Goal: Task Accomplishment & Management: Use online tool/utility

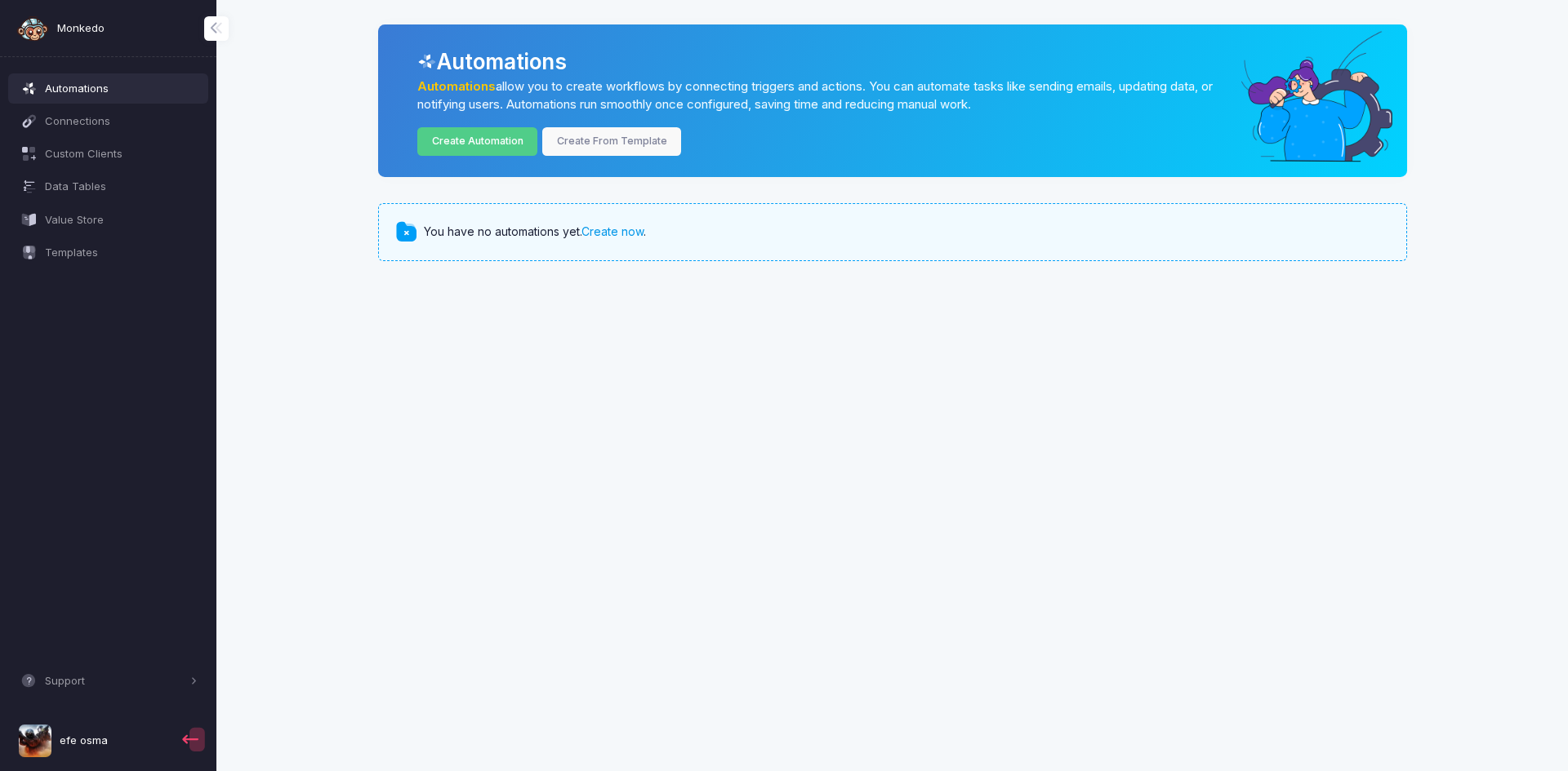
click at [595, 231] on link "Create now" at bounding box center [612, 231] width 62 height 14
click at [120, 679] on span "Support" at bounding box center [115, 682] width 142 height 16
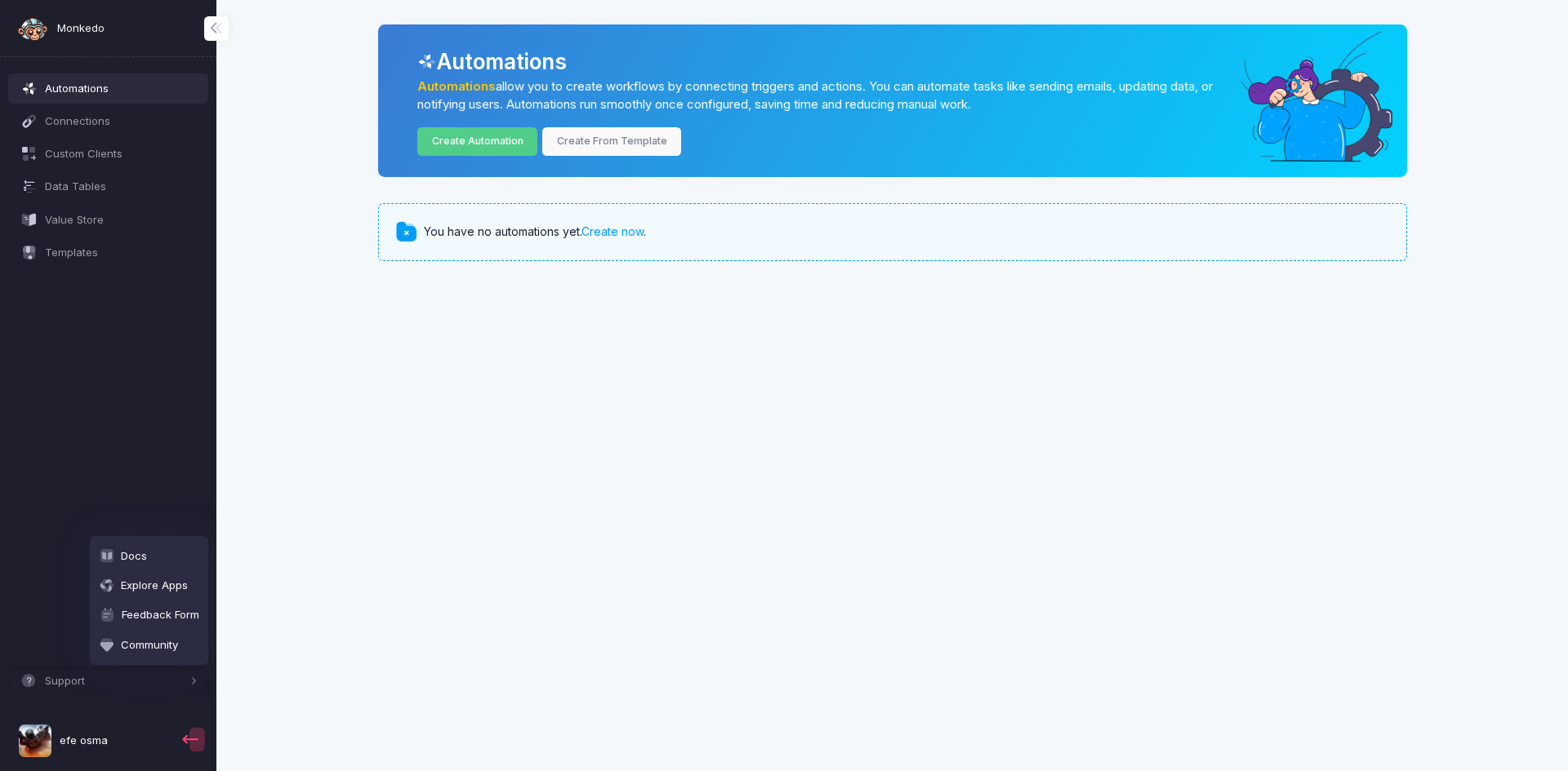
click at [79, 380] on div "Automations Connections Custom Clients Data Tables Value Store Templates Suppor…" at bounding box center [108, 421] width 217 height 702
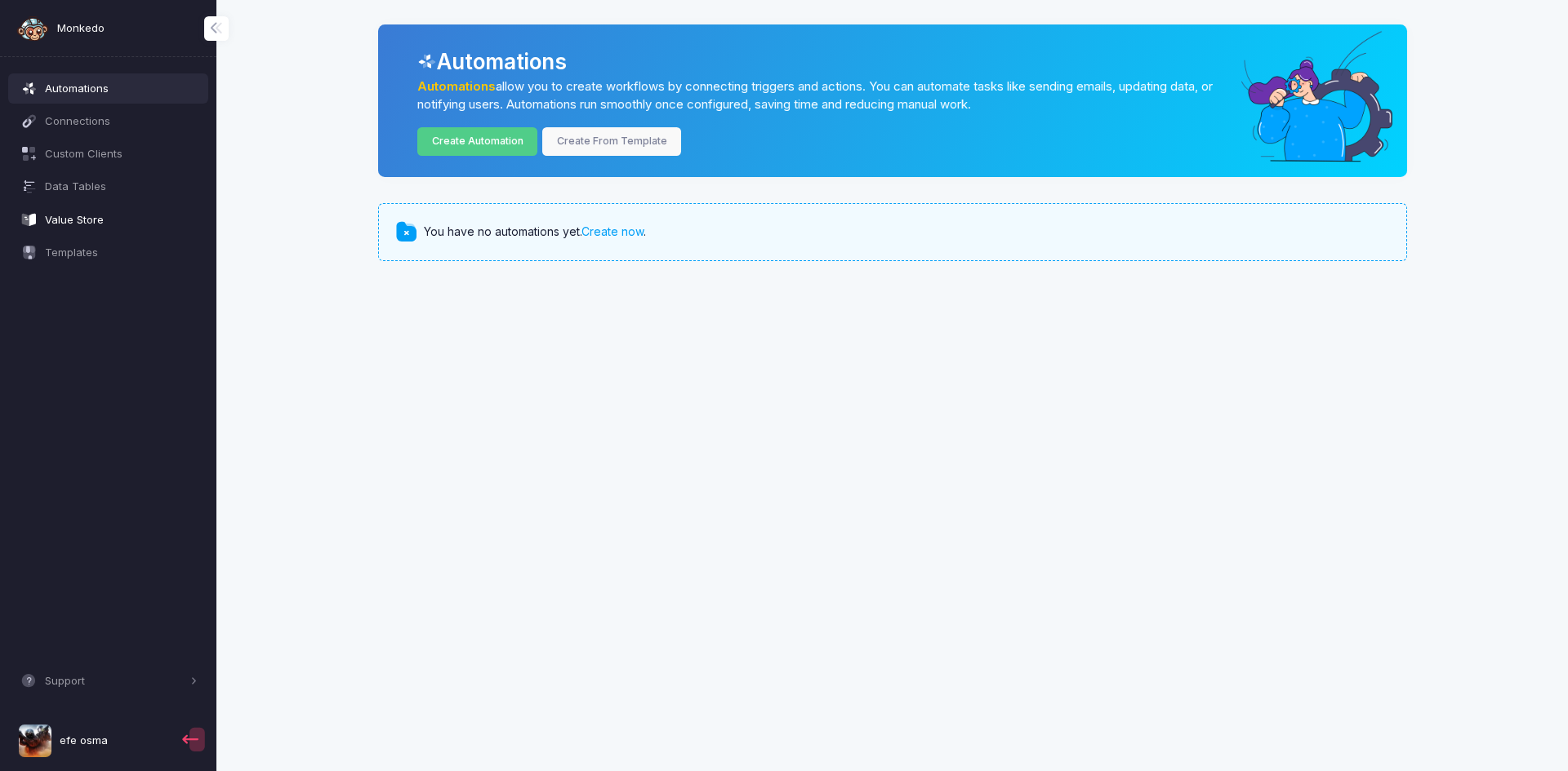
click at [146, 220] on span "Value Store" at bounding box center [121, 220] width 152 height 16
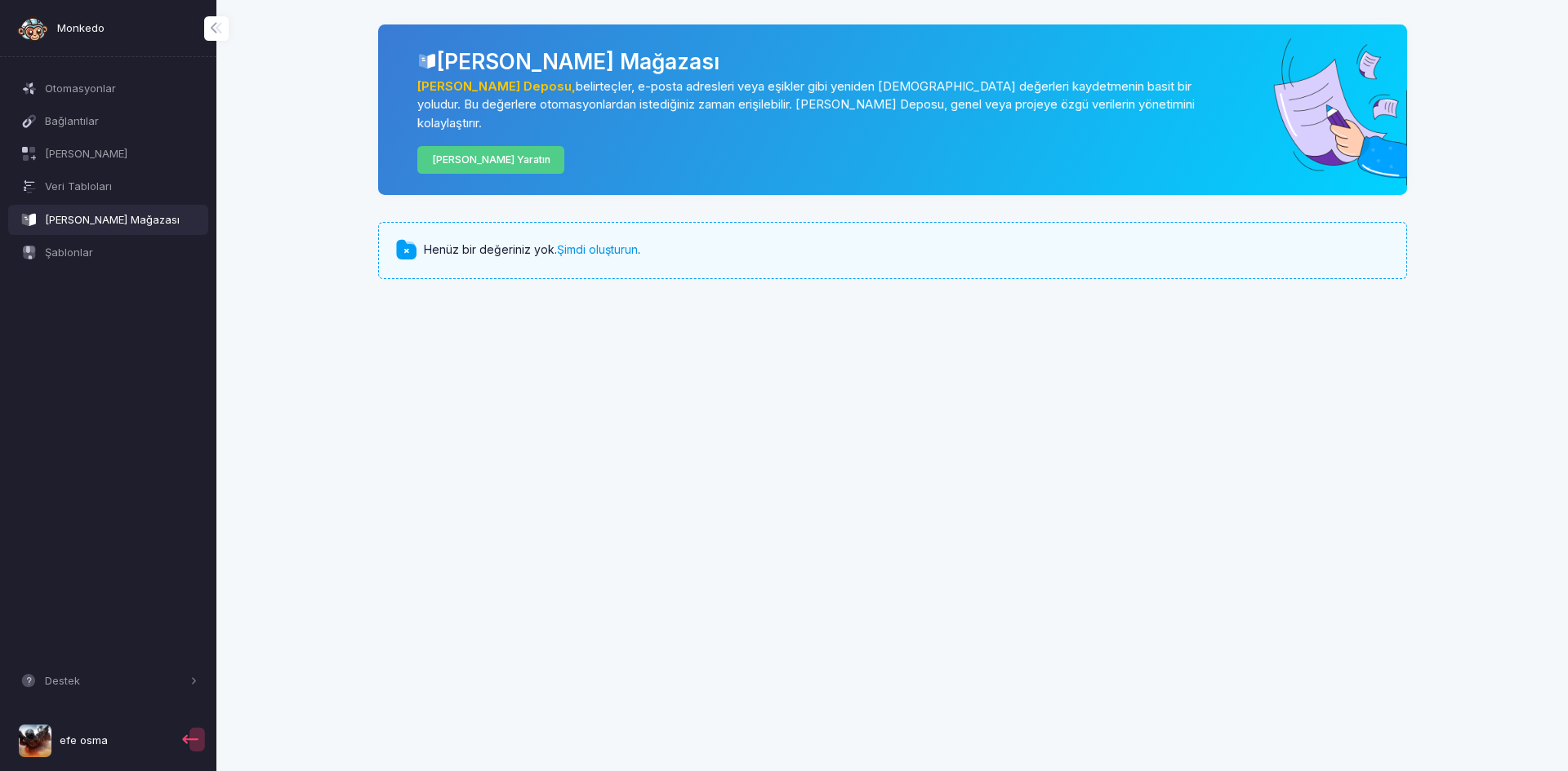
click at [583, 243] on font "Şimdi oluşturun" at bounding box center [597, 249] width 81 height 14
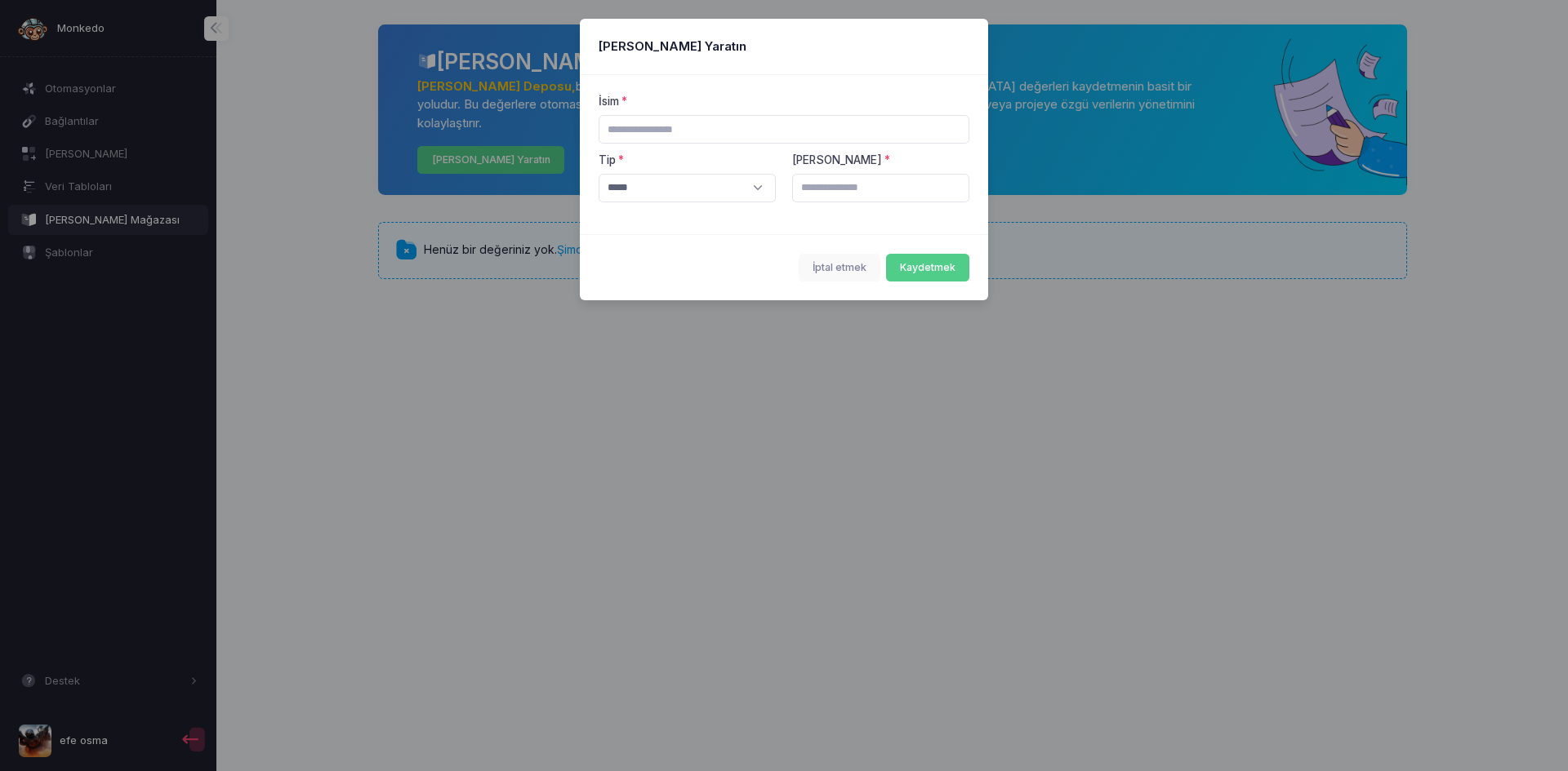
click at [636, 111] on div "İsim" at bounding box center [784, 118] width 372 height 50
click at [678, 185] on select "**********" at bounding box center [687, 188] width 178 height 29
click at [536, 265] on ngb-modal-window "**********" at bounding box center [784, 385] width 1568 height 771
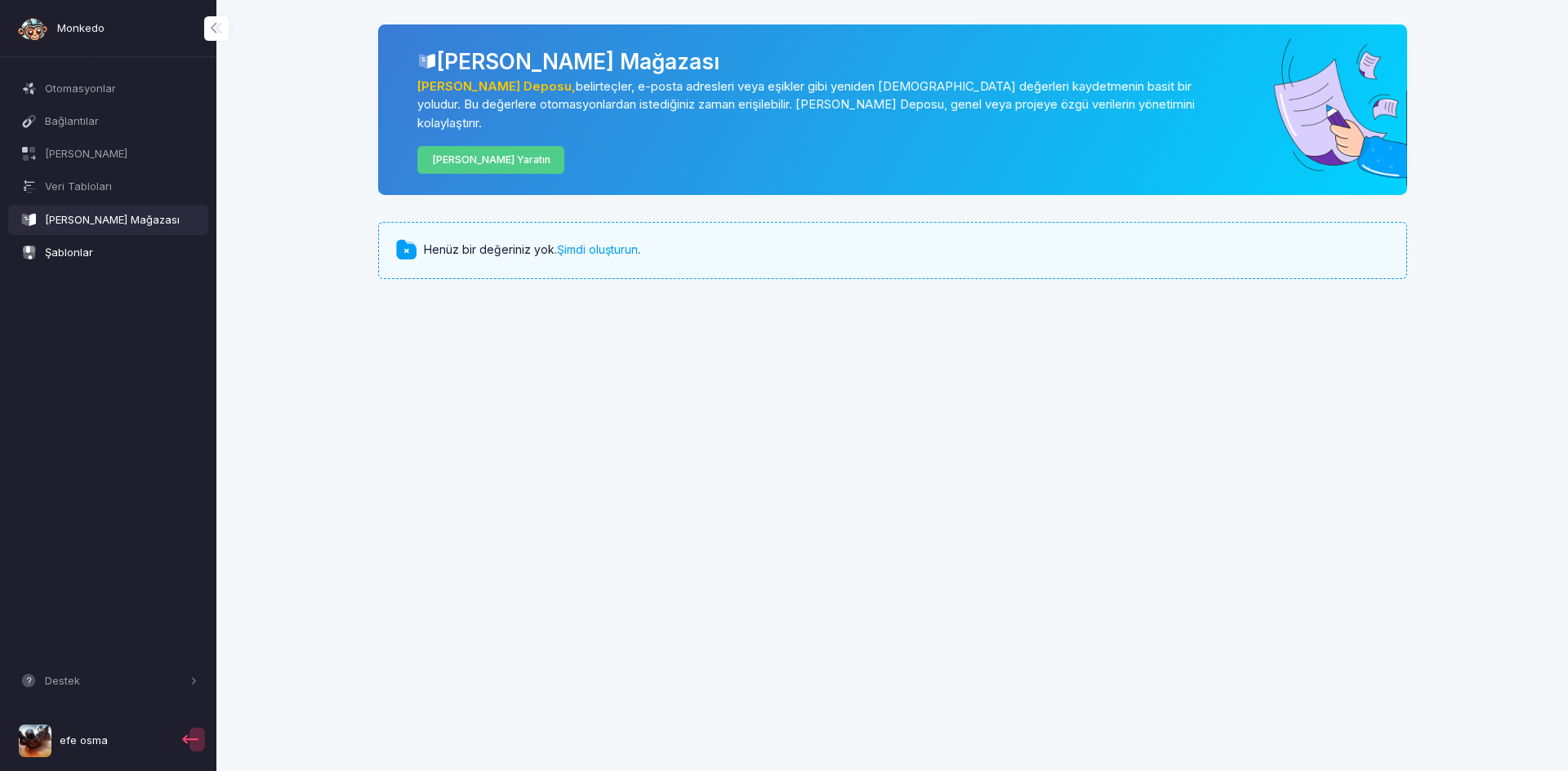
click at [79, 262] on link "Şablonlar" at bounding box center [108, 252] width 201 height 30
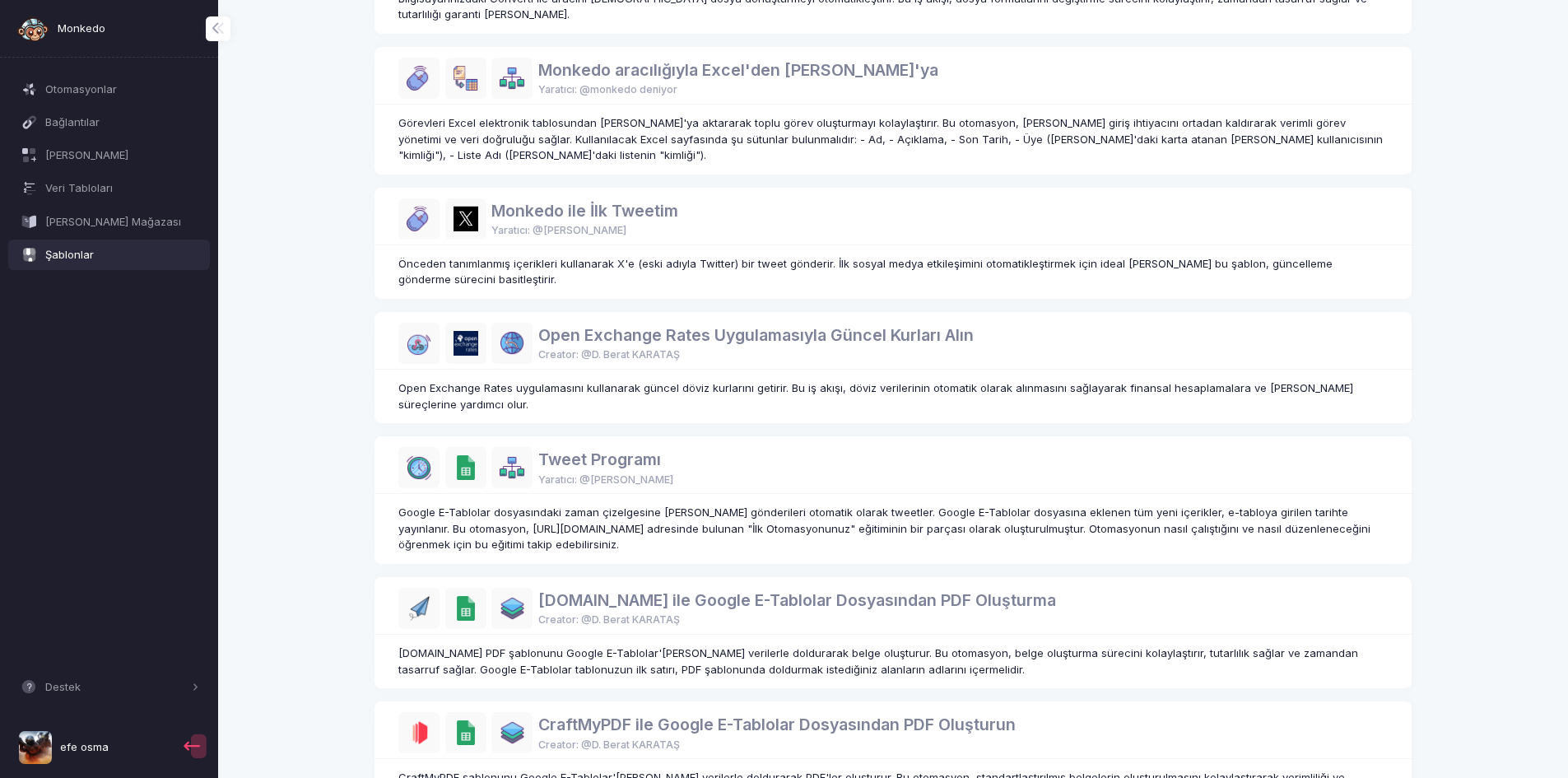
scroll to position [522, 0]
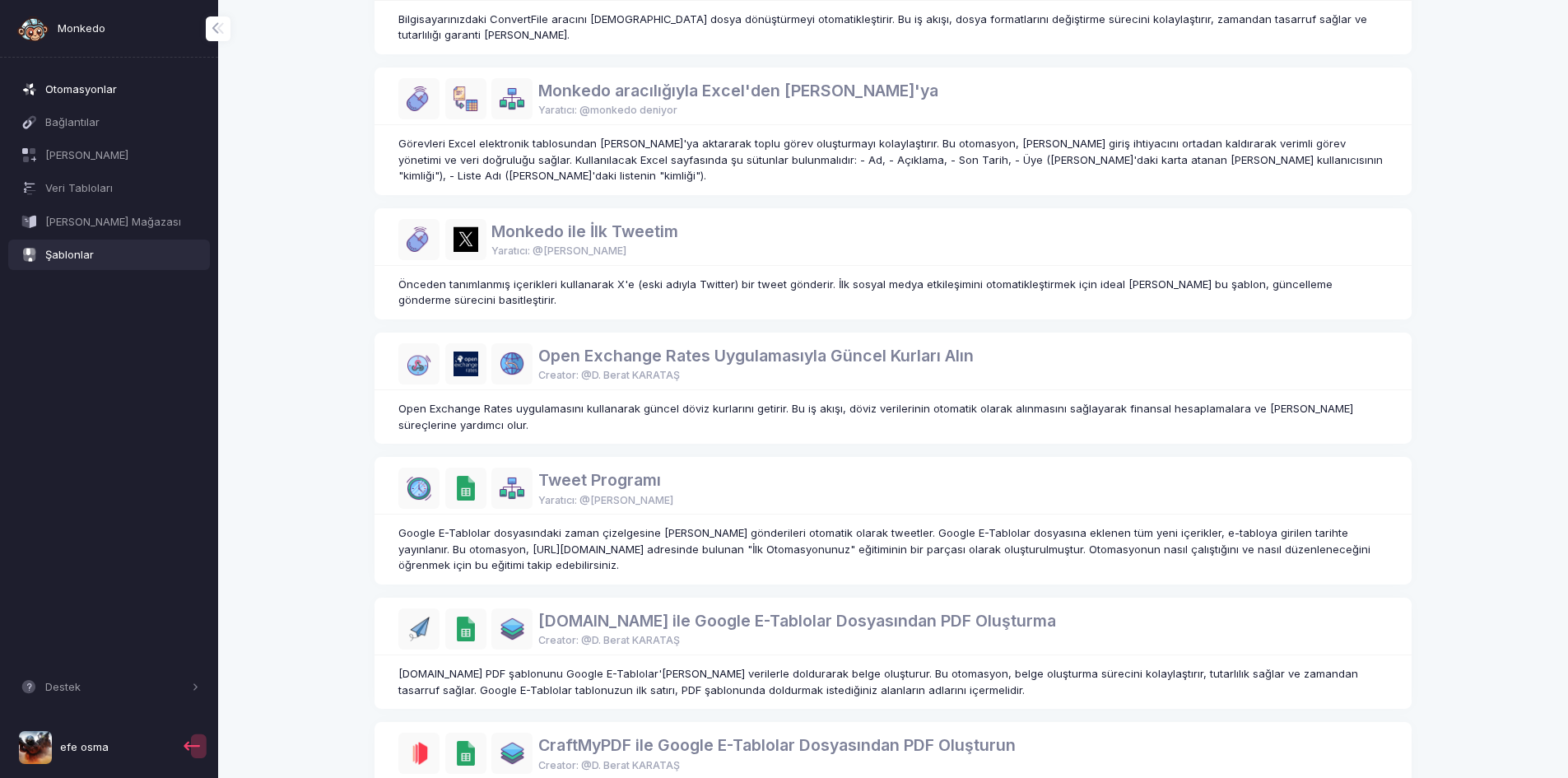
click at [93, 86] on font "Otomasyonlar" at bounding box center [81, 89] width 72 height 13
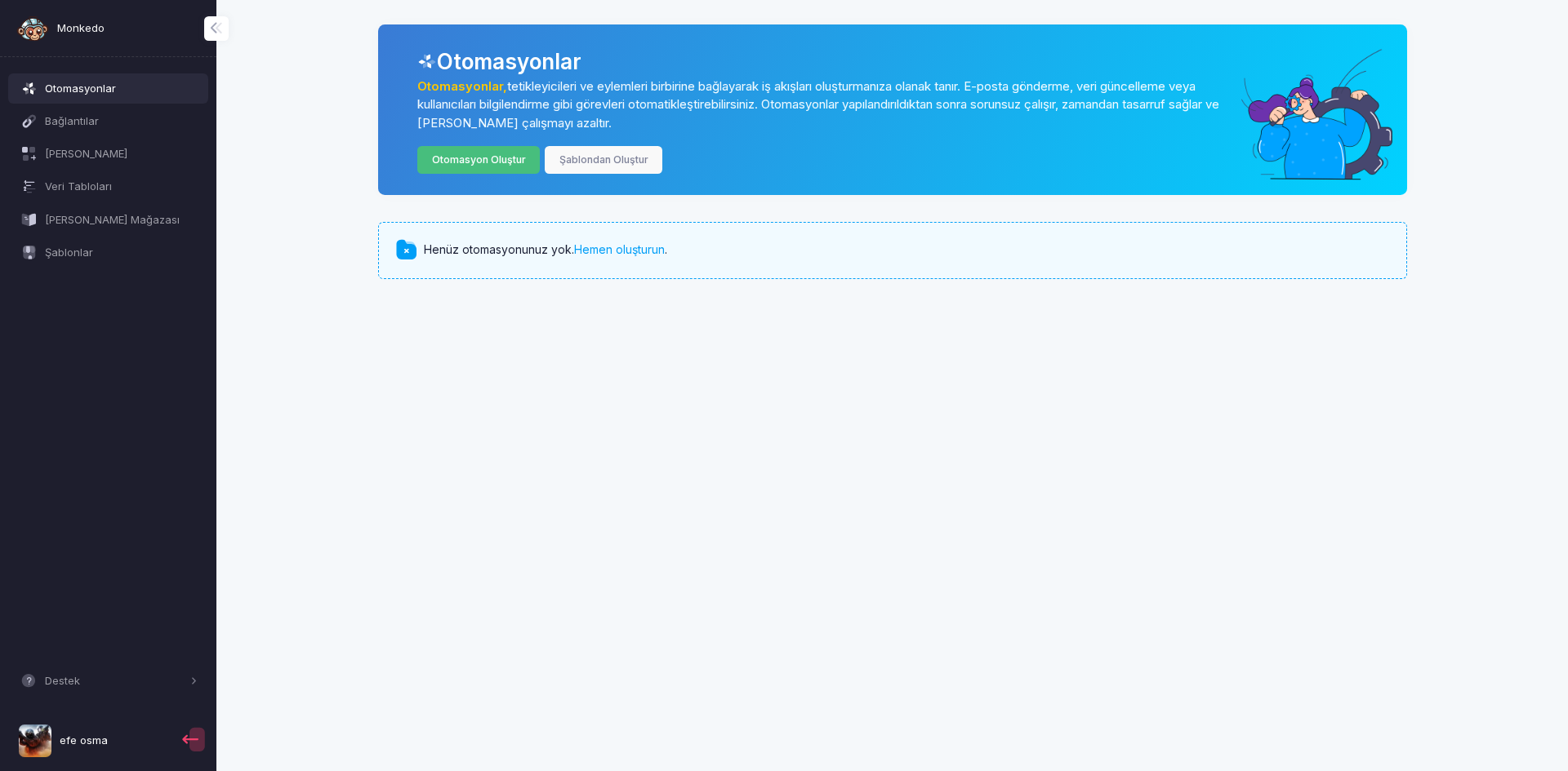
click at [507, 157] on font "Otomasyon Oluştur" at bounding box center [479, 160] width 94 height 13
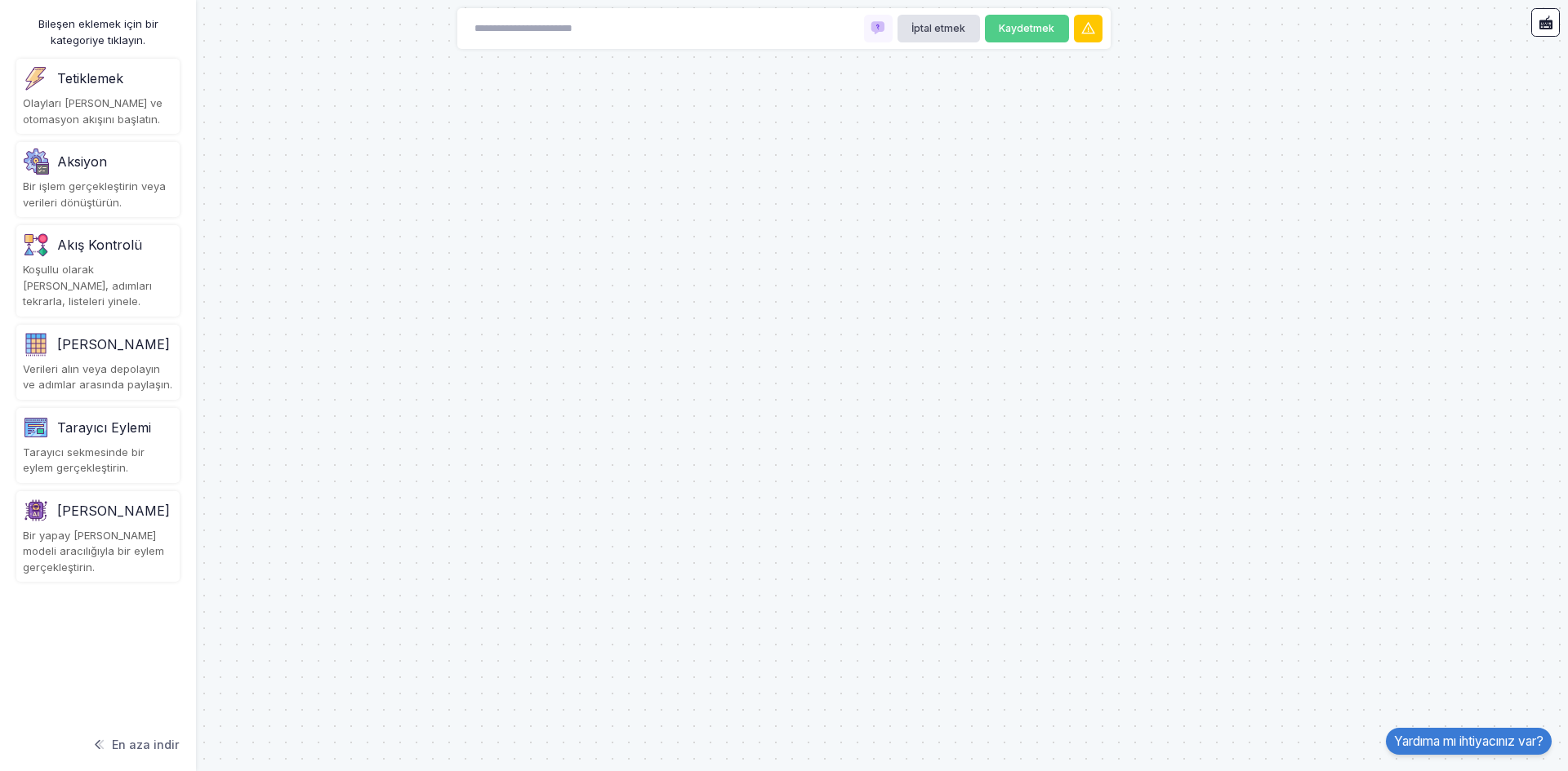
drag, startPoint x: 124, startPoint y: 96, endPoint x: 548, endPoint y: 198, distance: 436.1
click at [548, 198] on automation-editor "İptal etmek Kaydetmek Bileşen eklemek için bir kategoriye tıklayın. Tetiklemek …" at bounding box center [784, 385] width 1568 height 771
click at [95, 106] on font "Olayları [PERSON_NAME] ve otomasyon akışını başlatın." at bounding box center [92, 111] width 140 height 30
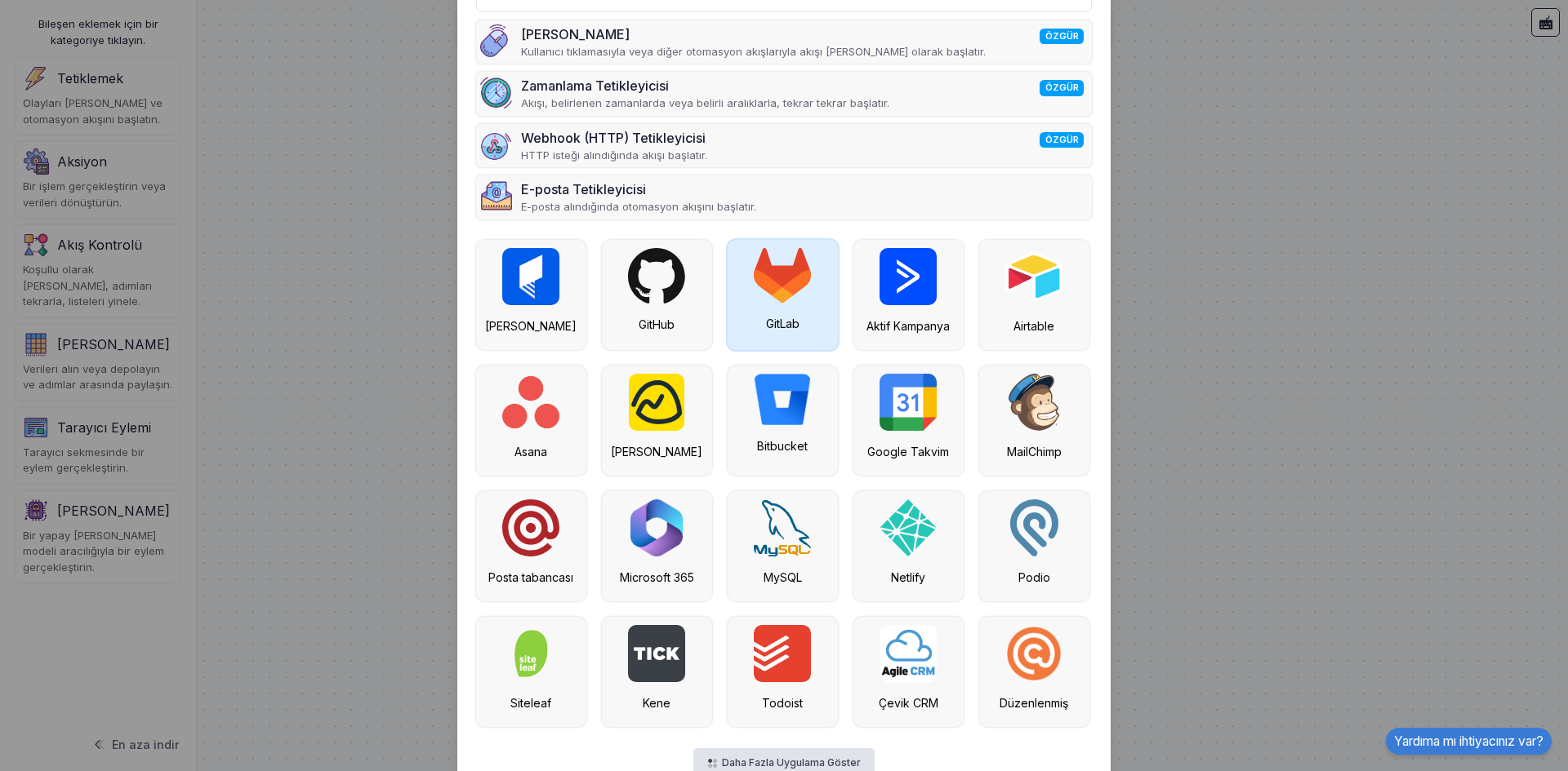
scroll to position [160, 0]
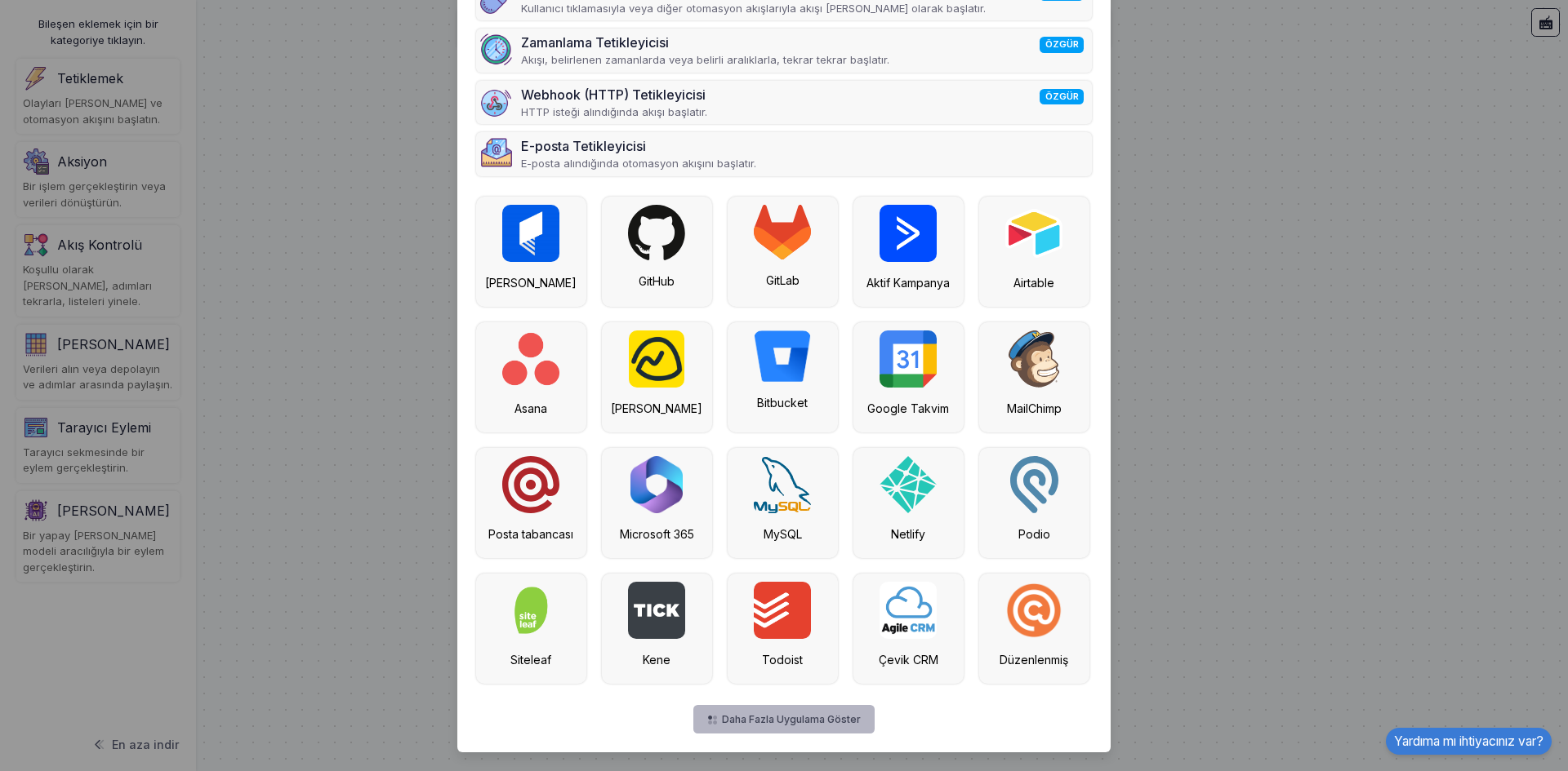
click at [770, 728] on button "Daha Fazla Uygulama Göster" at bounding box center [783, 720] width 181 height 29
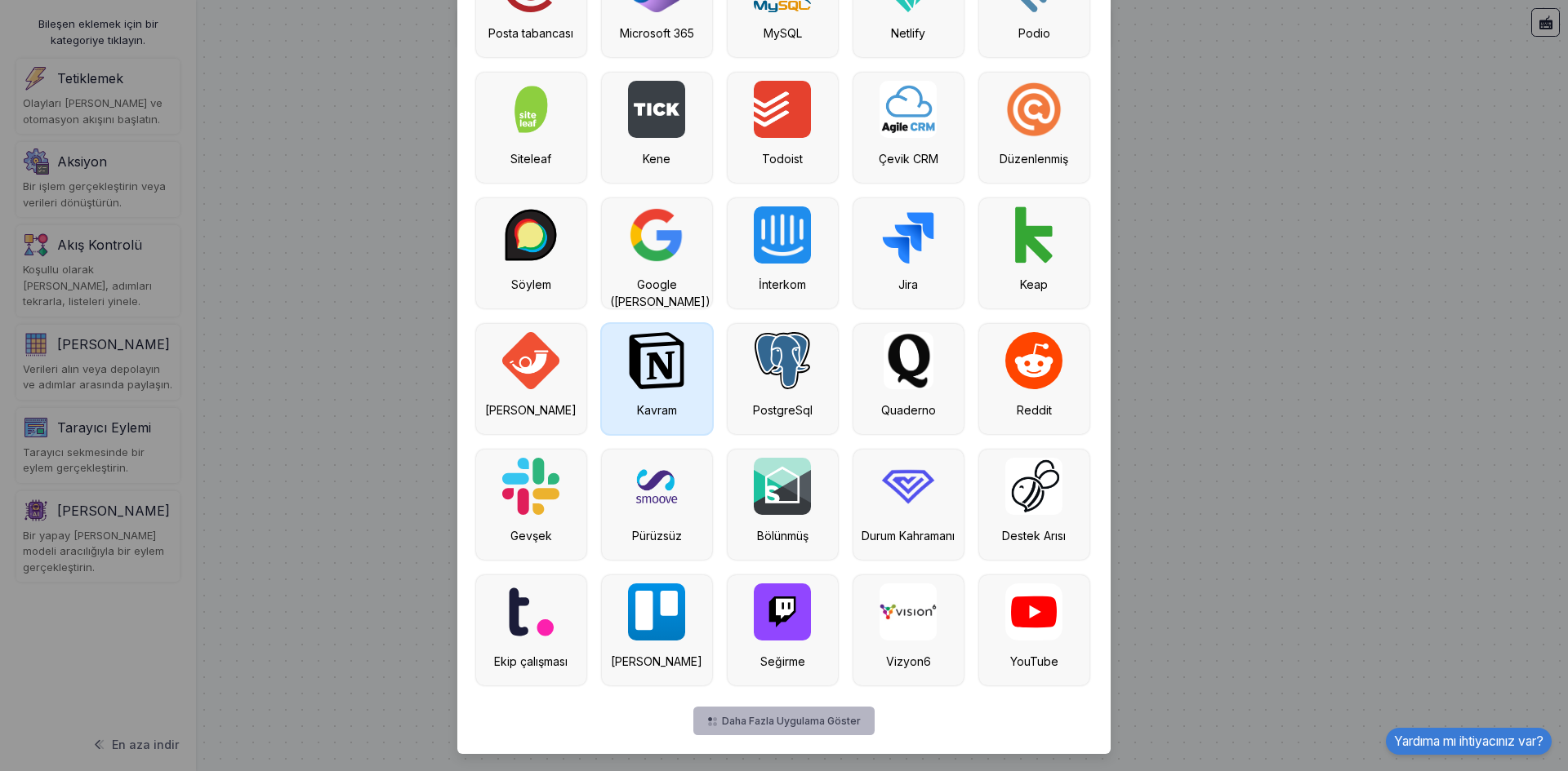
scroll to position [663, 0]
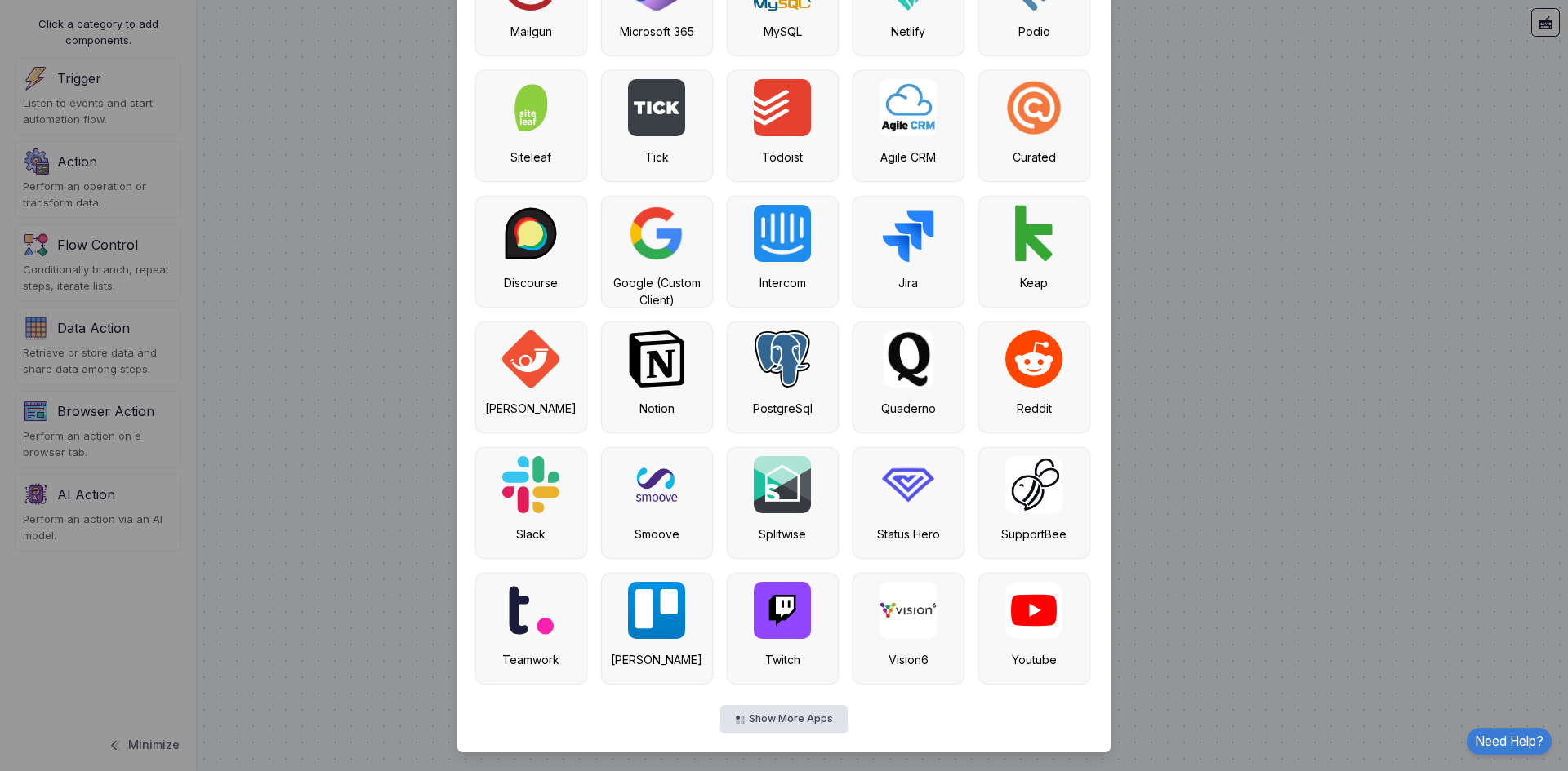
click at [1093, 352] on div "Manual Trigger FREE Starts flow manually by user click or other automation flow…" at bounding box center [784, 82] width 653 height 1340
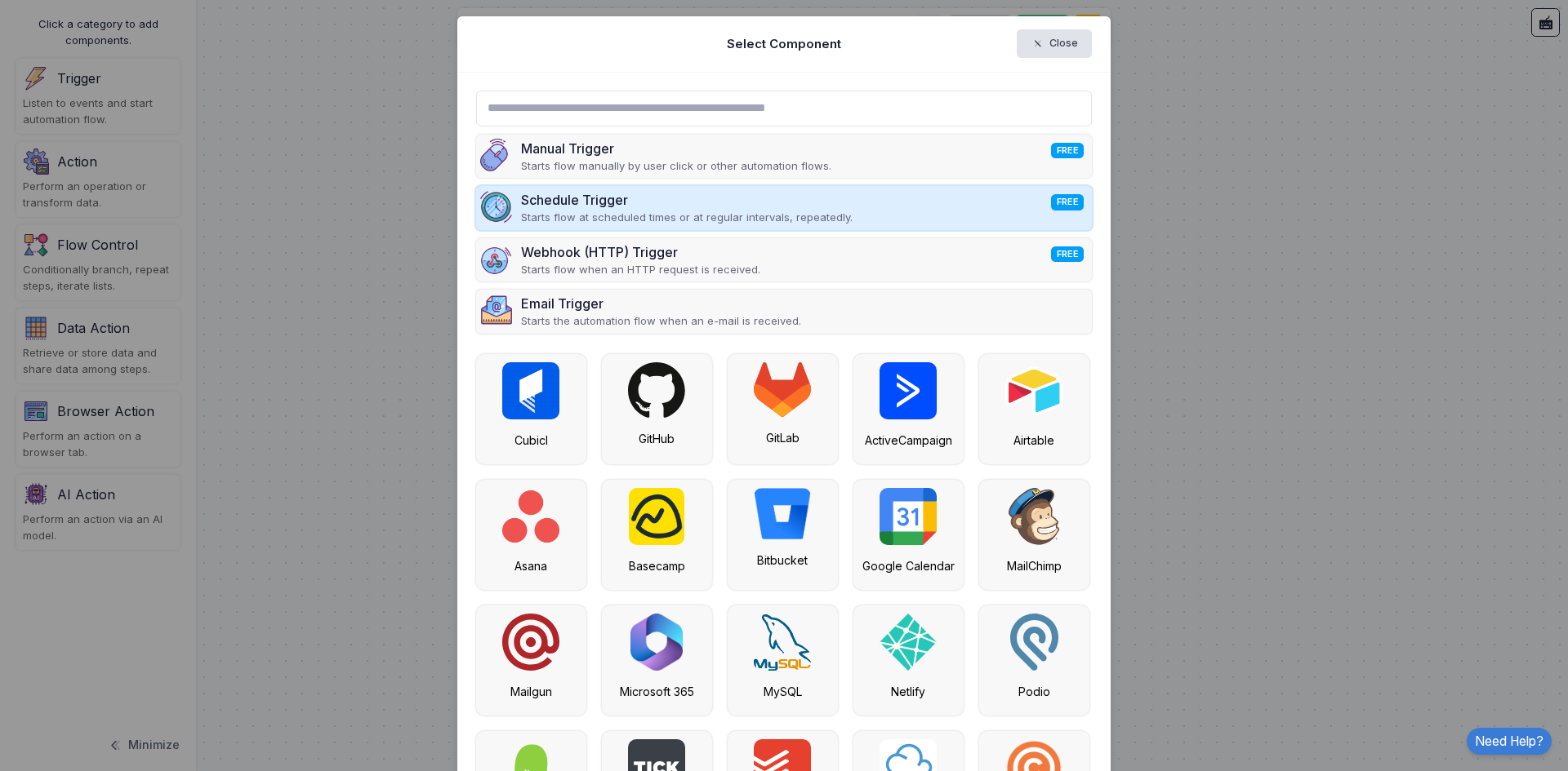
scroll to position [0, 0]
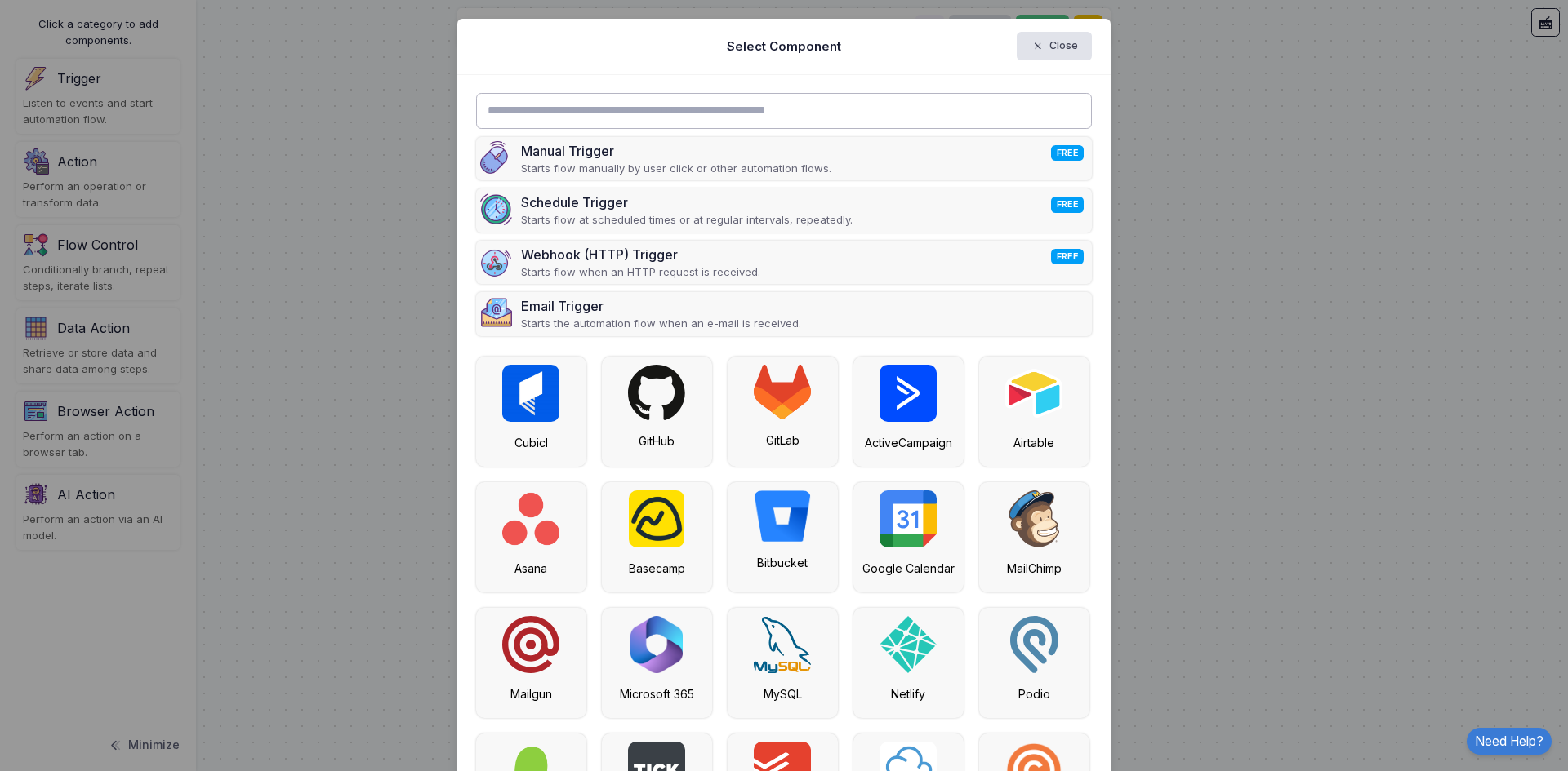
click at [605, 115] on input "text" at bounding box center [784, 111] width 616 height 36
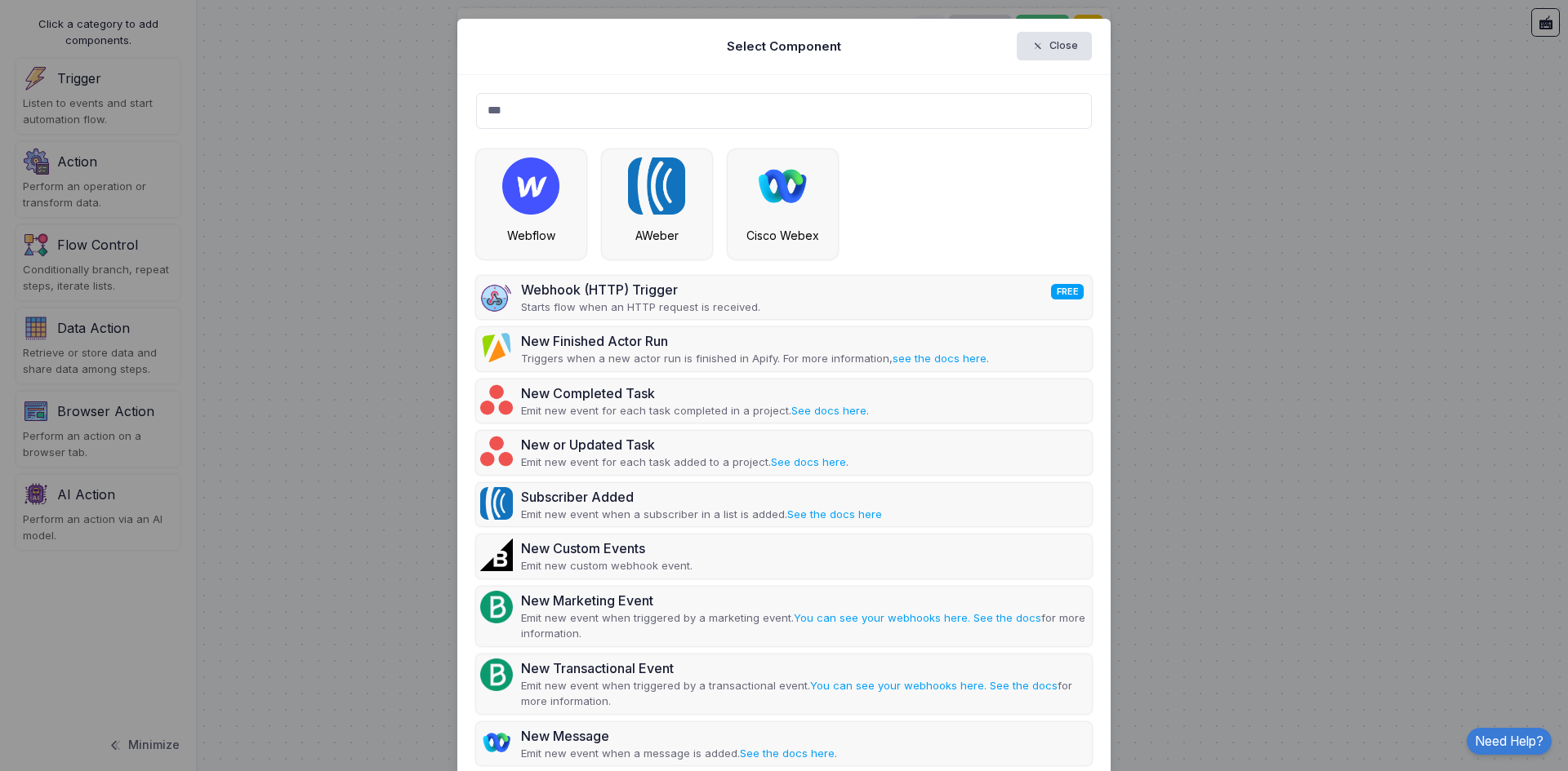
click at [755, 143] on div "Webhook (HTTP) Trigger FREE Starts flow when an HTTP request is received. New F…" at bounding box center [784, 757] width 616 height 1239
click at [623, 104] on input "***" at bounding box center [784, 111] width 616 height 36
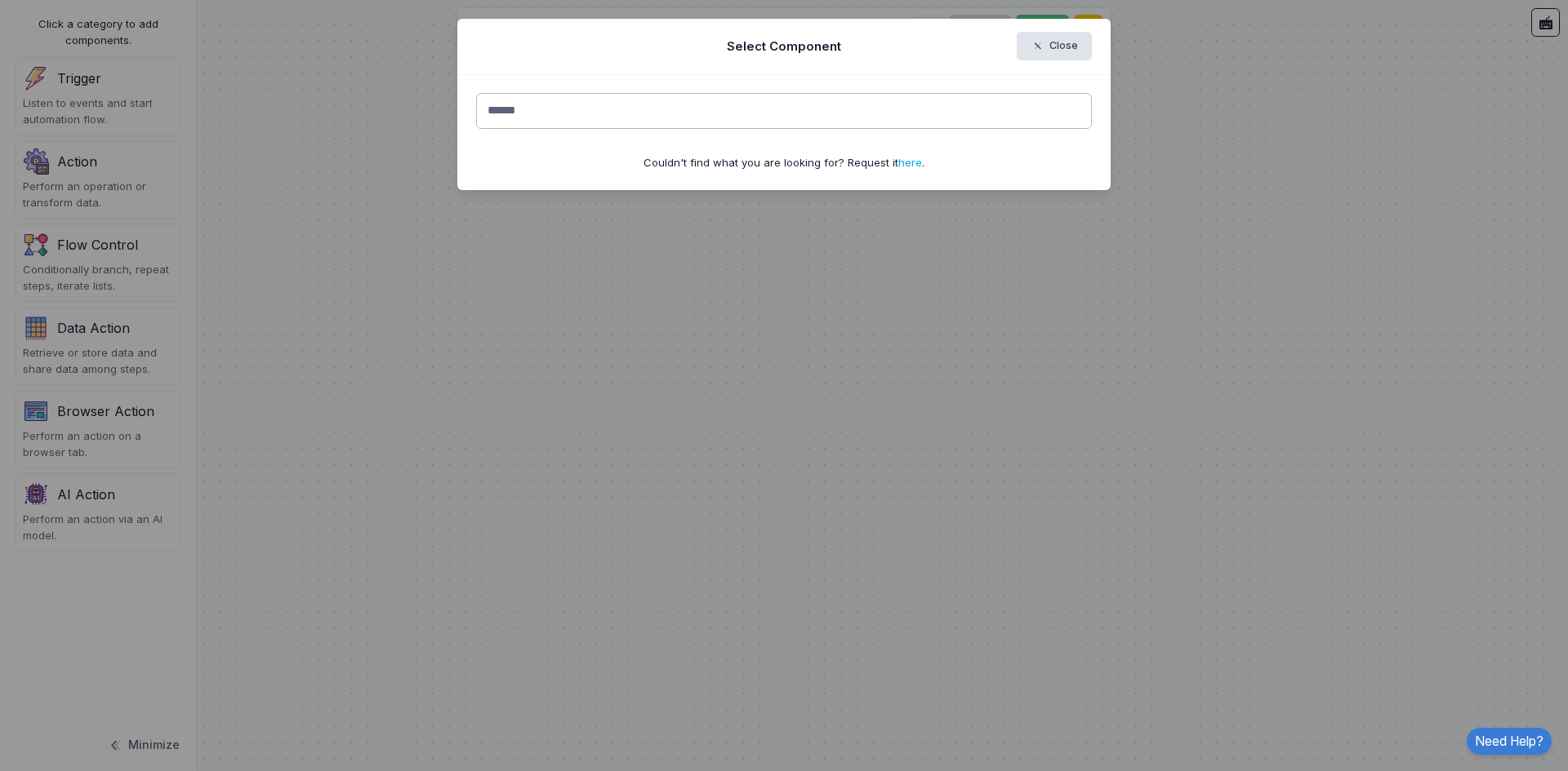
type input "*******"
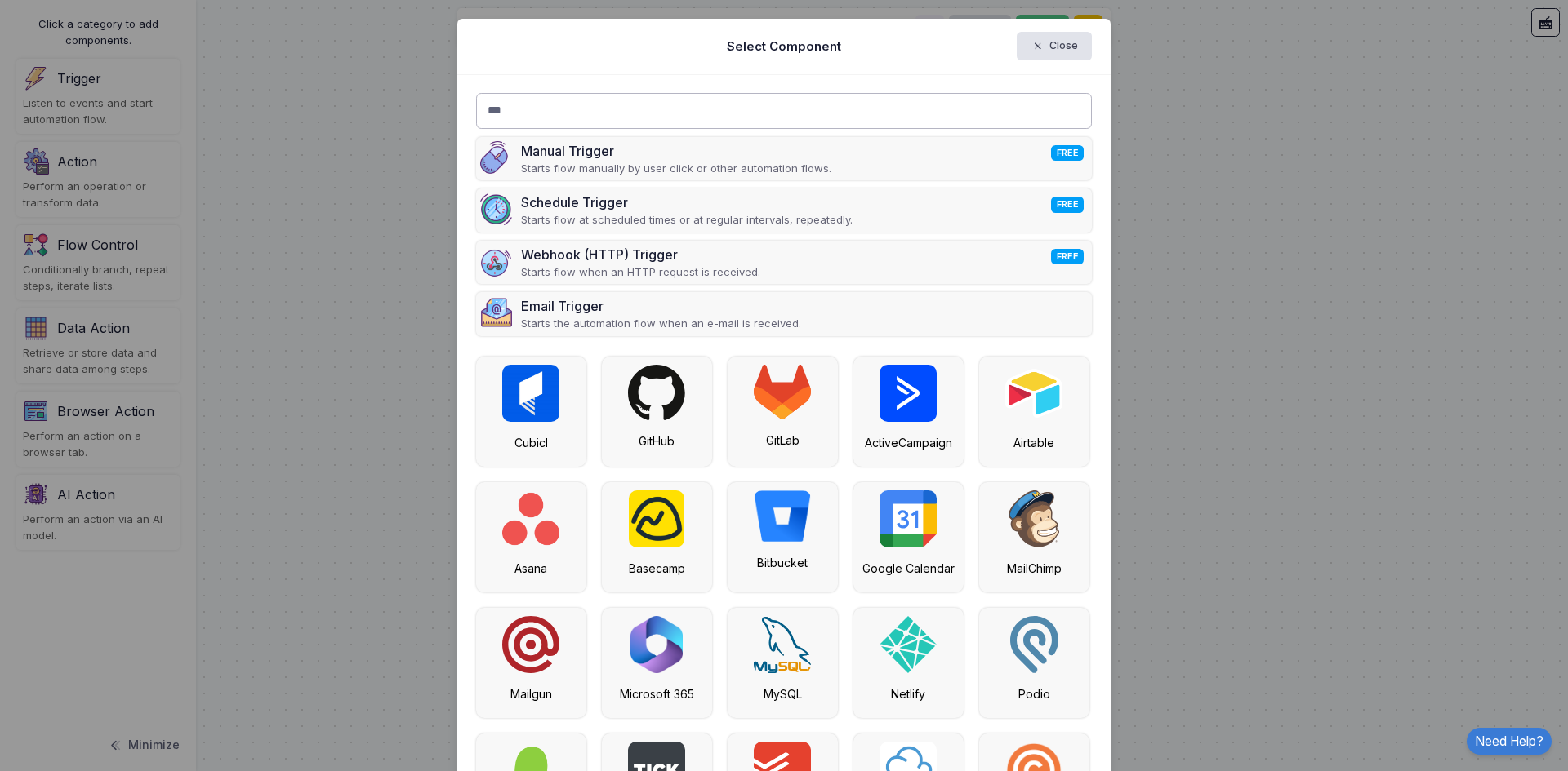
type input "****"
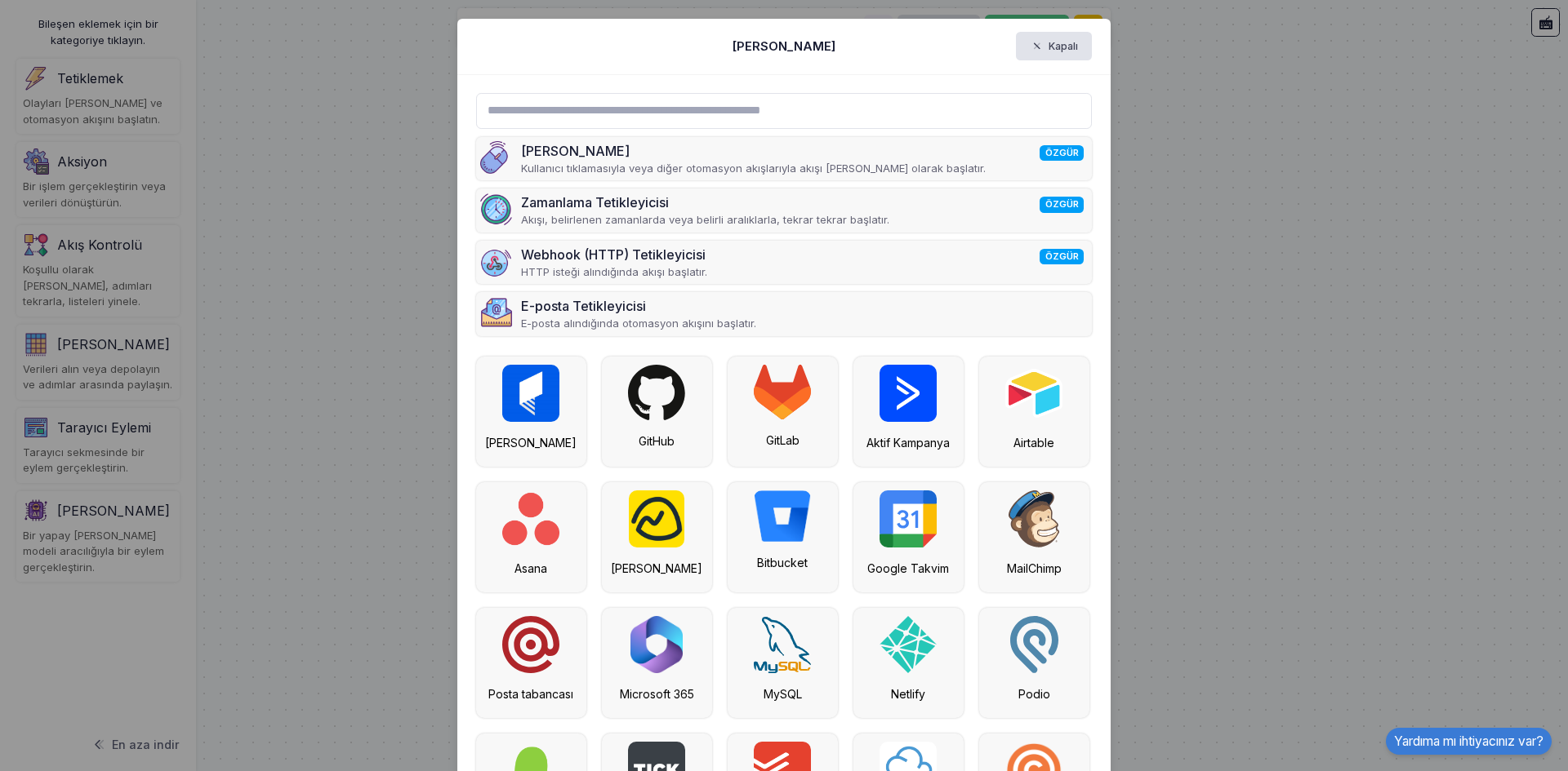
click at [550, 47] on div "Bileşeni Seçin Kapalı" at bounding box center [784, 47] width 653 height 56
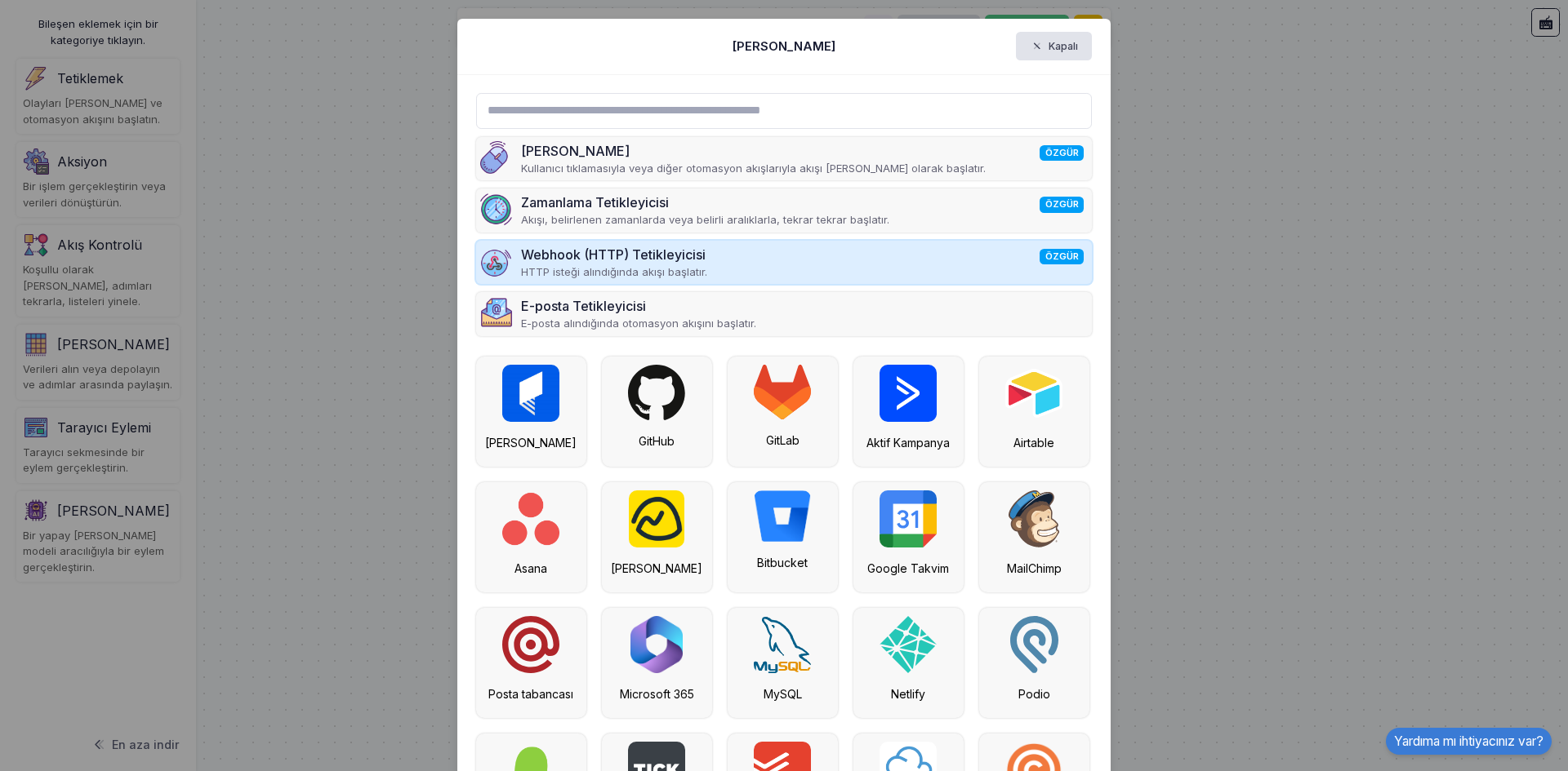
click at [668, 259] on font "Webhook (HTTP) Tetikleyicisi" at bounding box center [613, 254] width 185 height 16
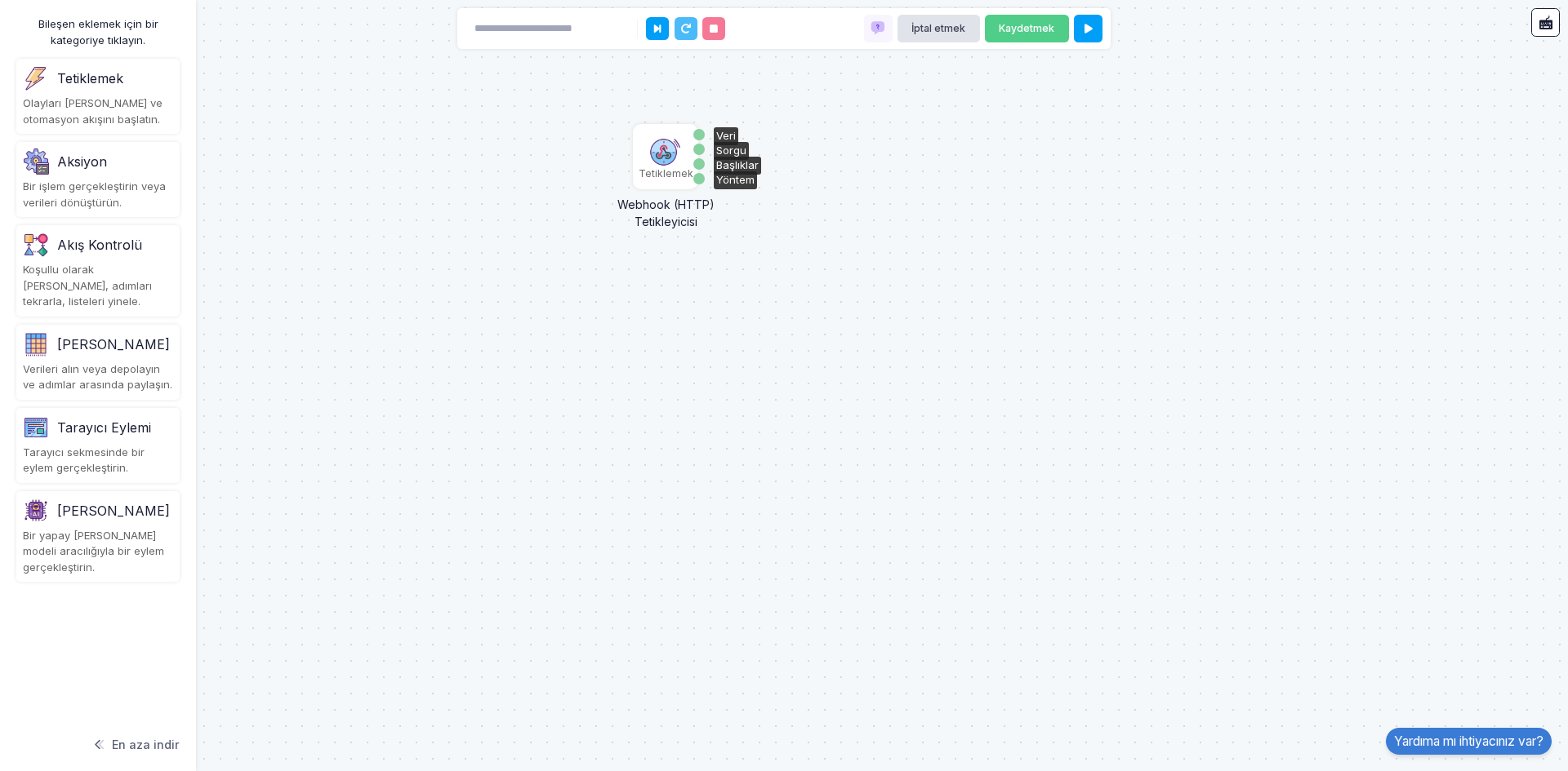
click at [667, 149] on img at bounding box center [666, 150] width 32 height 32
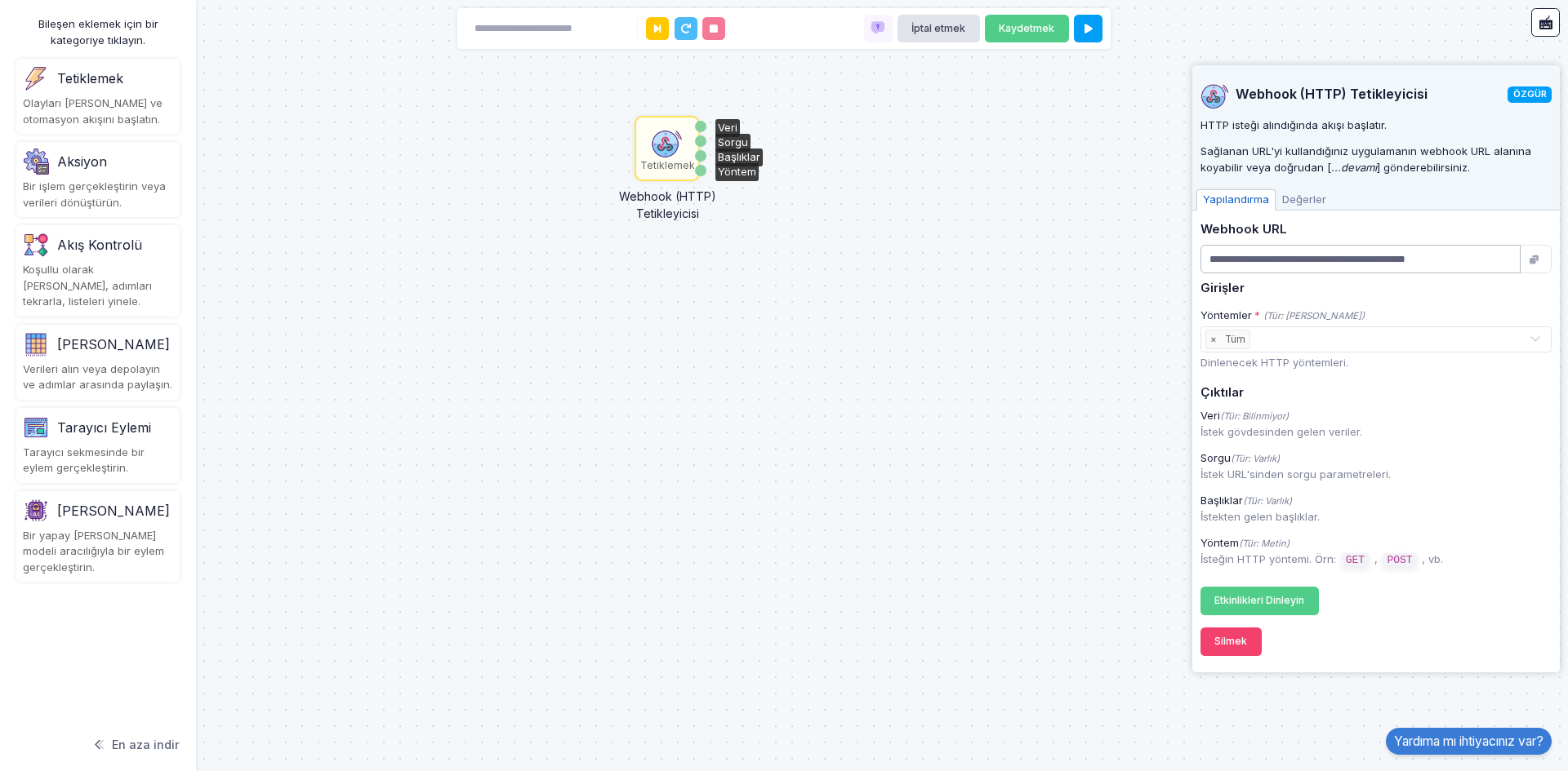
click at [1277, 258] on input "**********" at bounding box center [1360, 260] width 320 height 29
click at [1287, 341] on input "text" at bounding box center [1390, 340] width 275 height 18
click at [1343, 281] on h5 "Girişler" at bounding box center [1376, 289] width 351 height 14
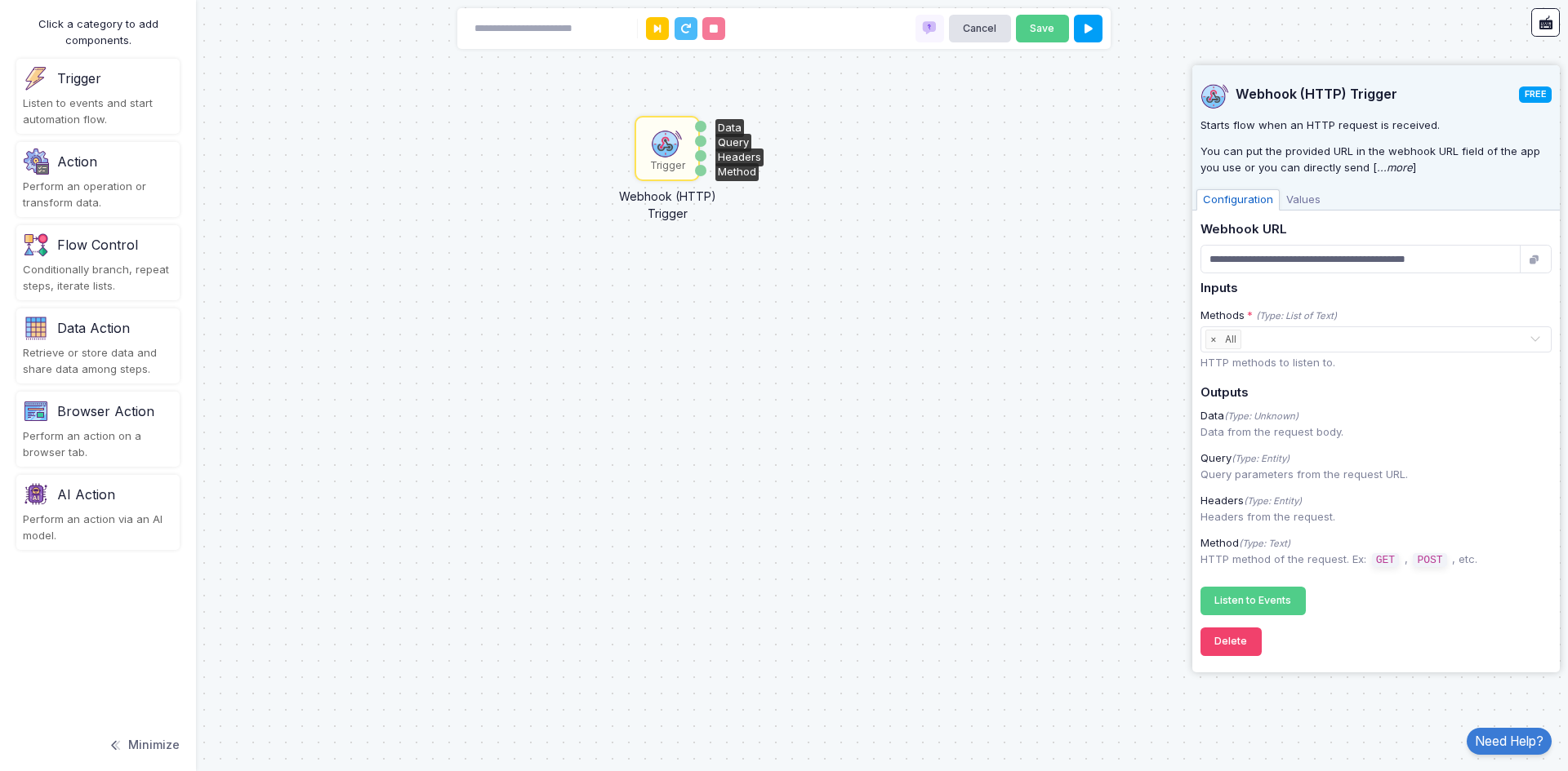
click at [1298, 297] on div "**********" at bounding box center [1376, 418] width 351 height 392
click at [1304, 333] on input "text" at bounding box center [1386, 340] width 284 height 18
click at [1287, 283] on h5 "Inputs" at bounding box center [1376, 289] width 351 height 14
drag, startPoint x: 105, startPoint y: 440, endPoint x: 468, endPoint y: 271, distance: 400.4
click at [529, 289] on automation-editor "**********" at bounding box center [784, 385] width 1568 height 771
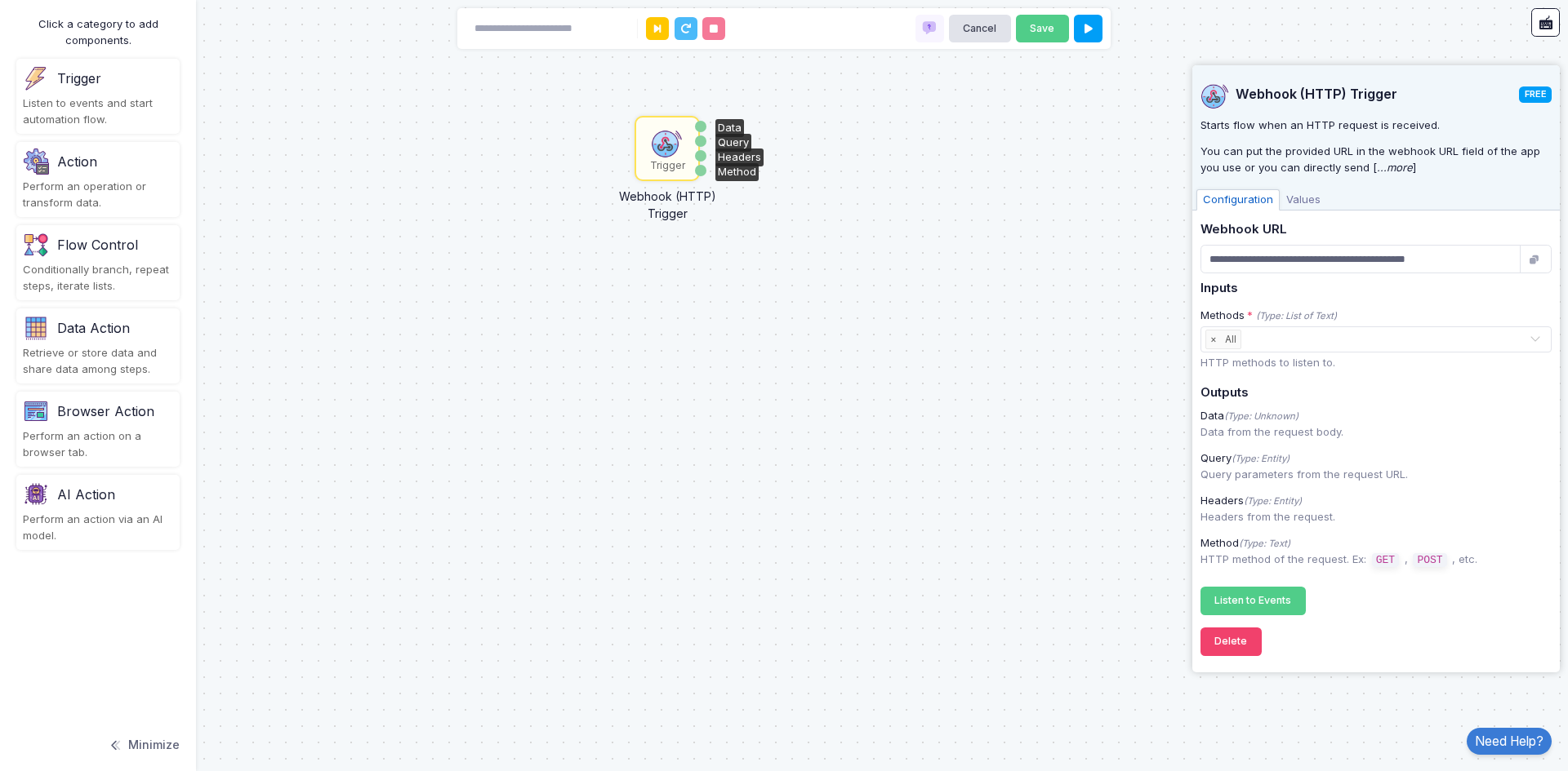
drag, startPoint x: 14, startPoint y: 452, endPoint x: 47, endPoint y: 436, distance: 36.7
click at [22, 452] on div "Click a category to add components. Trigger Listen to events and start automati…" at bounding box center [97, 385] width 196 height 771
click at [47, 436] on div "Perform an action on a browser tab." at bounding box center [97, 444] width 151 height 32
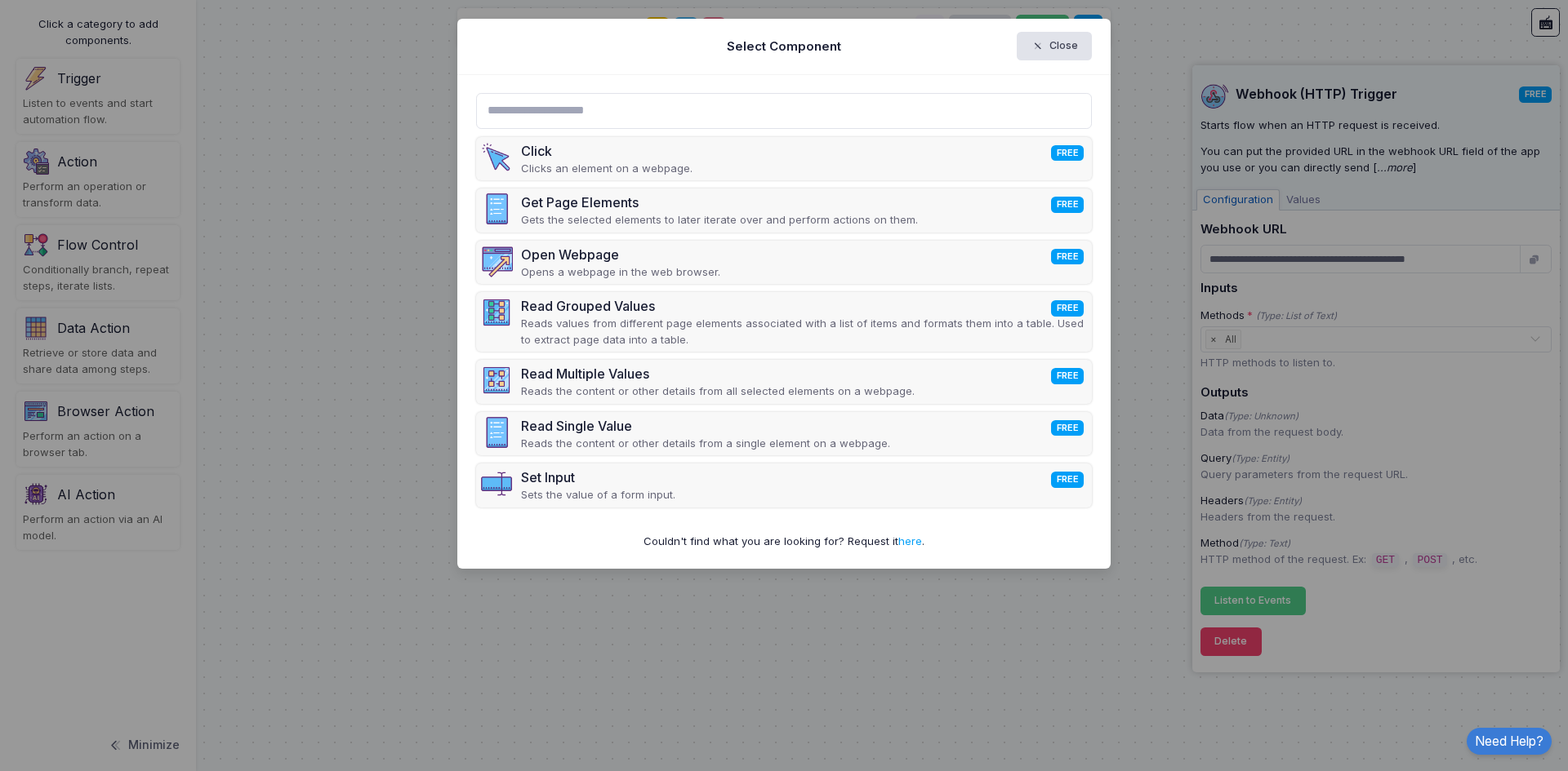
click at [460, 239] on div "Click FREE Clicks an element on a webpage. Get Page Elements FREE Gets the sele…" at bounding box center [784, 322] width 653 height 494
click at [392, 245] on ngb-modal-window "Select Component Close Click FREE Clicks an element on a webpage. Get Page Elem…" at bounding box center [784, 385] width 1568 height 771
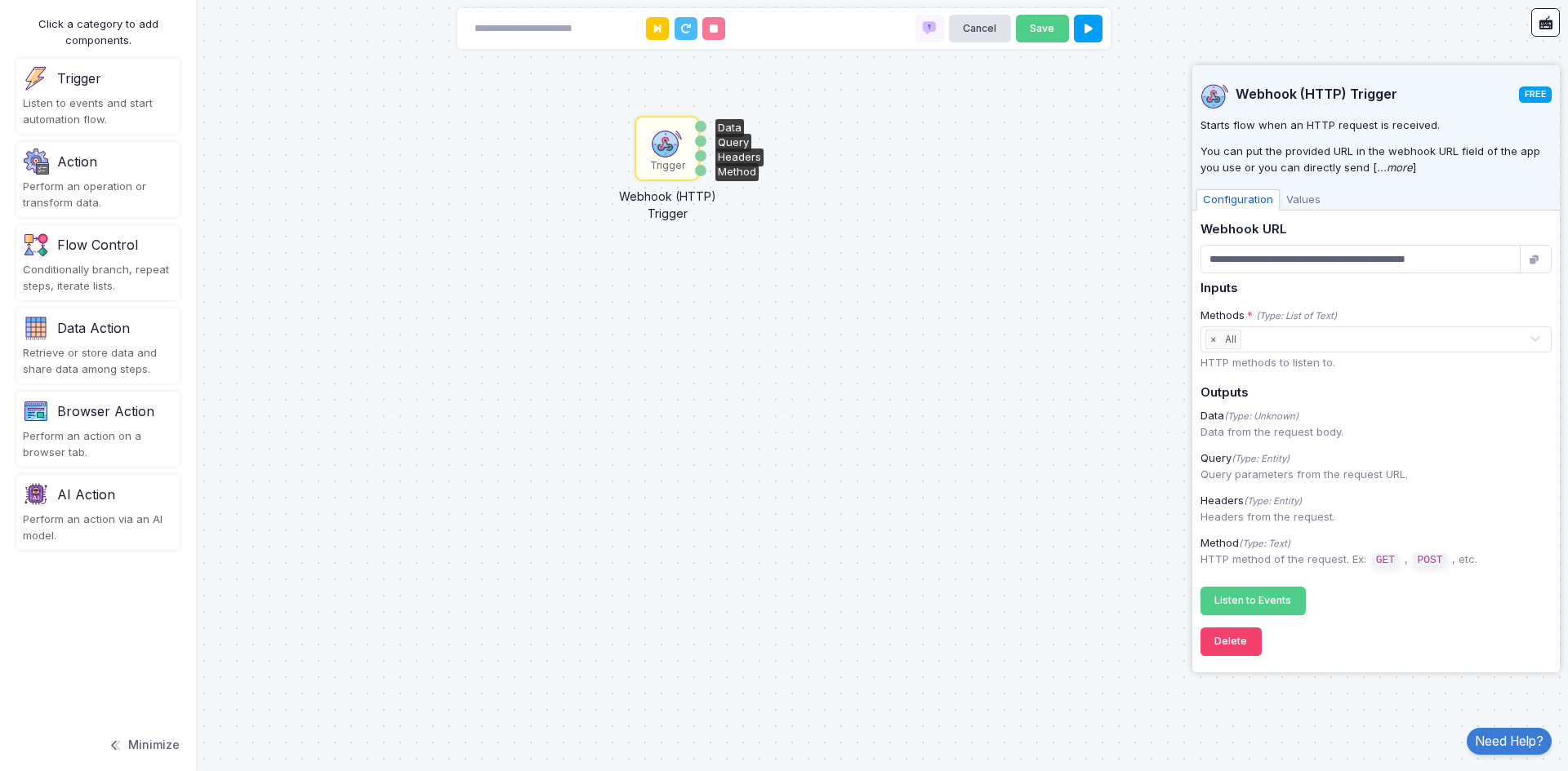
click at [90, 322] on div "Data Action" at bounding box center [93, 328] width 73 height 20
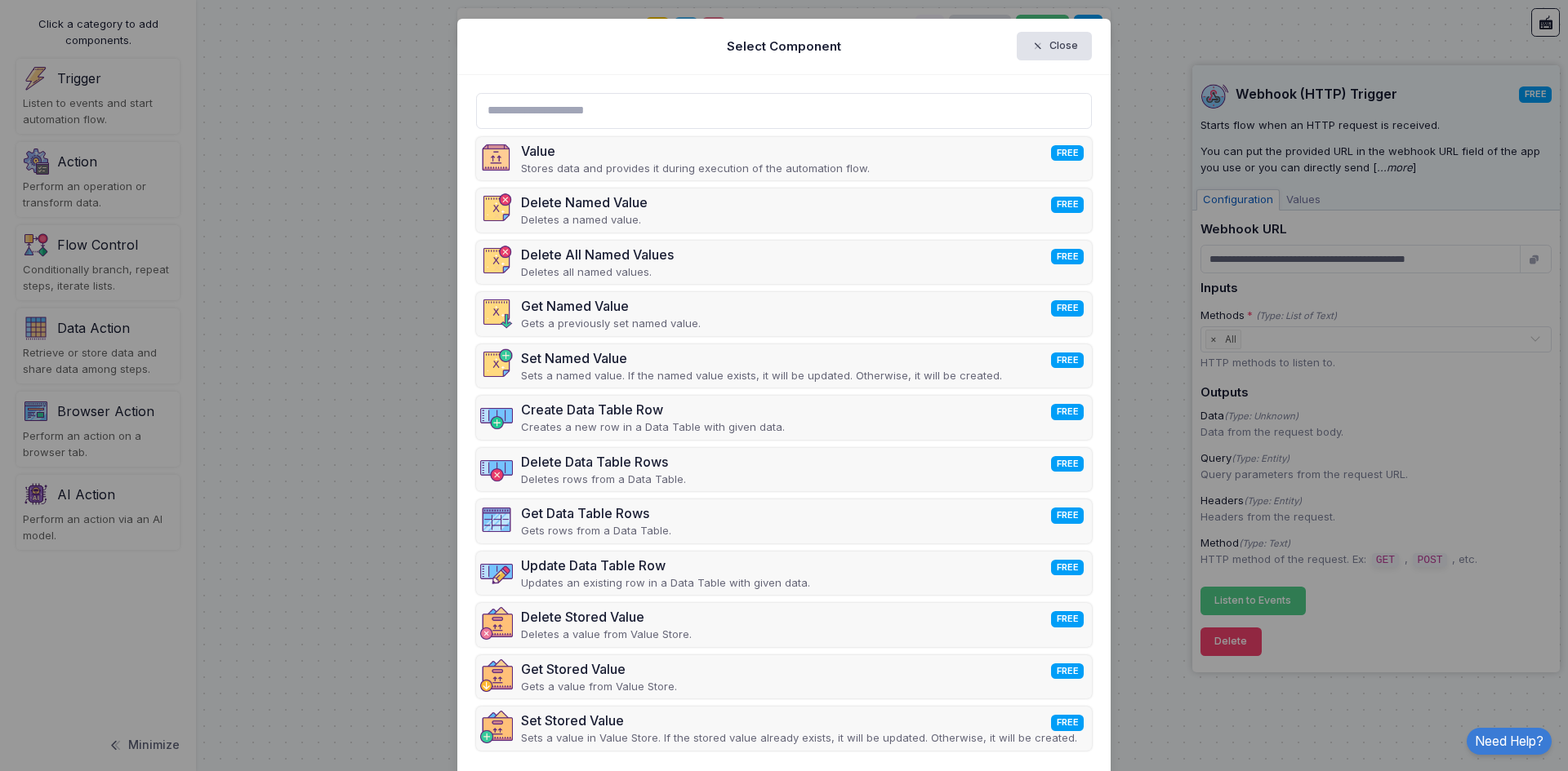
click at [306, 295] on ngb-modal-window "Select Component Close Value FREE Stores data and provides it during execution …" at bounding box center [784, 385] width 1568 height 771
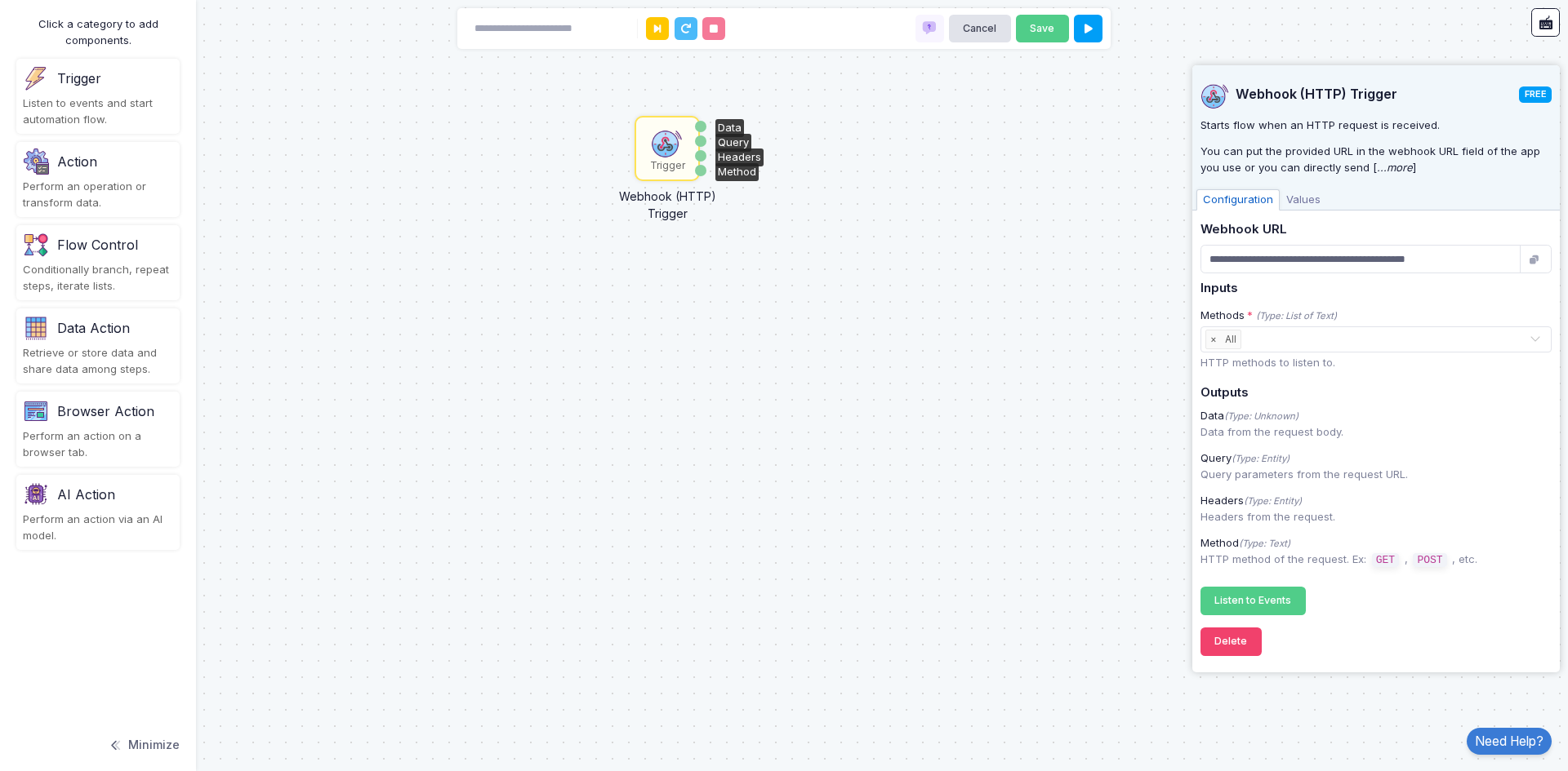
click at [153, 247] on div "Flow Control" at bounding box center [97, 244] width 151 height 26
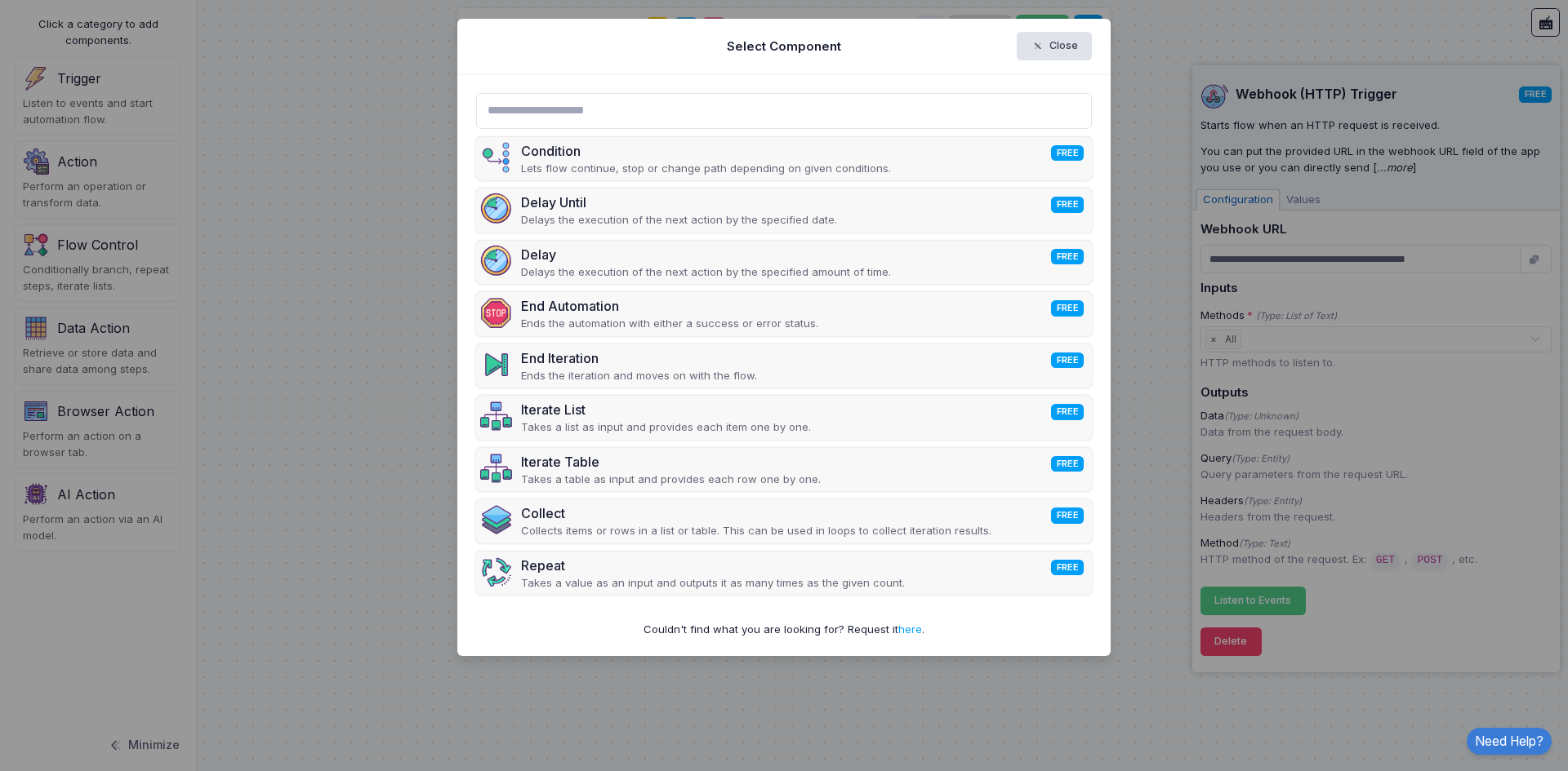
click at [160, 234] on ngb-modal-window "Select Component Close Condition FREE Lets flow continue, stop or change path d…" at bounding box center [784, 385] width 1568 height 771
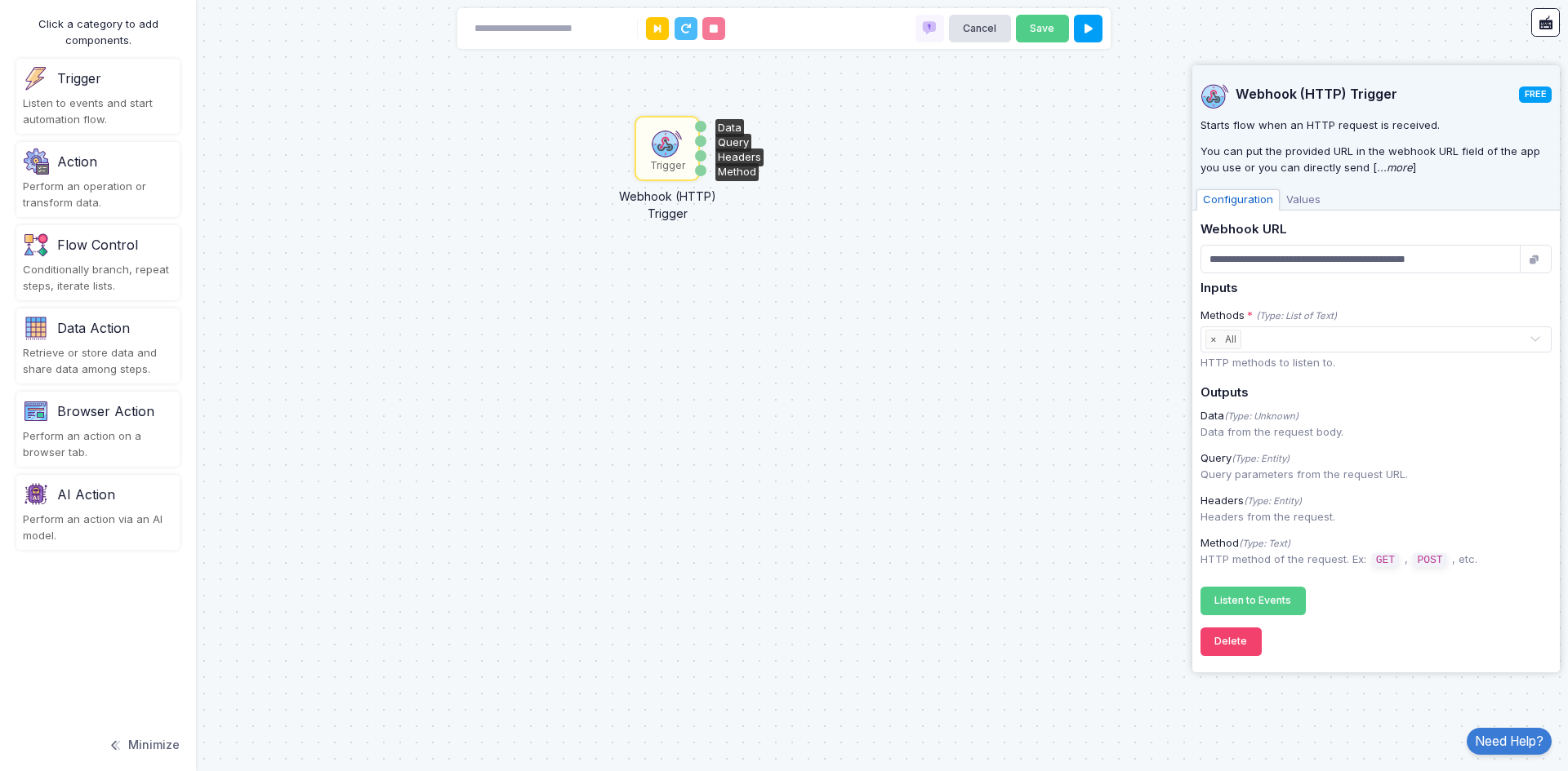
click at [110, 90] on div "Trigger" at bounding box center [97, 78] width 151 height 26
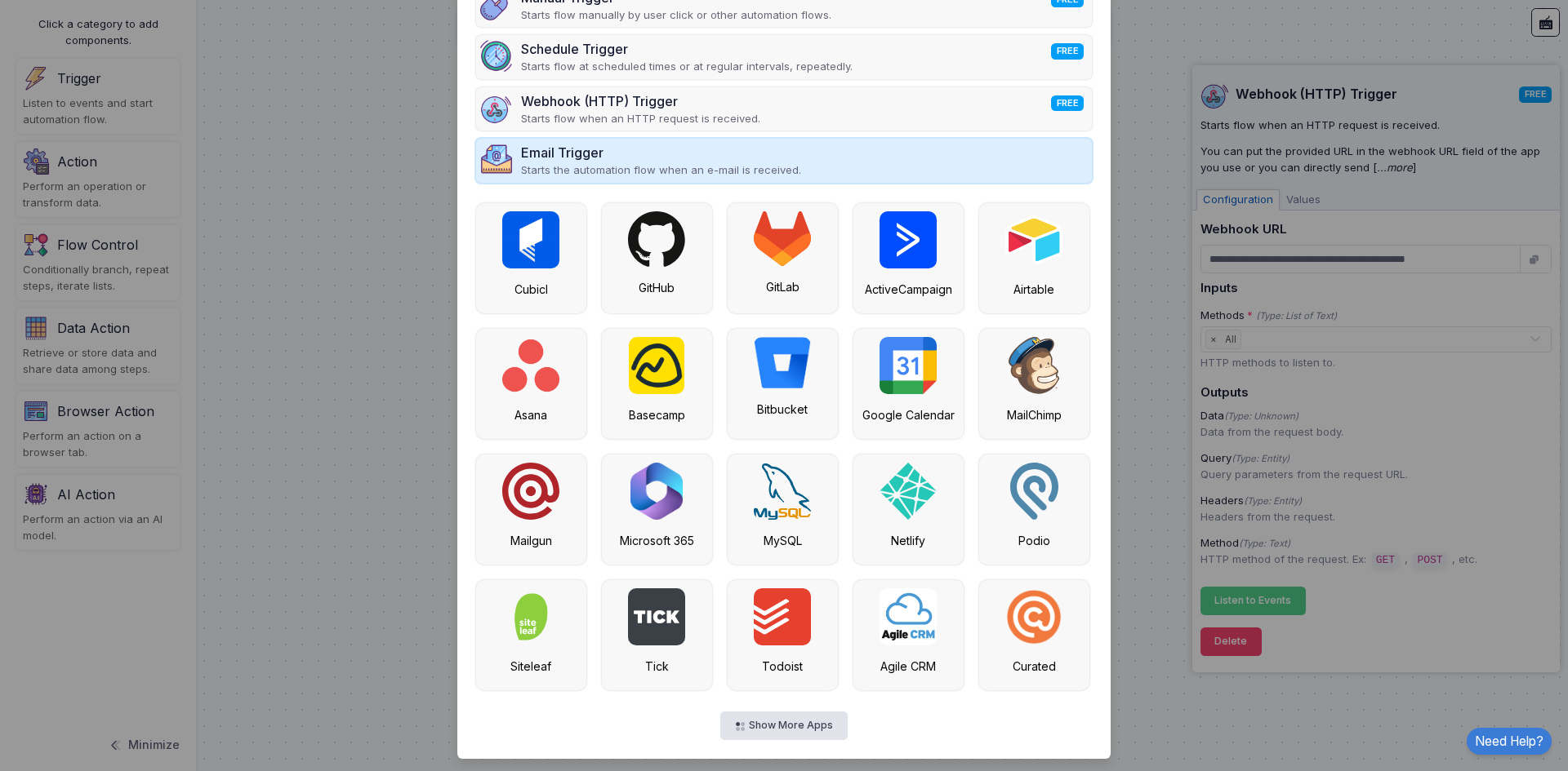
scroll to position [160, 0]
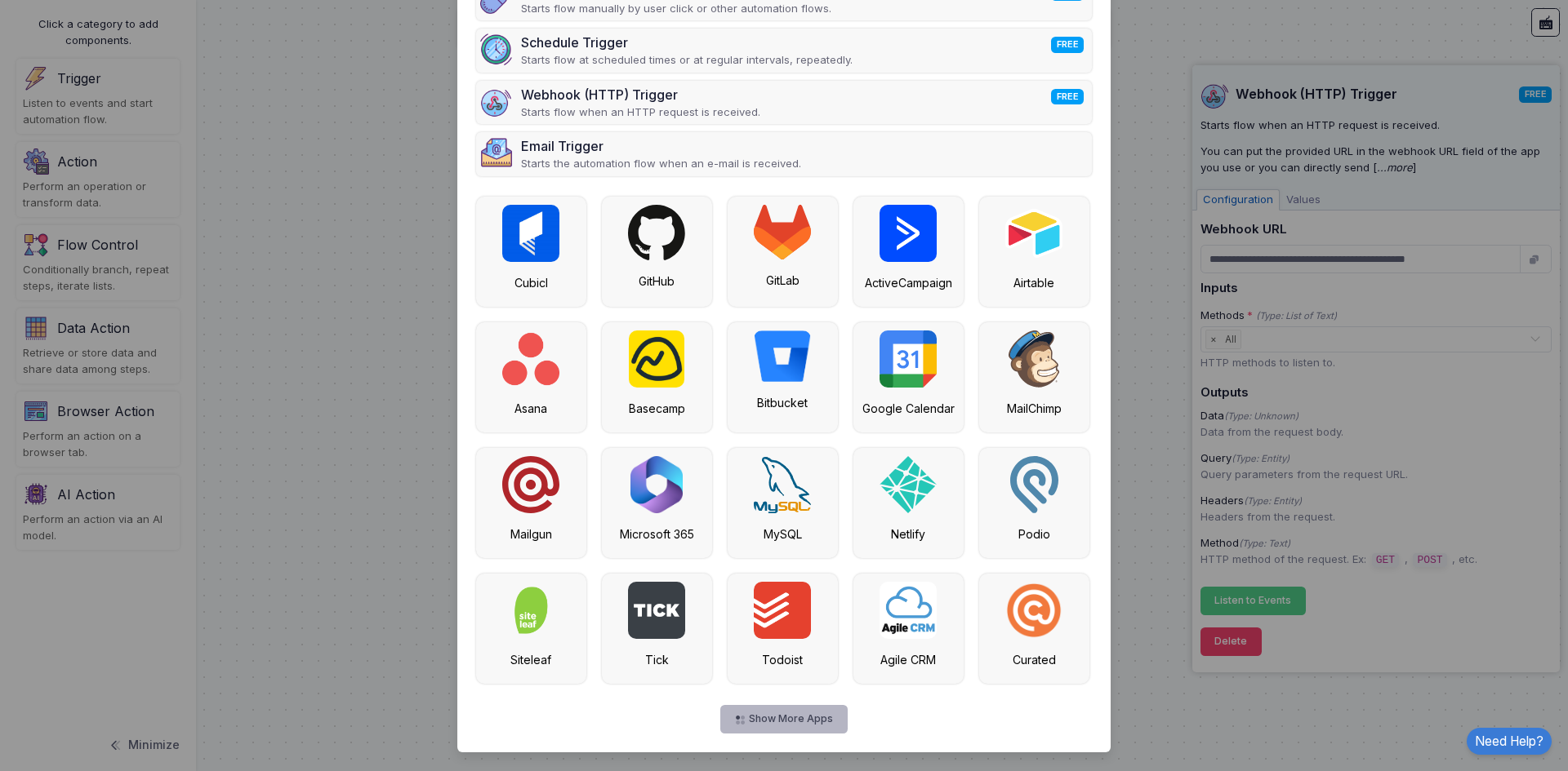
click at [761, 714] on button "Show More Apps" at bounding box center [783, 720] width 126 height 29
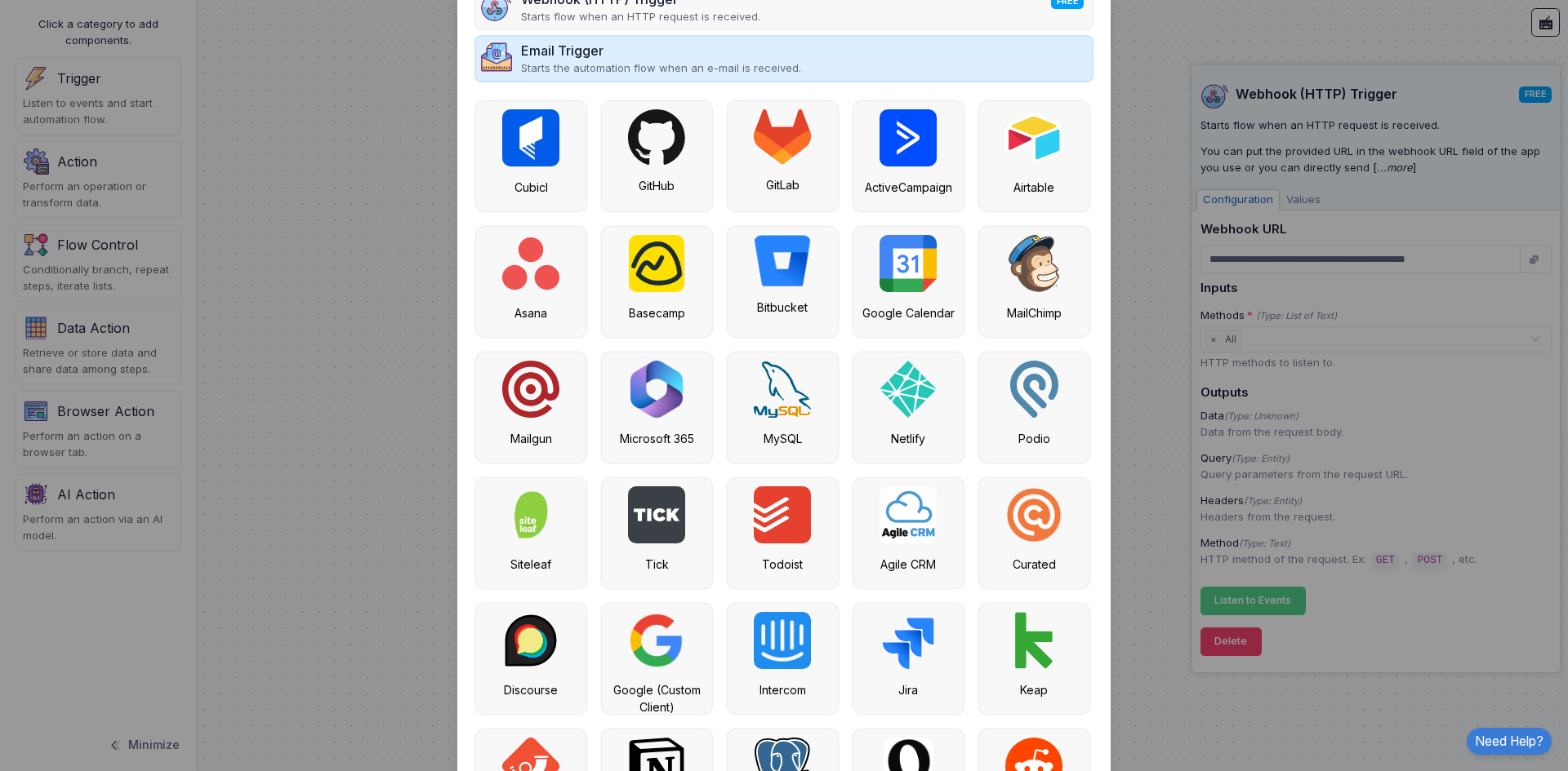
scroll to position [0, 0]
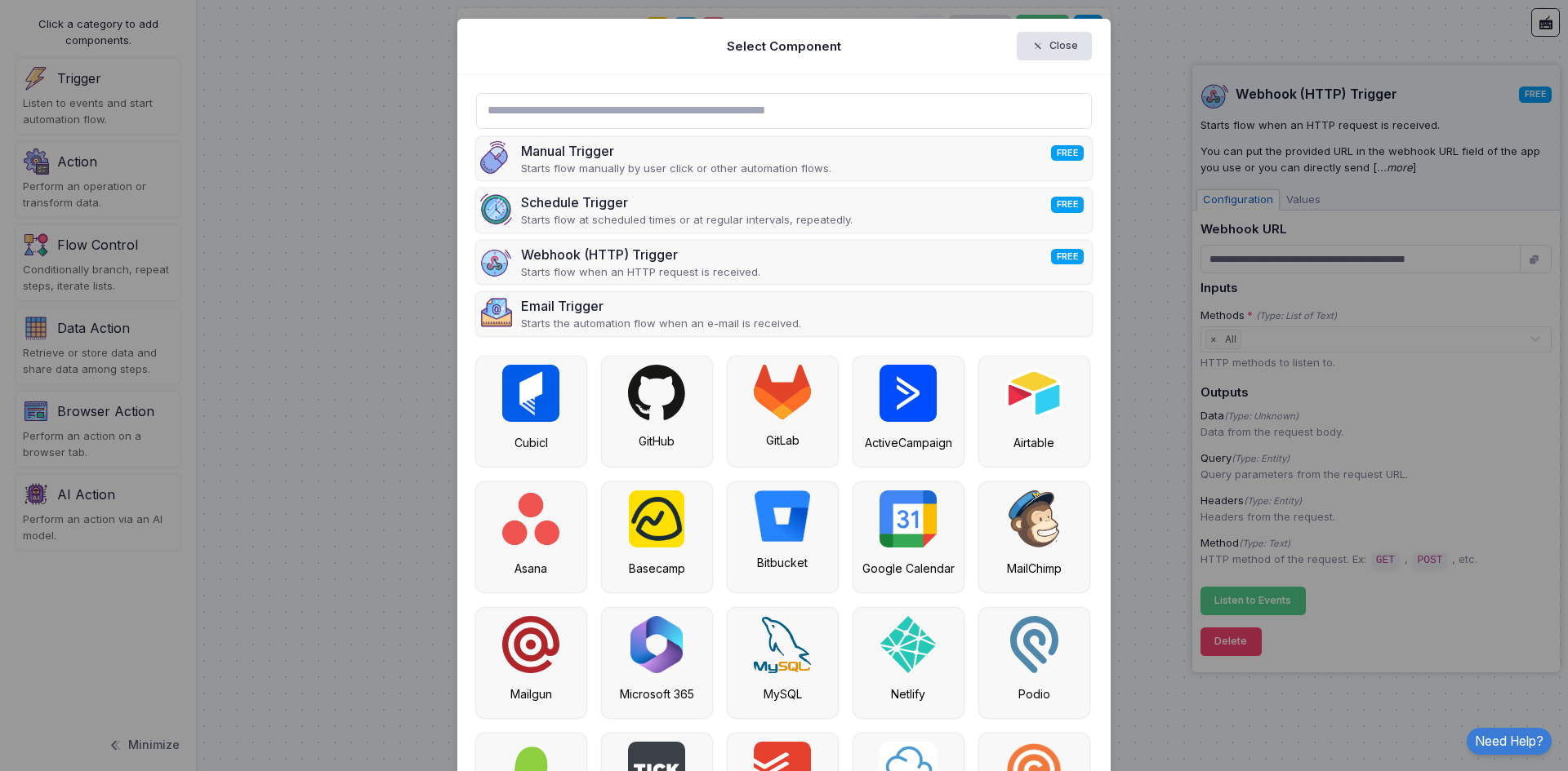
click at [623, 73] on div "Select Component Close" at bounding box center [784, 47] width 653 height 56
click at [624, 101] on input "text" at bounding box center [784, 111] width 616 height 36
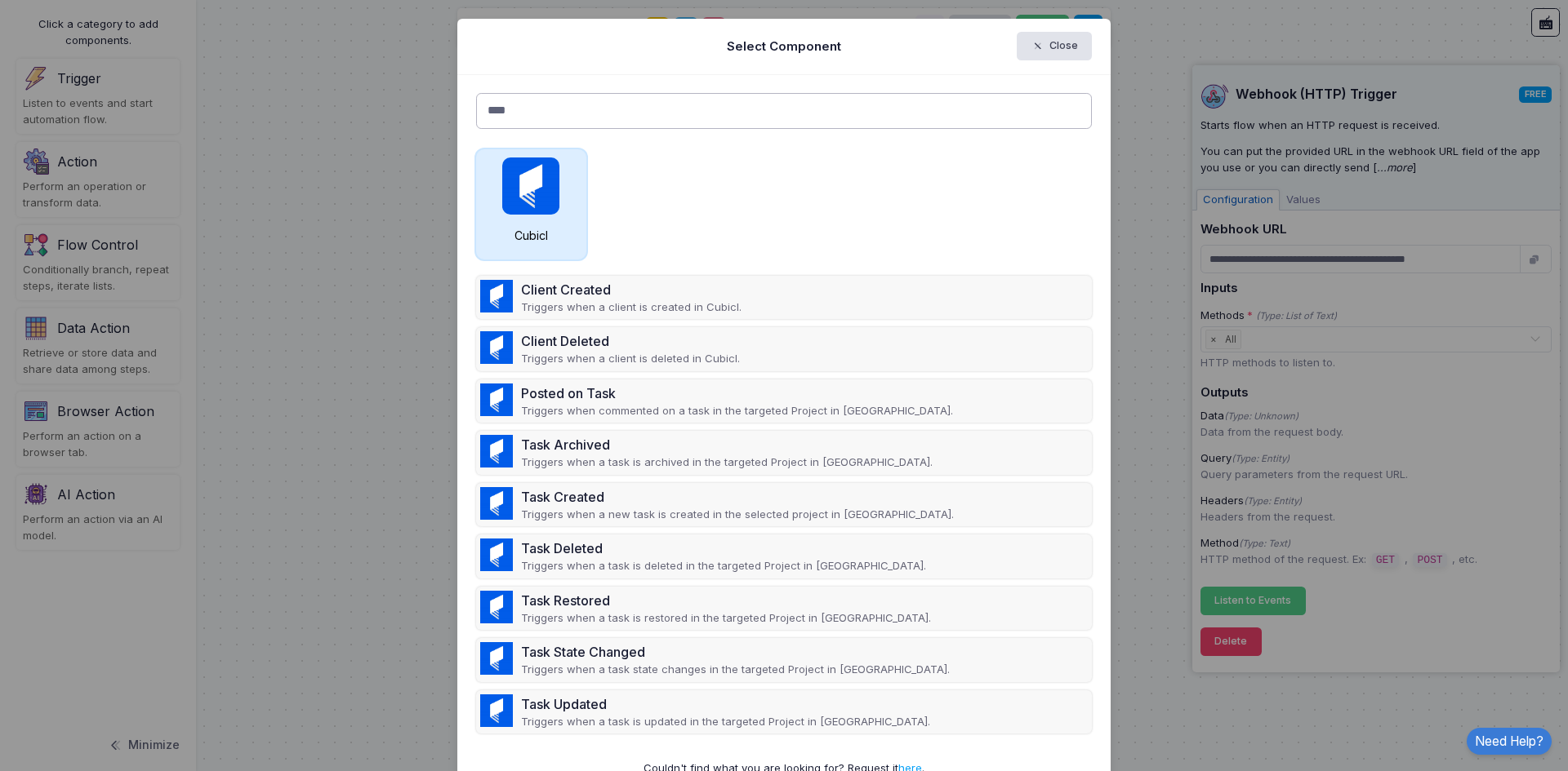
type input "****"
click at [549, 185] on img at bounding box center [530, 186] width 57 height 57
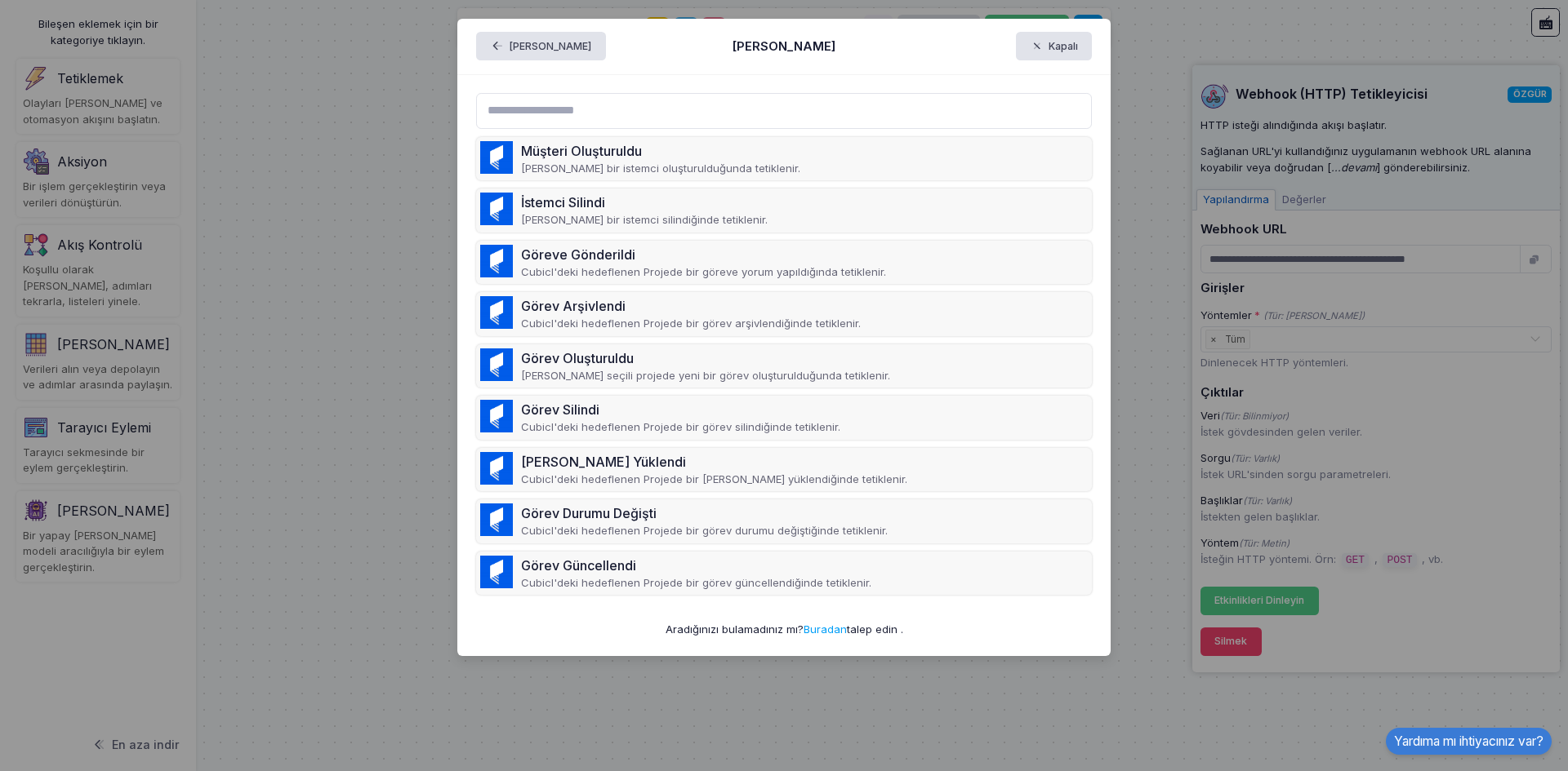
click at [624, 82] on div "Müşteri Oluşturuldu [PERSON_NAME] bir istemci oluşturulduğunda tetiklenir. İste…" at bounding box center [784, 365] width 653 height 582
click at [504, 42] on span "button" at bounding box center [504, 46] width 0 height 14
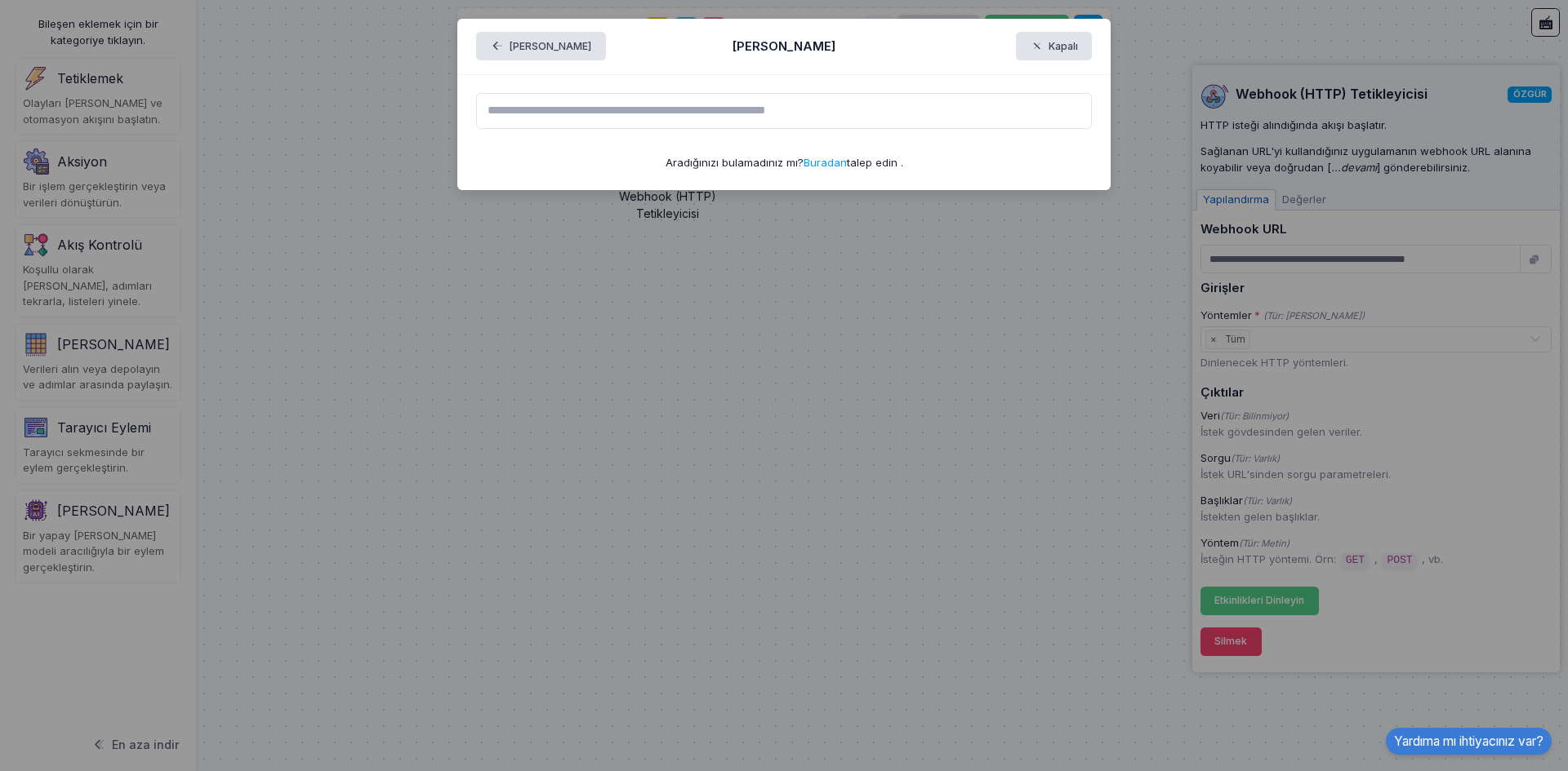
click at [473, 6] on ngb-modal-window "[PERSON_NAME] Seçin Kapalı Aradığınızı bulamadınız mı? Buradan talep edin ." at bounding box center [784, 385] width 1568 height 771
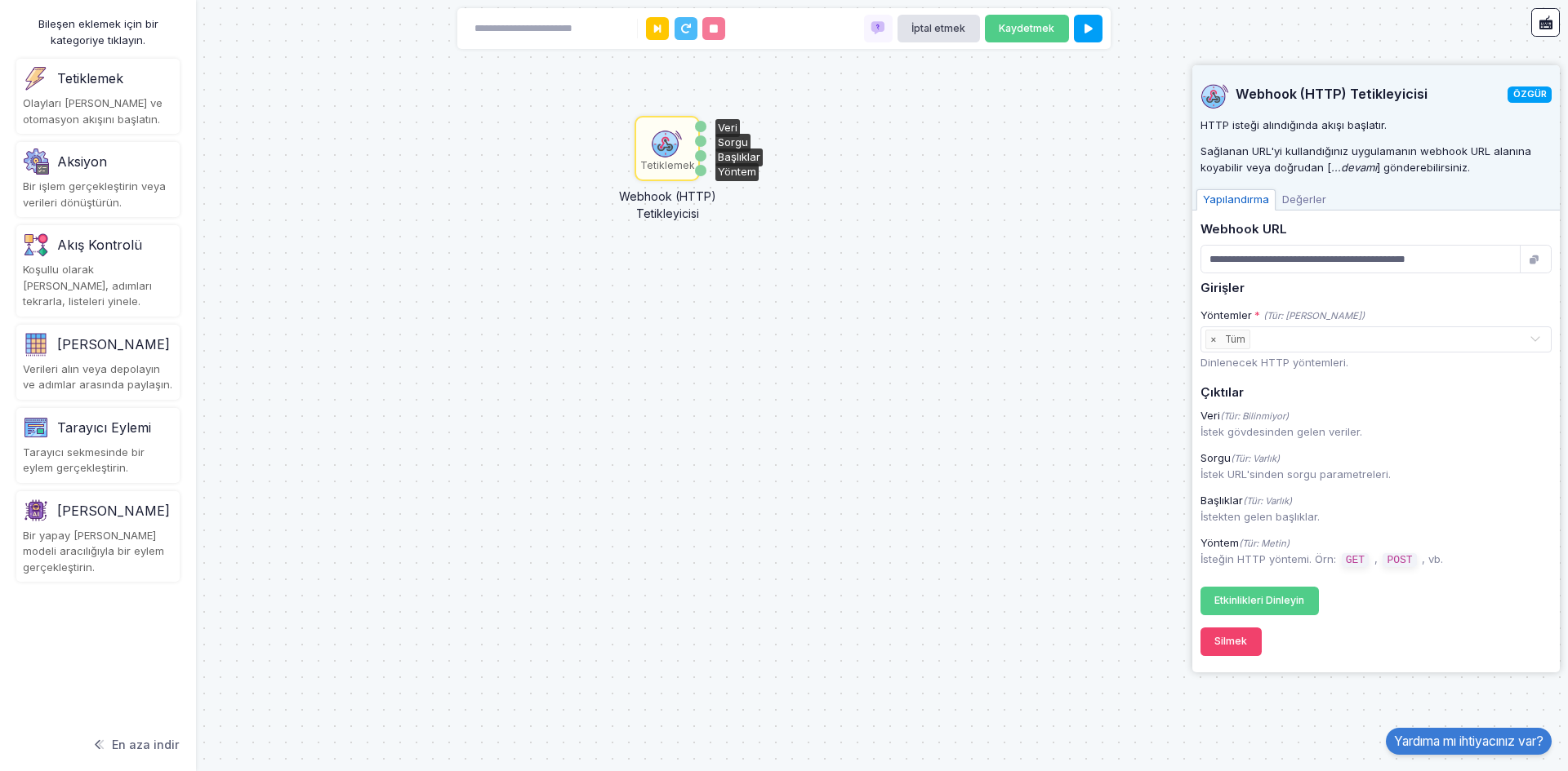
click at [635, 153] on app-flow-node "Tetiklemek Webhook (HTTP) Tetikleyicisi Veri Sorgu Başlıklar Yöntem" at bounding box center [667, 149] width 65 height 65
click at [88, 336] on font "[PERSON_NAME]" at bounding box center [113, 344] width 113 height 16
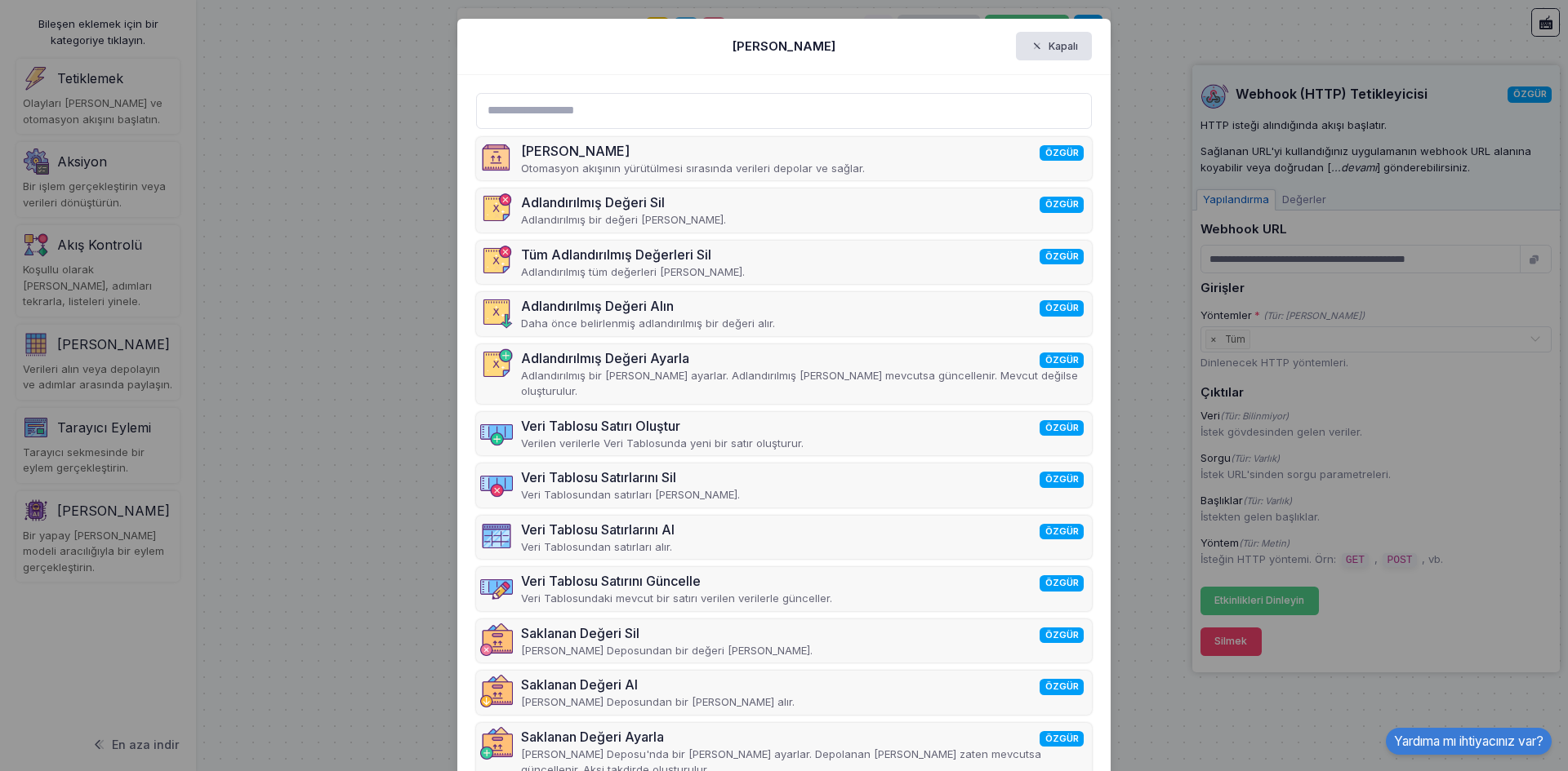
click at [160, 234] on ngb-modal-window "Bileşeni Seçin Kapalı [PERSON_NAME] Otomasyon akışının yürütülmesi sırasında ve…" at bounding box center [784, 385] width 1568 height 771
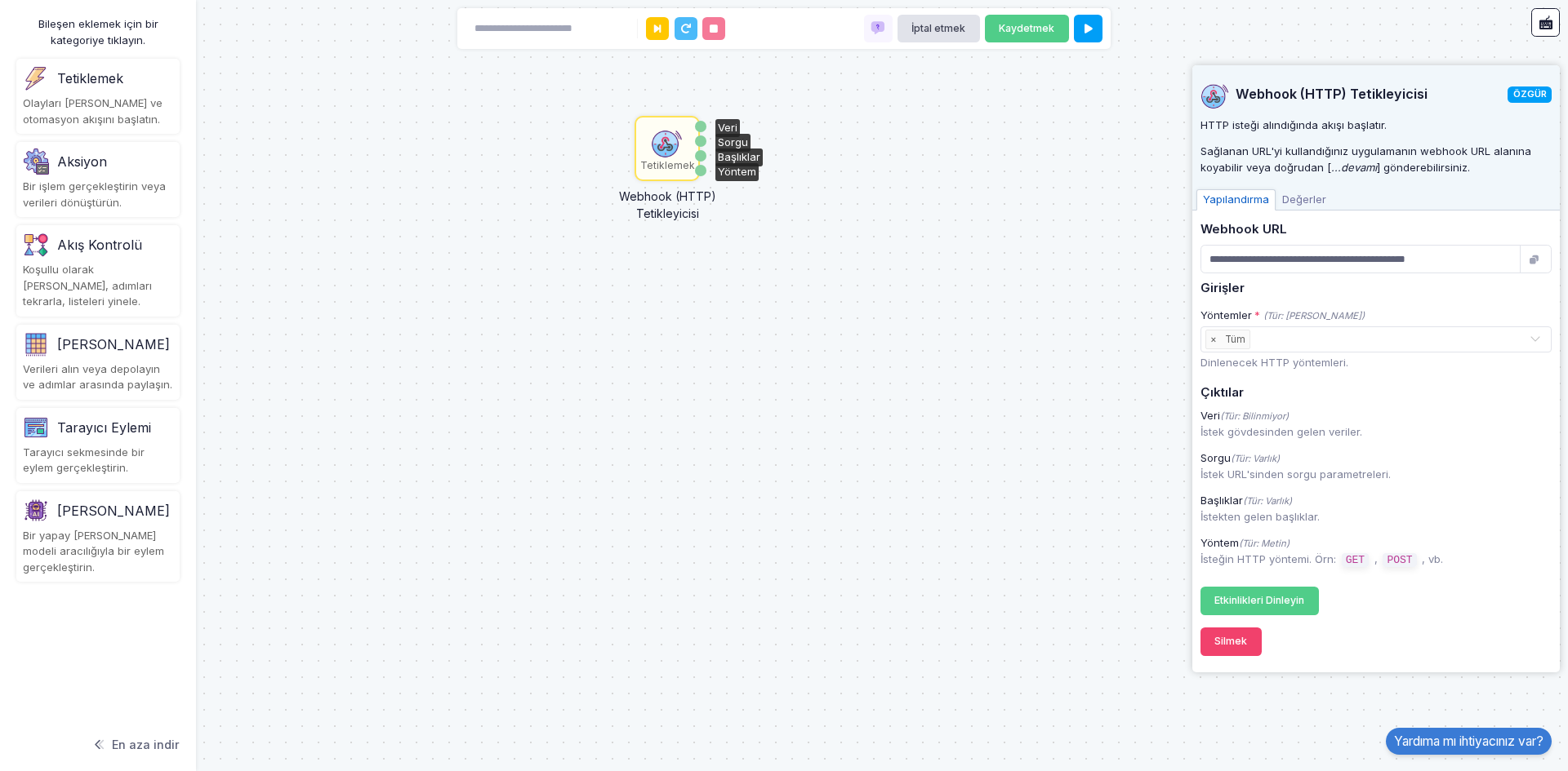
drag, startPoint x: 136, startPoint y: 170, endPoint x: 132, endPoint y: 293, distance: 123.1
click at [132, 278] on div "Bileşen eklemek için bir kategoriye tıklayın. Tetiklemek Olayları dinleyin ve o…" at bounding box center [97, 385] width 196 height 771
click at [129, 335] on div "[PERSON_NAME]" at bounding box center [97, 344] width 151 height 26
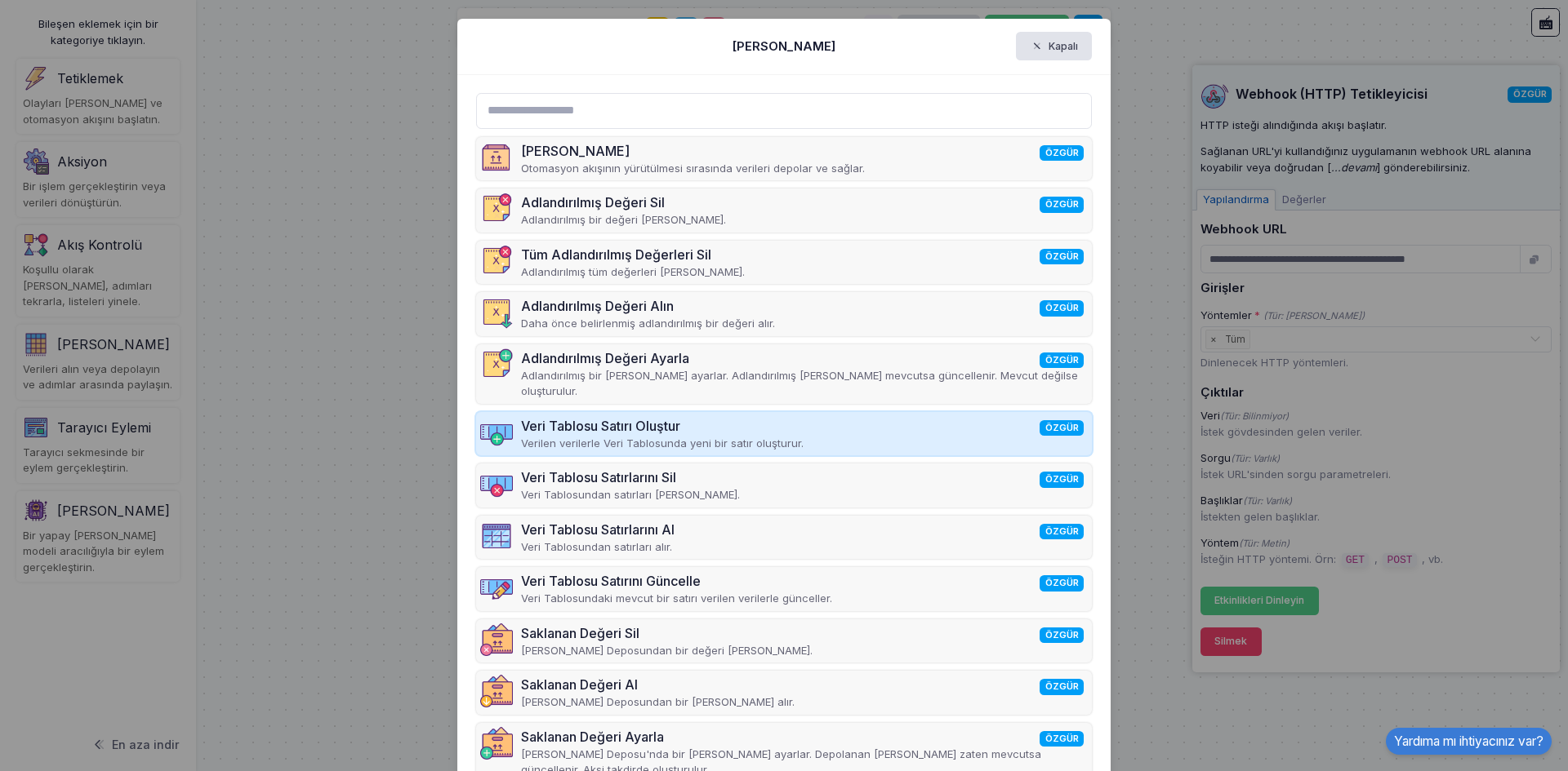
click at [589, 418] on font "Veri Tablosu Satırı Oluştur" at bounding box center [600, 426] width 159 height 16
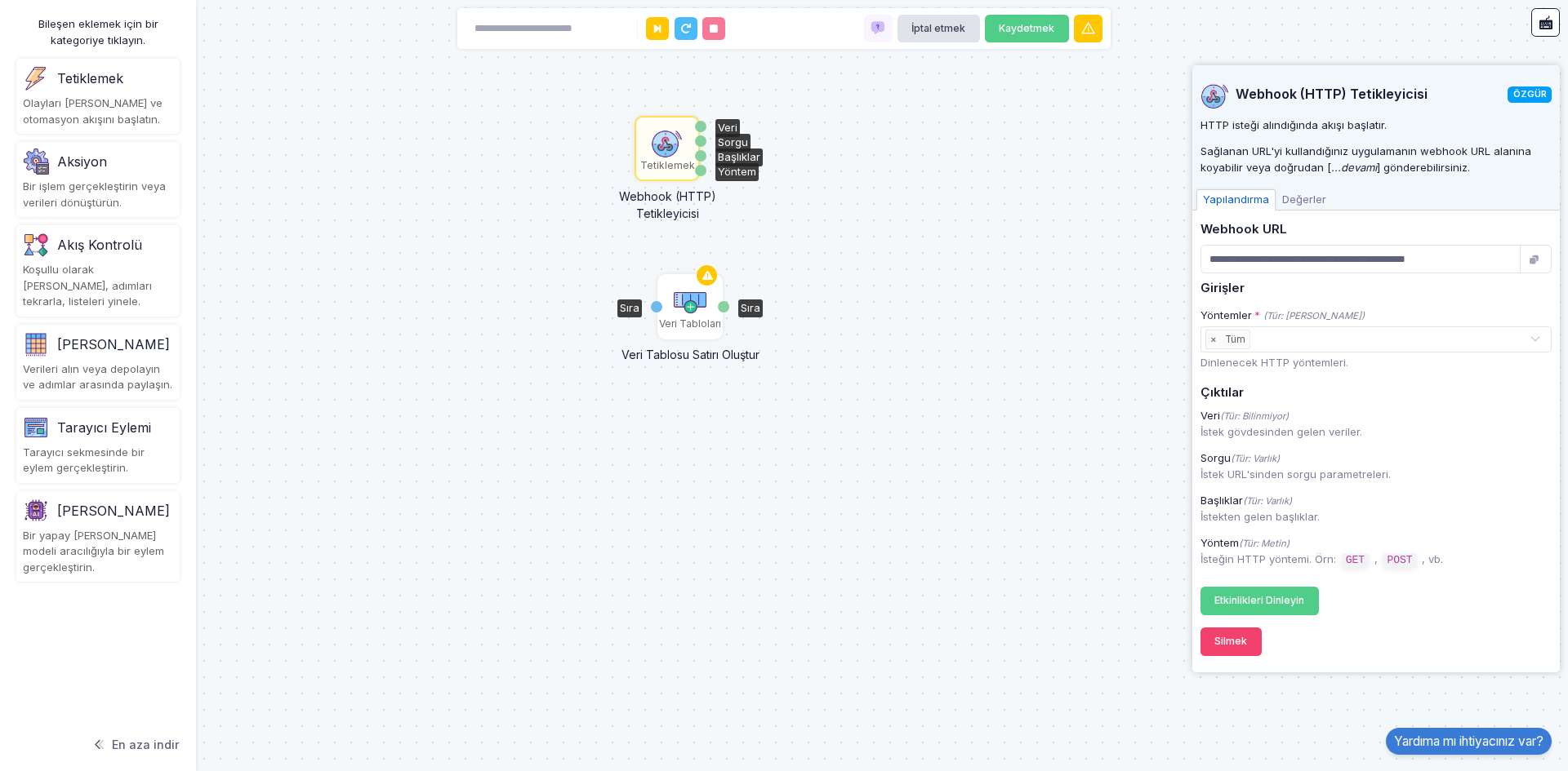
click at [678, 284] on img at bounding box center [690, 300] width 32 height 32
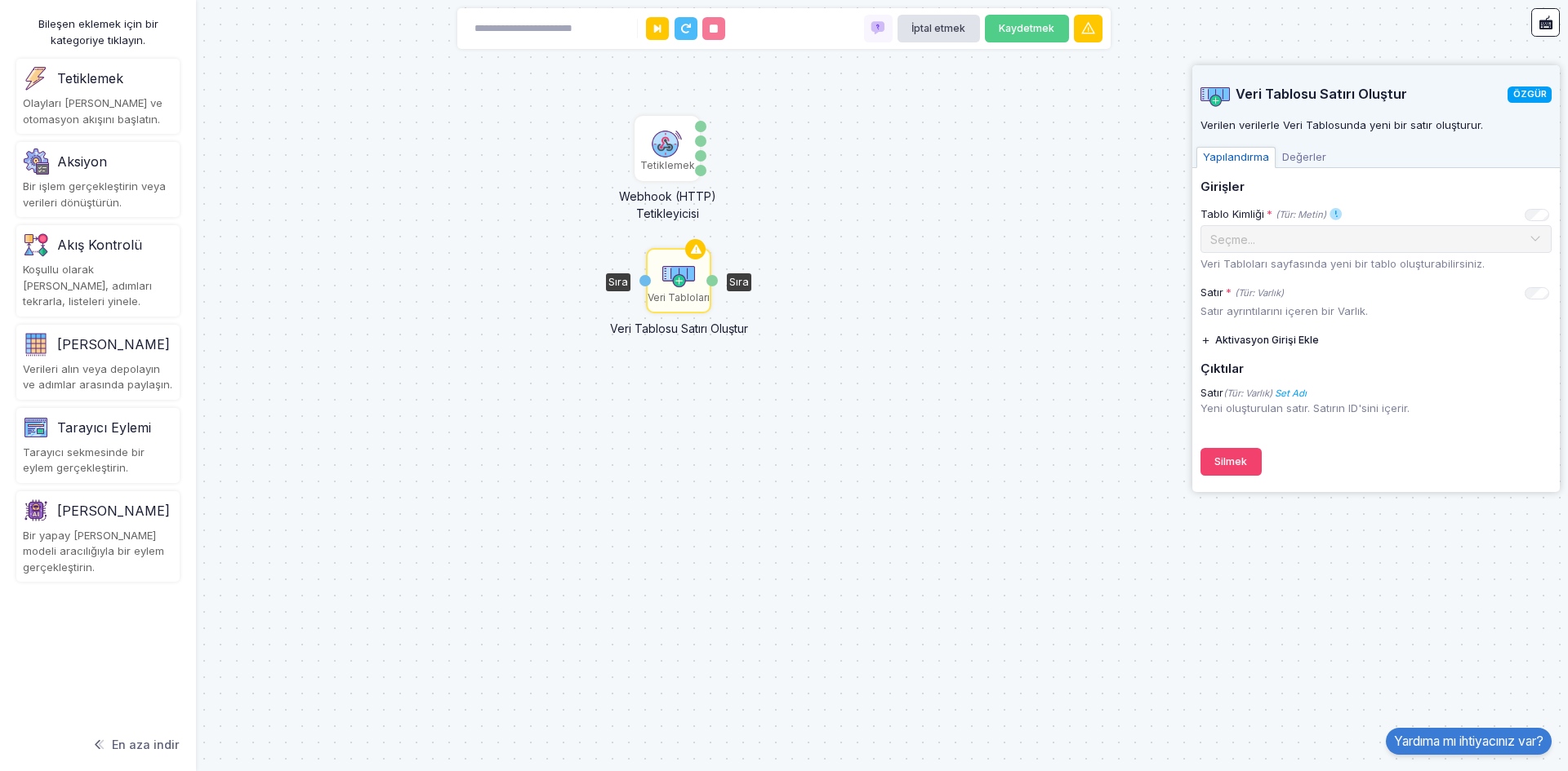
click at [620, 285] on font "Sıra" at bounding box center [618, 281] width 20 height 13
click at [638, 279] on div "Tetiklemek Webhook (HTTP) Tetikleyicisi Veri Sorgu Başlıklar Yöntem Veri Tablol…" at bounding box center [784, 385] width 1568 height 771
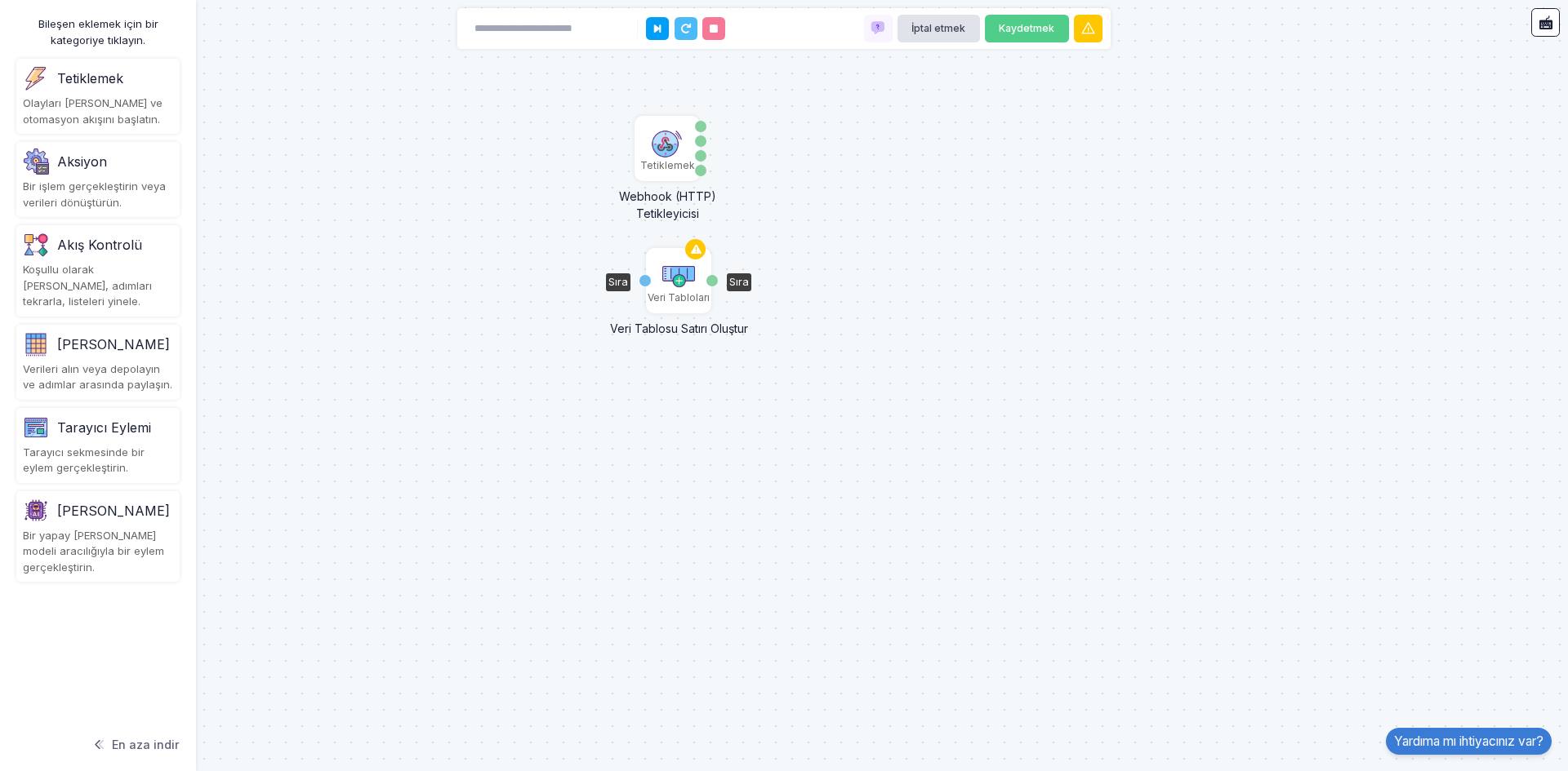
click at [645, 282] on div "Sıra" at bounding box center [645, 280] width 12 height 12
click at [680, 280] on img at bounding box center [678, 274] width 32 height 32
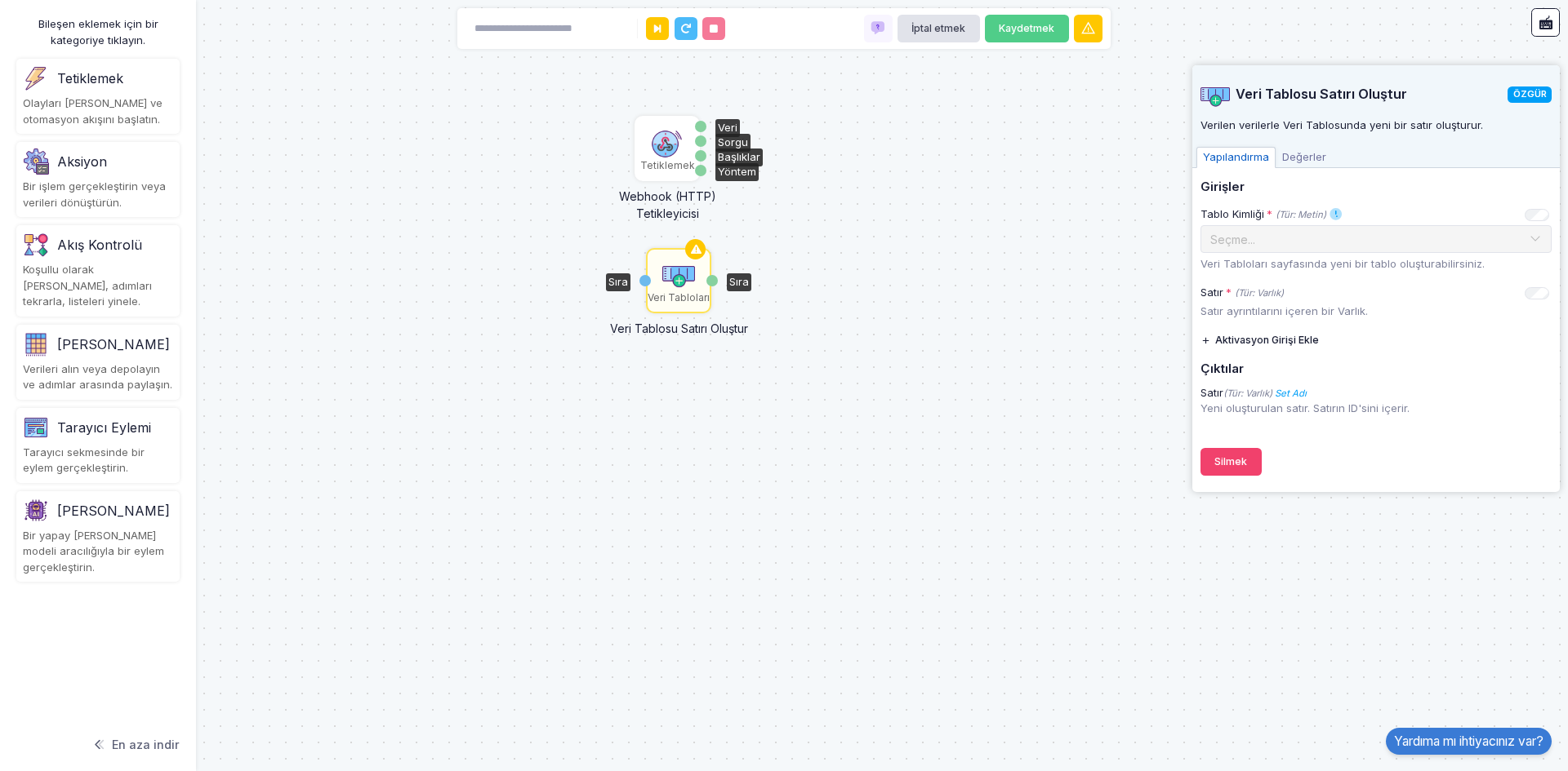
click at [682, 188] on div "Webhook (HTTP) Tetikleyicisi" at bounding box center [668, 200] width 139 height 42
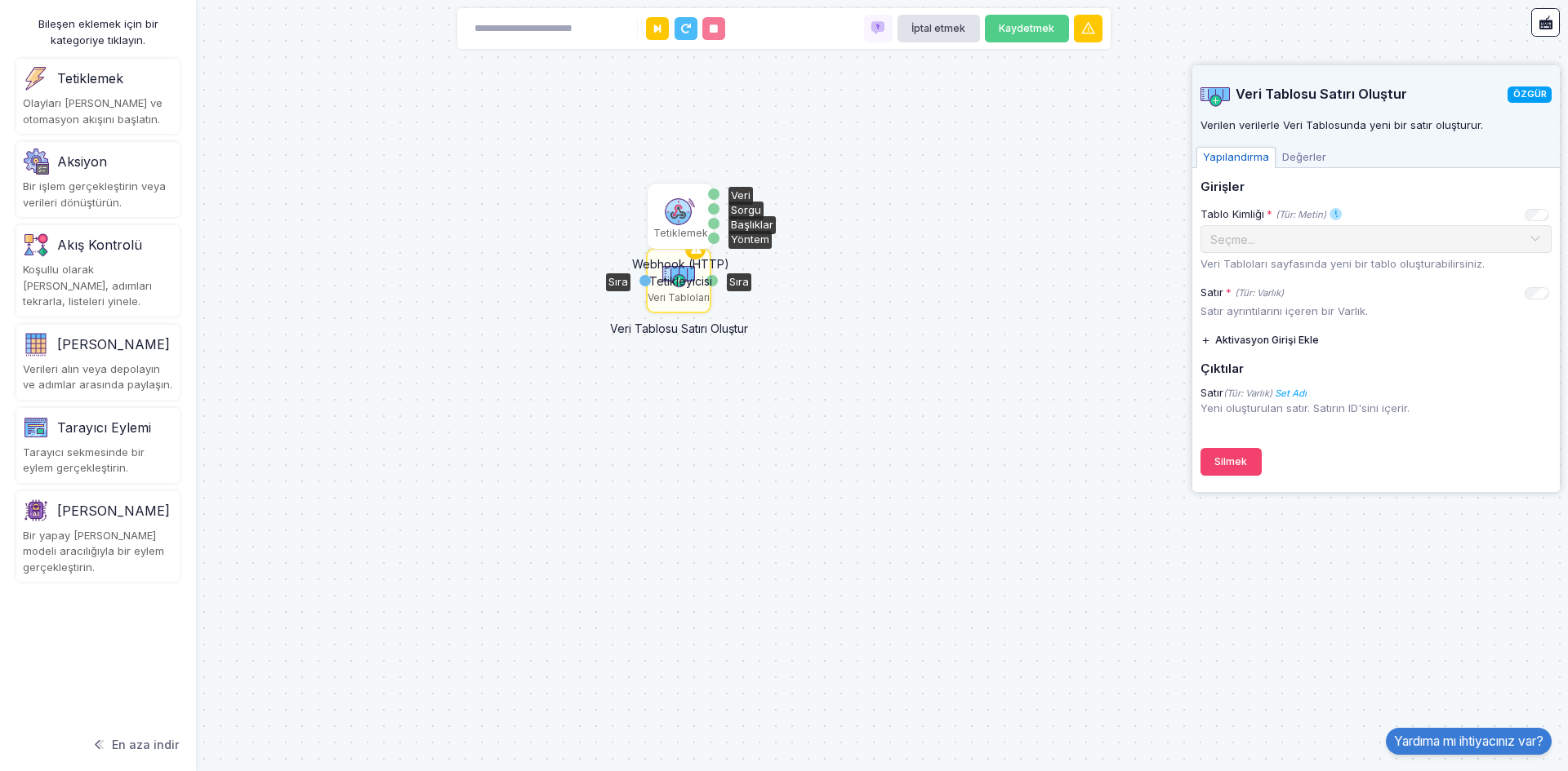
drag, startPoint x: 672, startPoint y: 168, endPoint x: 688, endPoint y: 165, distance: 16.3
click at [688, 227] on font "Tetiklemek" at bounding box center [680, 234] width 55 height 13
click at [687, 253] on icon at bounding box center [696, 249] width 20 height 23
click at [604, 198] on div "Tetiklemek Webhook (HTTP) Tetikleyicisi Veri Sorgu Başlıklar Yöntem Veri Tablol…" at bounding box center [784, 385] width 1568 height 771
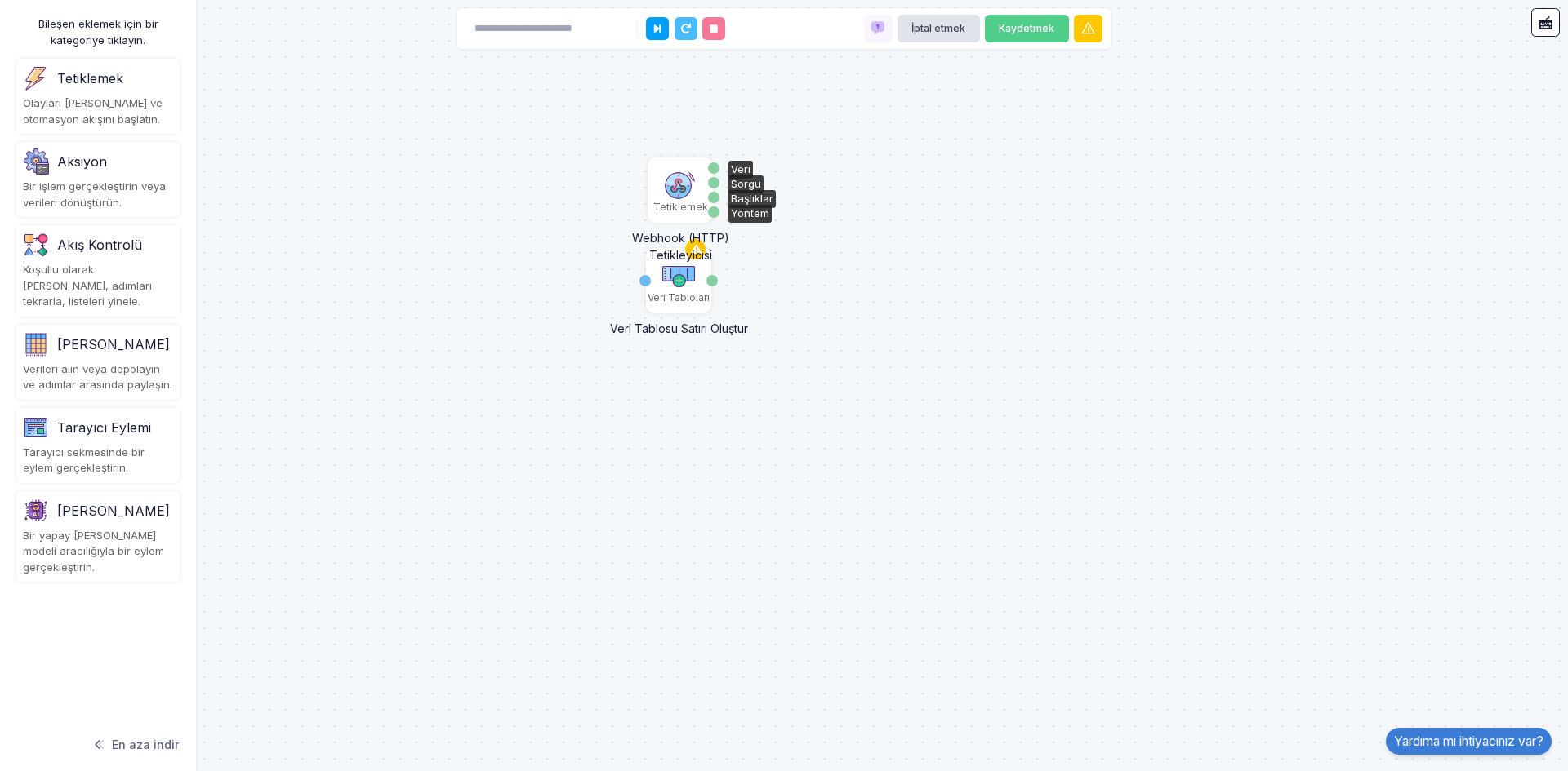
click at [668, 200] on div "Tetiklemek" at bounding box center [680, 207] width 55 height 14
click at [676, 261] on img at bounding box center [678, 274] width 32 height 32
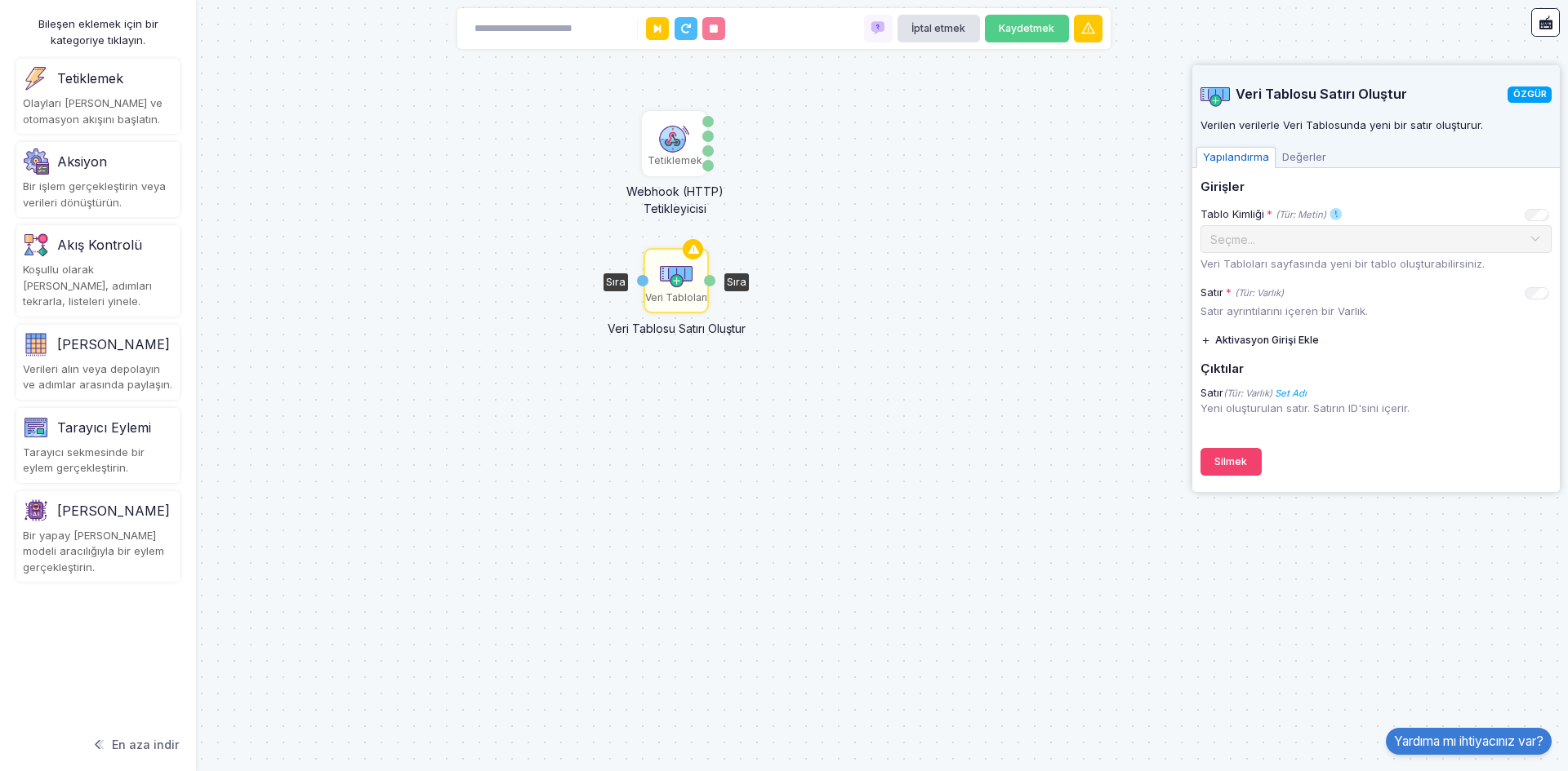
click at [518, 209] on div "Tetiklemek Webhook (HTTP) Tetikleyicisi Veri Sorgu Başlıklar Yöntem Veri Tablol…" at bounding box center [784, 385] width 1568 height 771
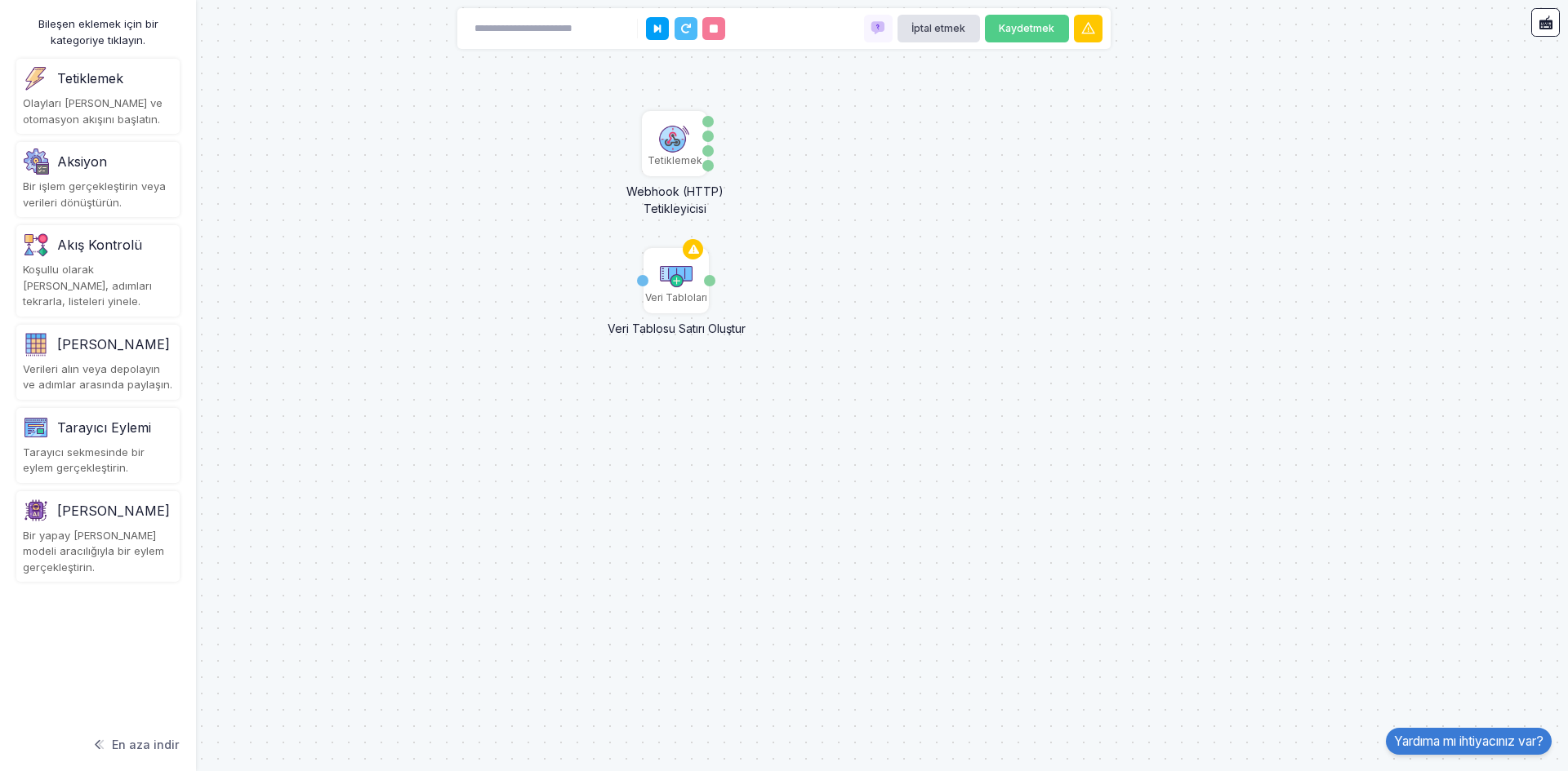
click at [165, 156] on div "Aksiyon" at bounding box center [97, 161] width 151 height 26
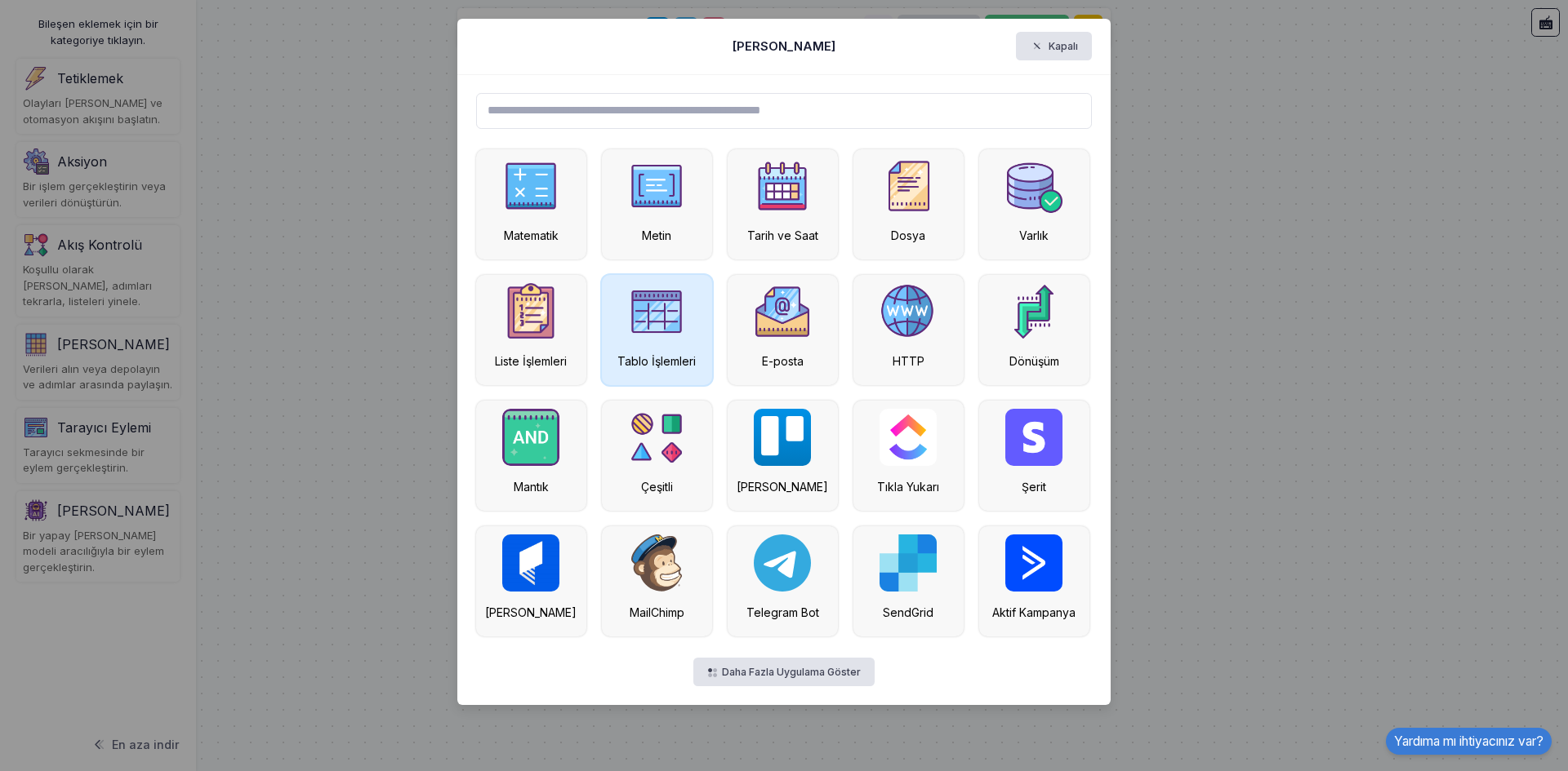
click at [683, 339] on div "Tablo İşlemleri" at bounding box center [657, 330] width 110 height 110
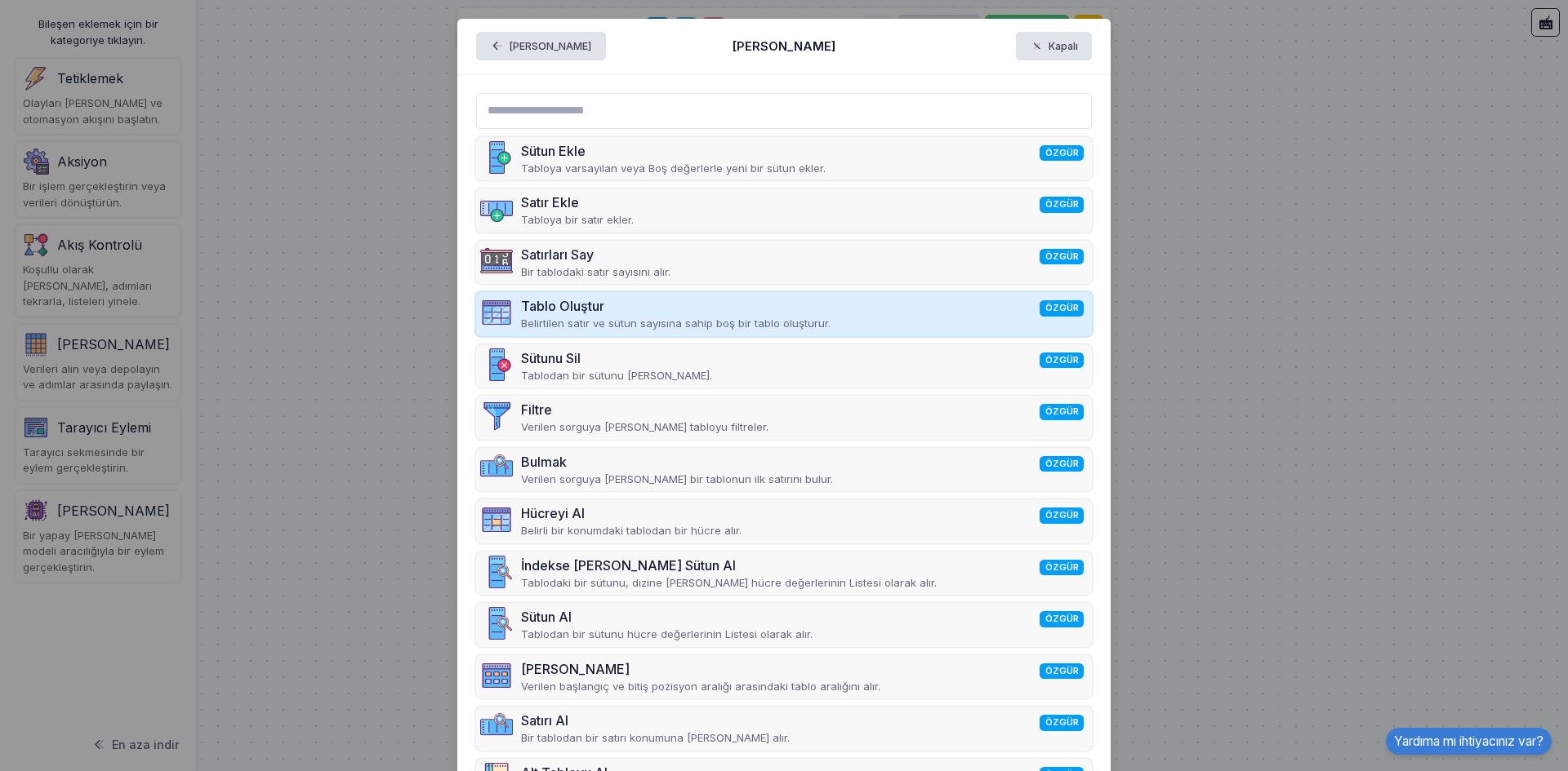
click at [595, 307] on font "Tablo Oluştur" at bounding box center [562, 306] width 83 height 16
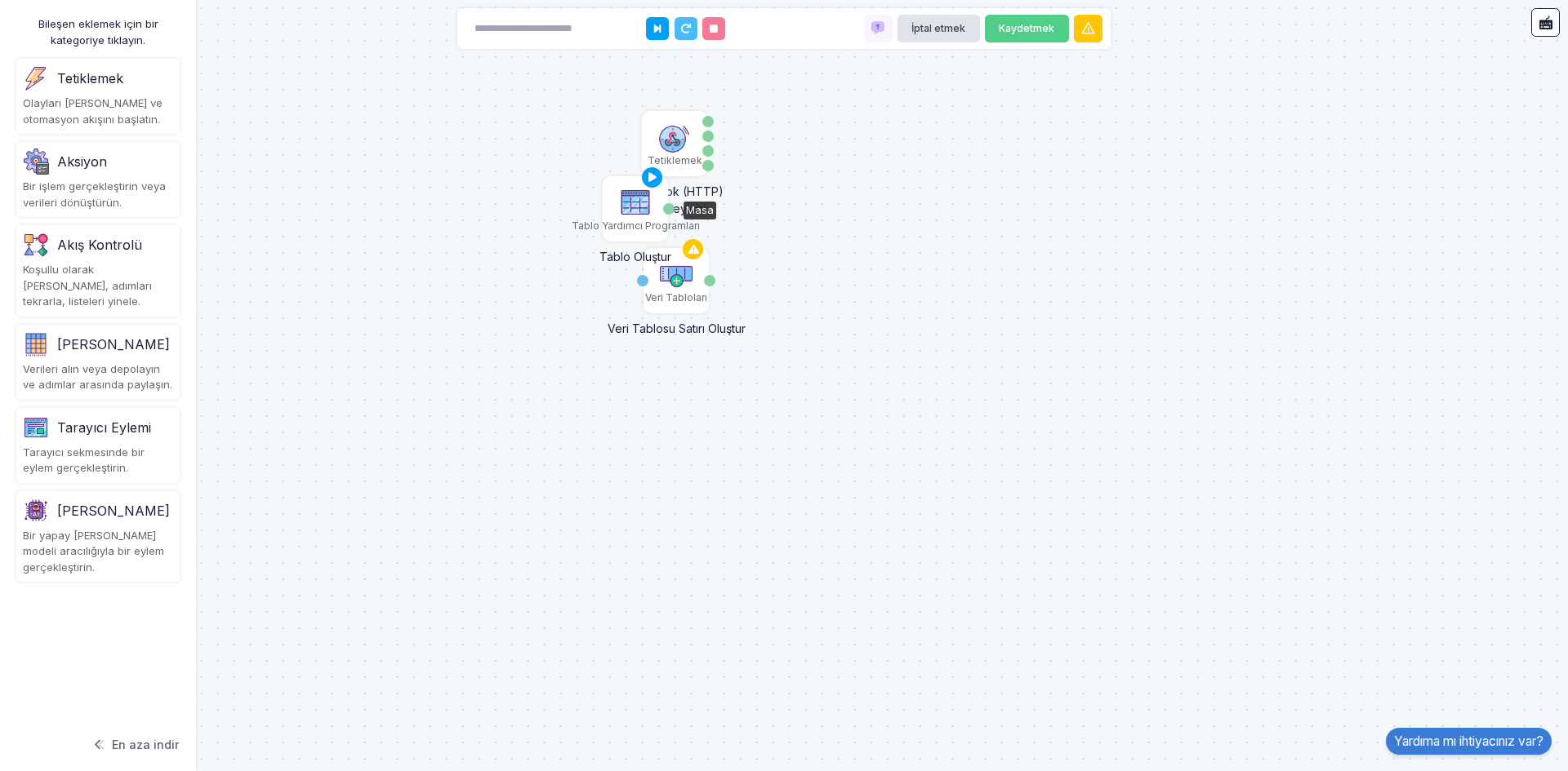
click at [619, 212] on img at bounding box center [635, 202] width 32 height 32
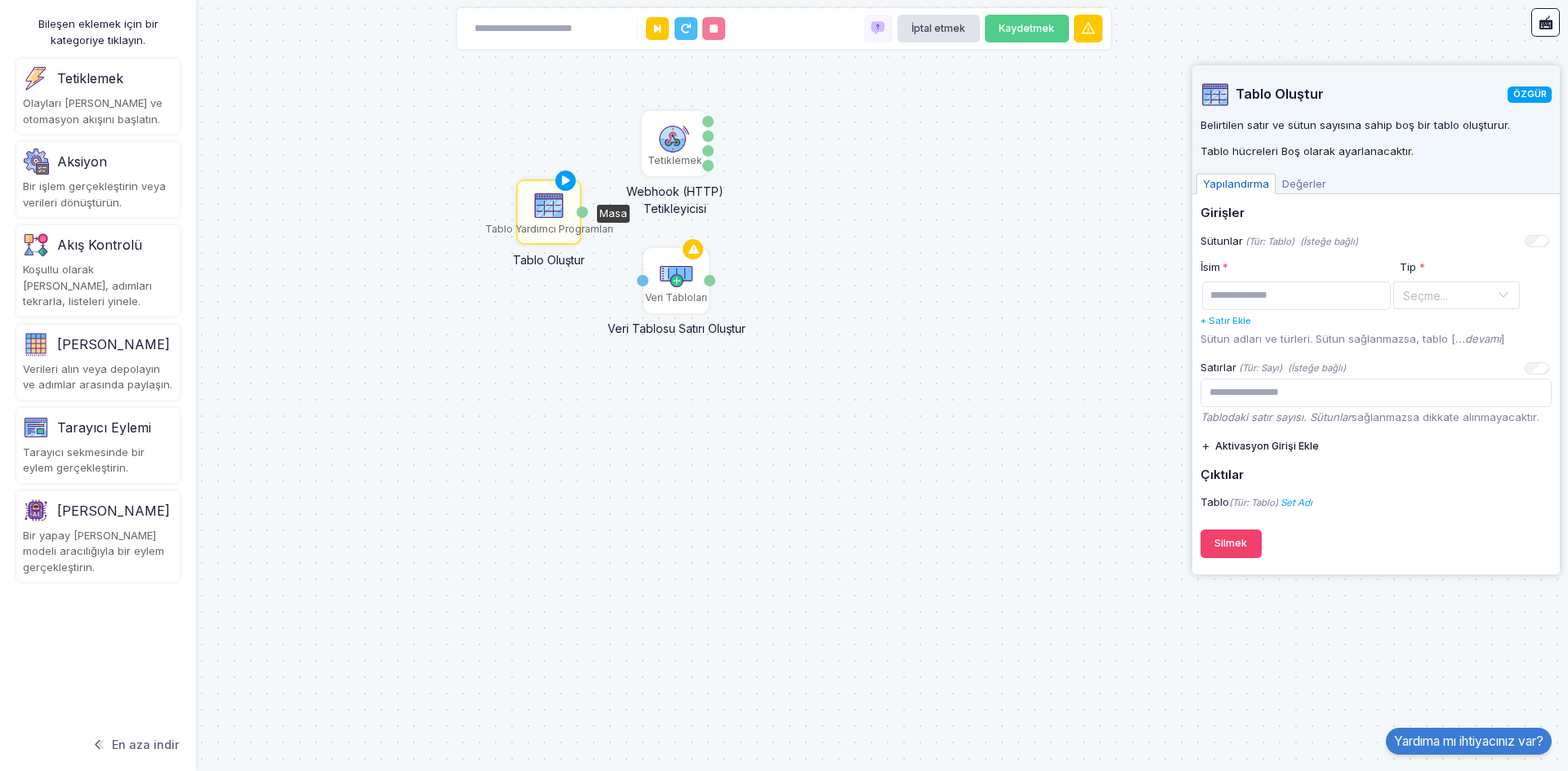
click at [961, 331] on div "Tetiklemek Webhook (HTTP) Tetikleyicisi Veri Sorgu Başlıklar Yöntem Veri Tablol…" at bounding box center [784, 385] width 1568 height 771
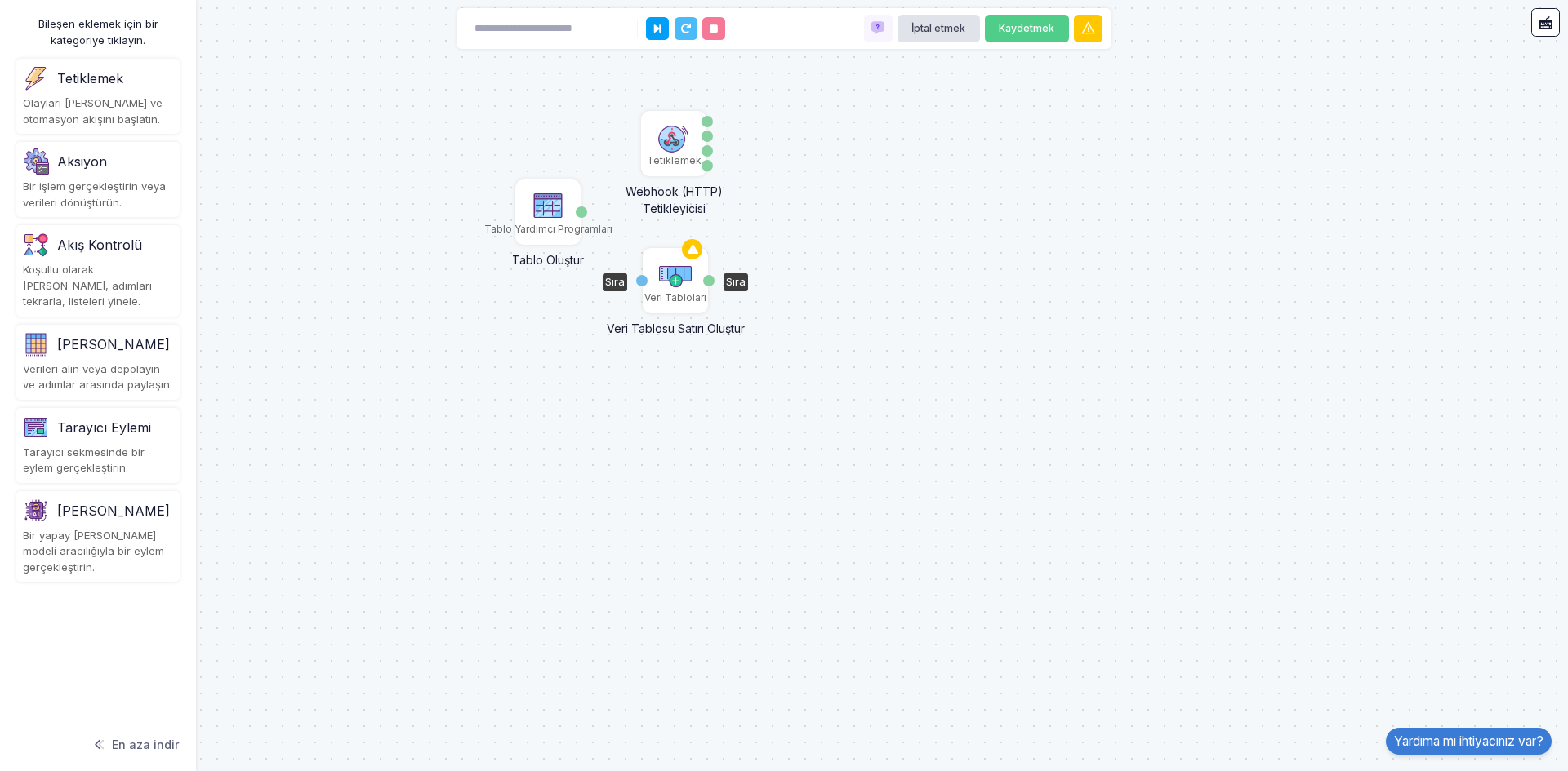
click at [710, 280] on div "Sıra" at bounding box center [708, 280] width 12 height 12
drag, startPoint x: 710, startPoint y: 277, endPoint x: 583, endPoint y: 214, distance: 141.8
click at [779, 226] on div "Tetiklemek Webhook (HTTP) Tetikleyicisi Veri Sorgu Başlıklar Yöntem Veri Tablol…" at bounding box center [784, 385] width 1568 height 771
drag, startPoint x: 643, startPoint y: 280, endPoint x: 626, endPoint y: 252, distance: 32.8
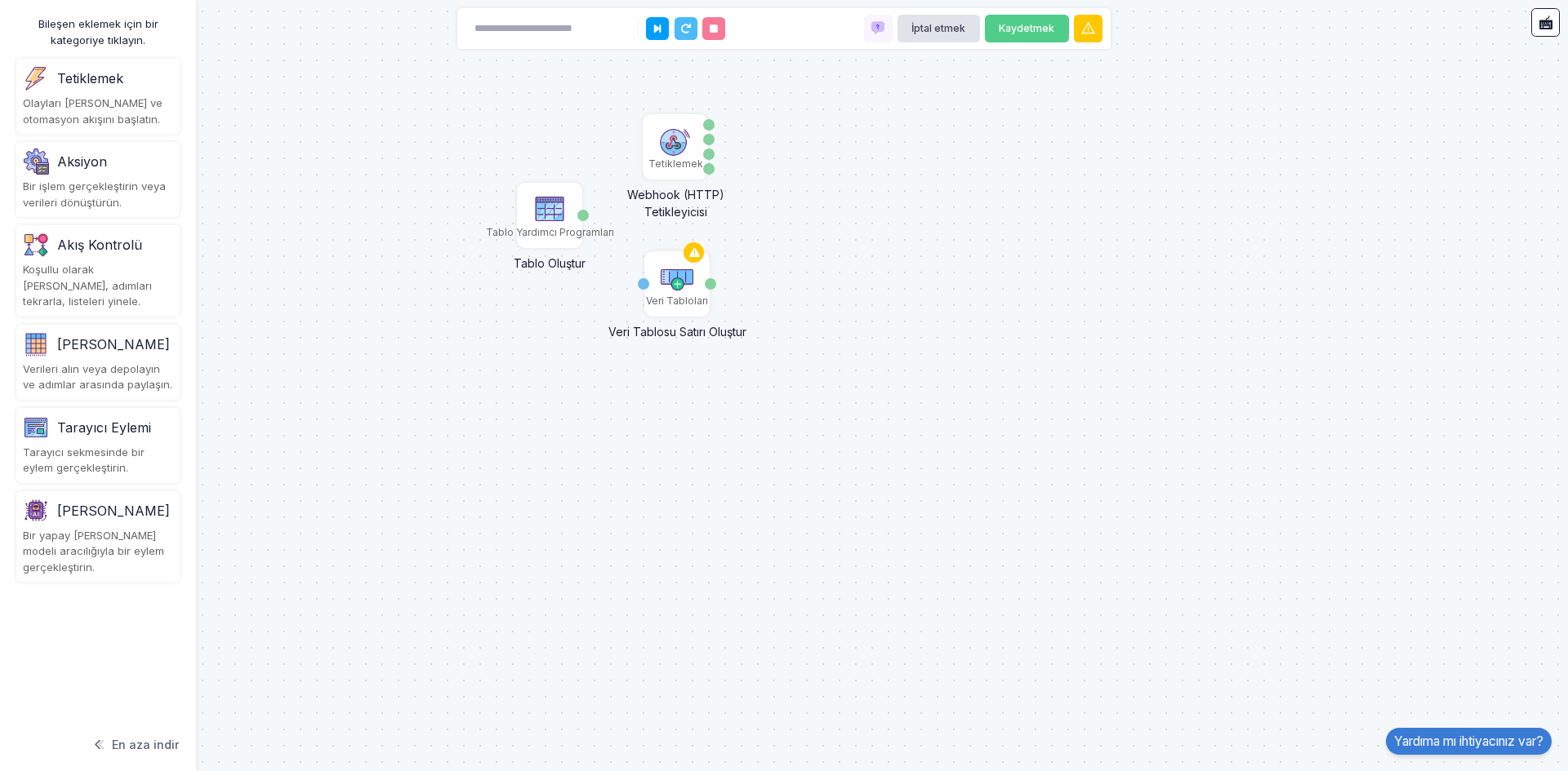
click at [626, 253] on div "Tetiklemek Webhook (HTTP) Tetikleyicisi Veri Sorgu Başlıklar Yöntem Veri Tablol…" at bounding box center [784, 385] width 1568 height 771
click at [641, 282] on div "Sıra" at bounding box center [643, 284] width 12 height 12
click at [634, 282] on div "Tetiklemek Webhook (HTTP) Tetikleyicisi Veri Sorgu Başlıklar Yöntem Veri Tablol…" at bounding box center [784, 385] width 1568 height 771
drag, startPoint x: 645, startPoint y: 280, endPoint x: 613, endPoint y: 280, distance: 32.0
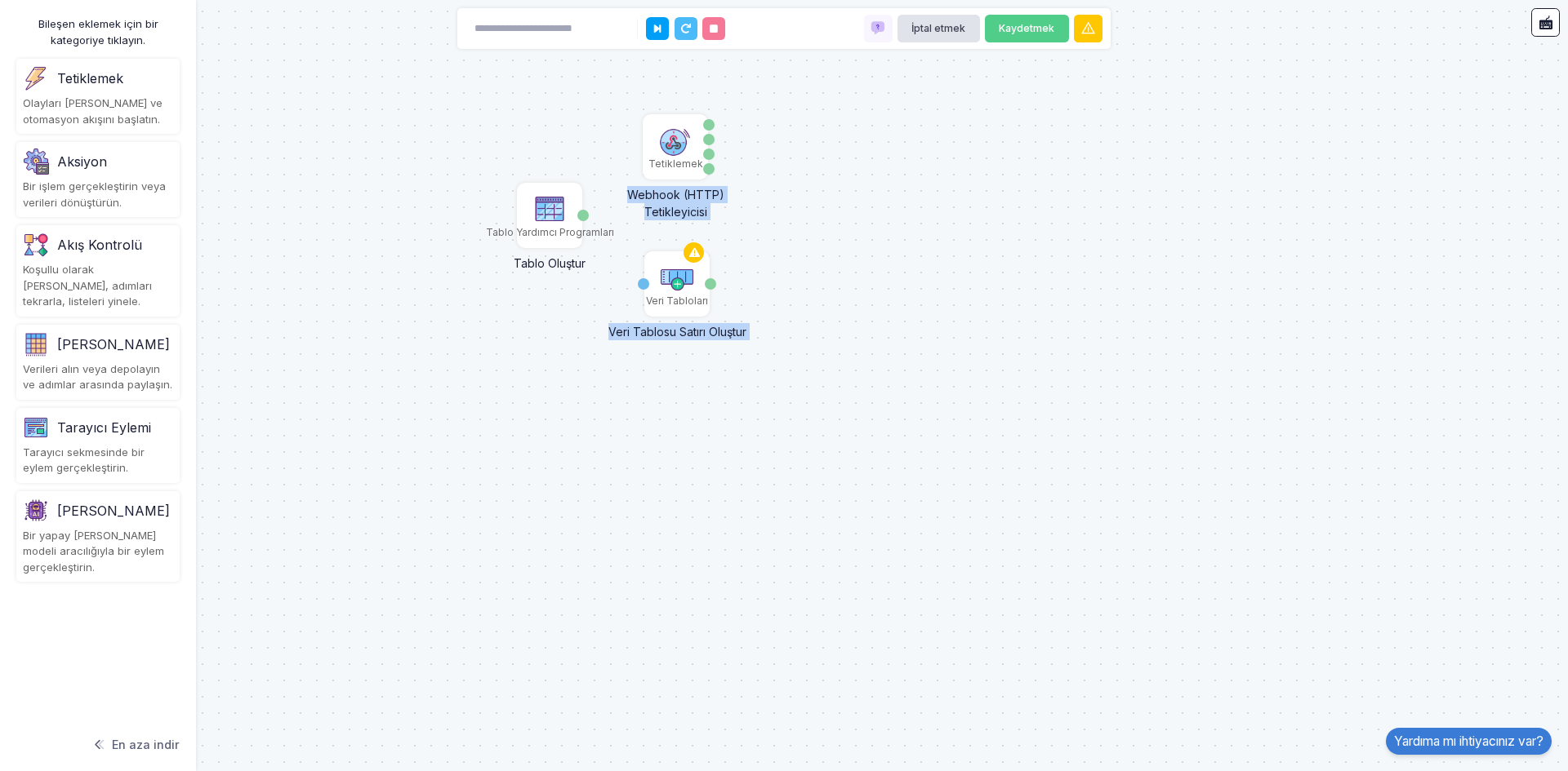
click at [613, 280] on div "Tetiklemek Webhook (HTTP) Tetikleyicisi Veri Sorgu Başlıklar Yöntem Veri Tablol…" at bounding box center [784, 385] width 1568 height 771
click at [614, 281] on div "Tetiklemek Webhook (HTTP) Tetikleyicisi Veri Sorgu Başlıklar Yöntem Veri Tablol…" at bounding box center [784, 385] width 1568 height 771
click at [738, 285] on div "Tetiklemek Webhook (HTTP) Tetikleyicisi Veri Sorgu Başlıklar Yöntem Veri Tablol…" at bounding box center [784, 385] width 1568 height 771
click at [748, 269] on div "Tetiklemek Webhook (HTTP) Tetikleyicisi Veri Sorgu Başlıklar Yöntem Veri Tablol…" at bounding box center [784, 385] width 1568 height 771
click at [586, 219] on div "Masa" at bounding box center [583, 216] width 12 height 12
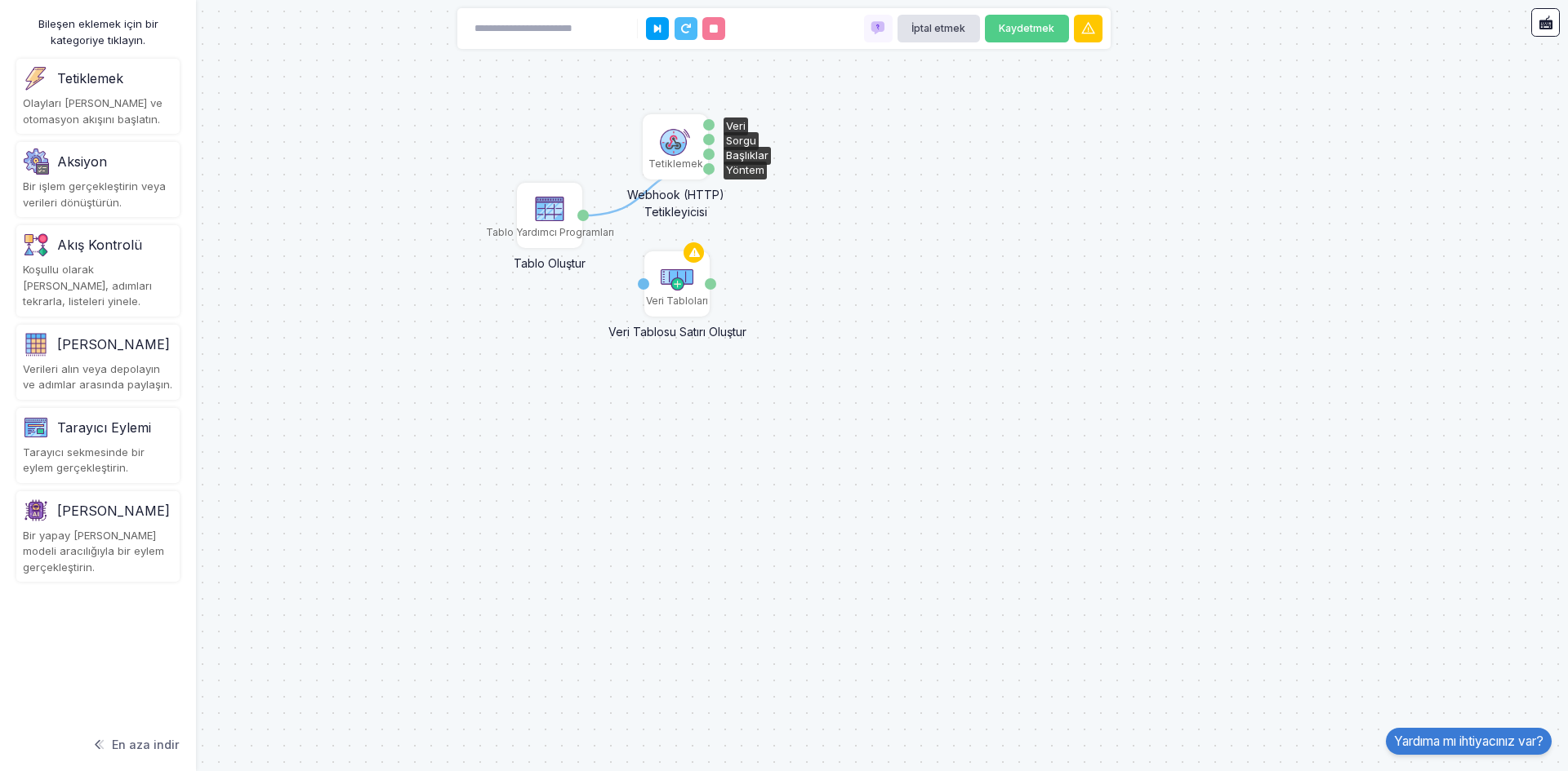
drag, startPoint x: 586, startPoint y: 217, endPoint x: 710, endPoint y: 167, distance: 133.7
drag, startPoint x: 585, startPoint y: 217, endPoint x: 643, endPoint y: 282, distance: 87.1
click at [604, 309] on div "1 Tetiklemek Webhook (HTTP) Tetikleyicisi Veri Sorgu Başlıklar Yöntem Veri Tabl…" at bounding box center [784, 385] width 1568 height 771
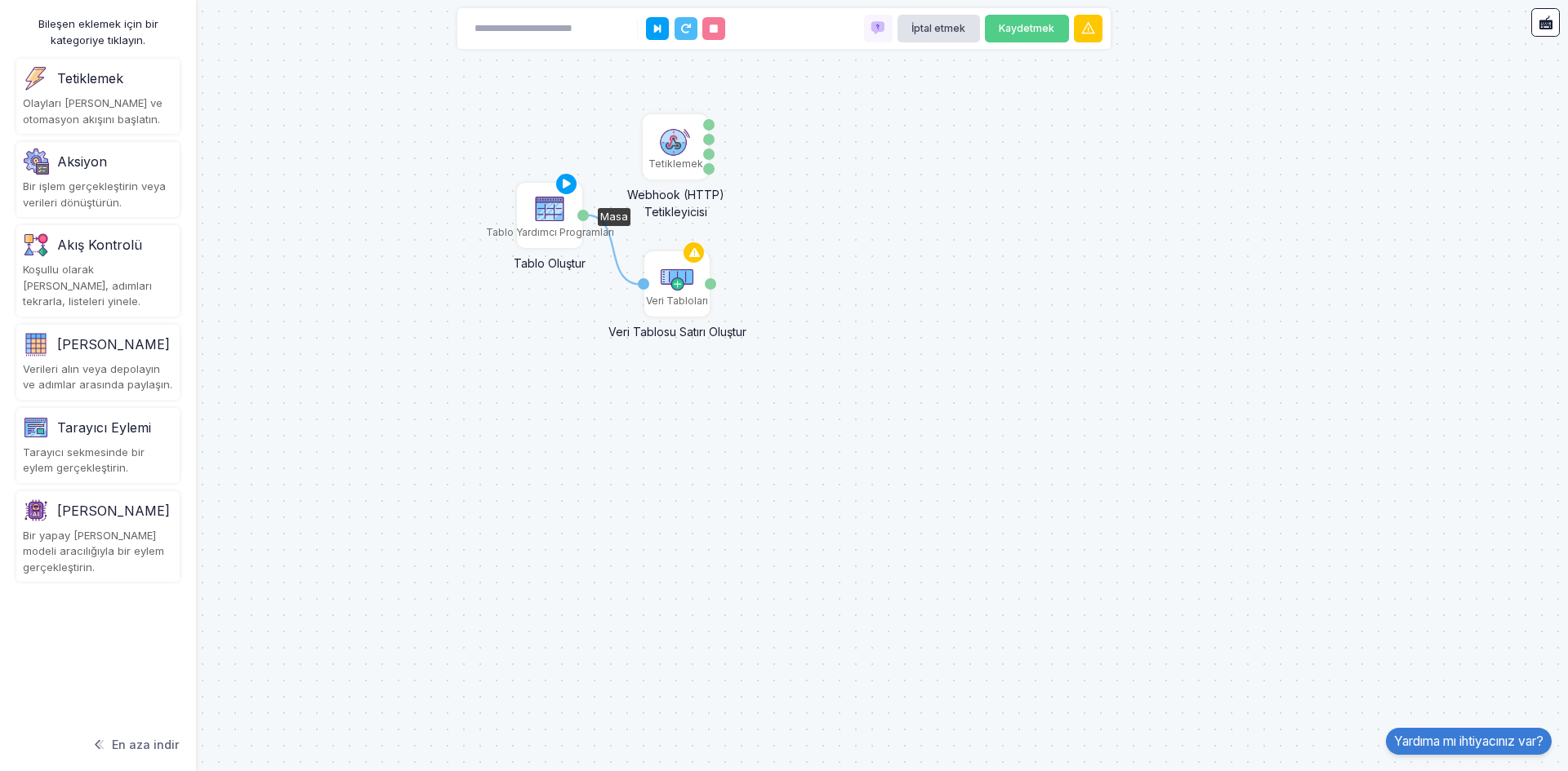
click at [583, 262] on font "Tablo Oluştur" at bounding box center [549, 262] width 72 height 14
click at [619, 265] on icon at bounding box center [613, 250] width 60 height 69
click at [624, 314] on div "Tetiklemek Webhook (HTTP) Tetikleyicisi Veri Sorgu Başlıklar Yöntem Veri Tablol…" at bounding box center [784, 385] width 1568 height 771
drag, startPoint x: 711, startPoint y: 289, endPoint x: 639, endPoint y: 286, distance: 72.1
click at [644, 286] on app-flow-node "Veri Tabloları Veri Tablosu Satırı Oluştur [PERSON_NAME]" at bounding box center [677, 284] width 65 height 65
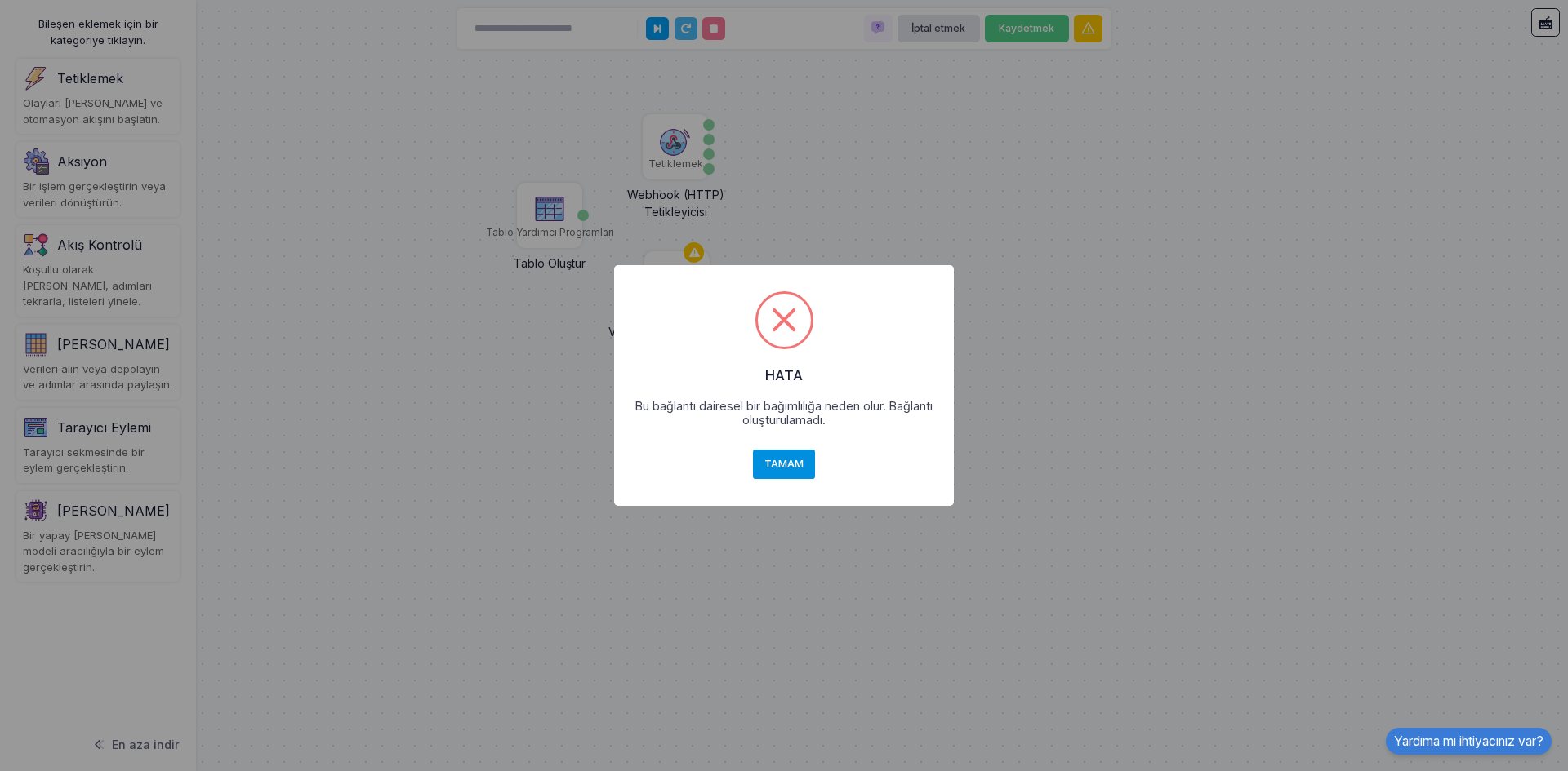
click at [793, 464] on font "TAMAM" at bounding box center [783, 464] width 39 height 13
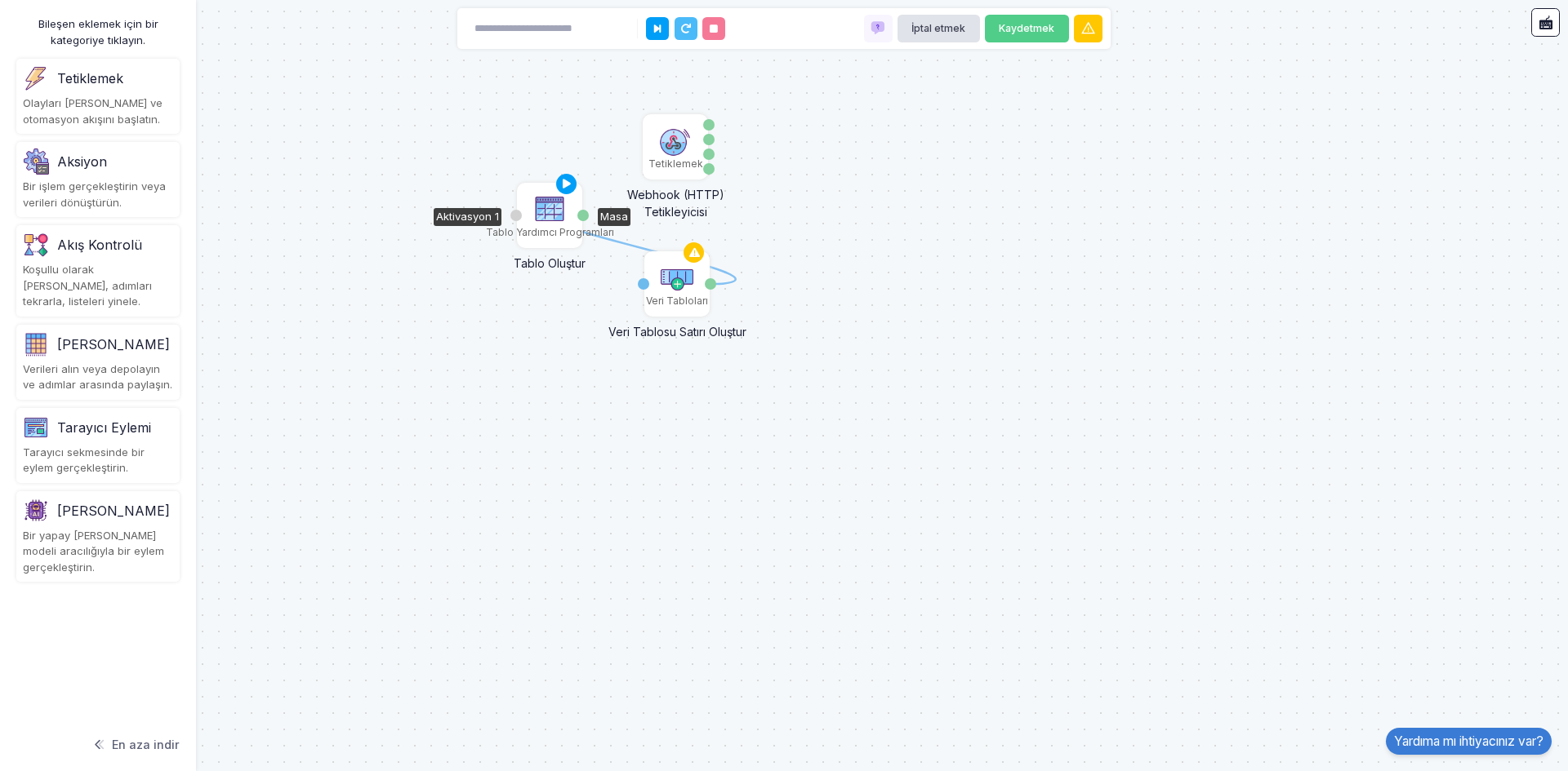
drag, startPoint x: 712, startPoint y: 282, endPoint x: 581, endPoint y: 216, distance: 146.7
drag, startPoint x: 680, startPoint y: 252, endPoint x: 707, endPoint y: 147, distance: 108.4
click at [707, 134] on div "Sorgu" at bounding box center [708, 139] width 12 height 12
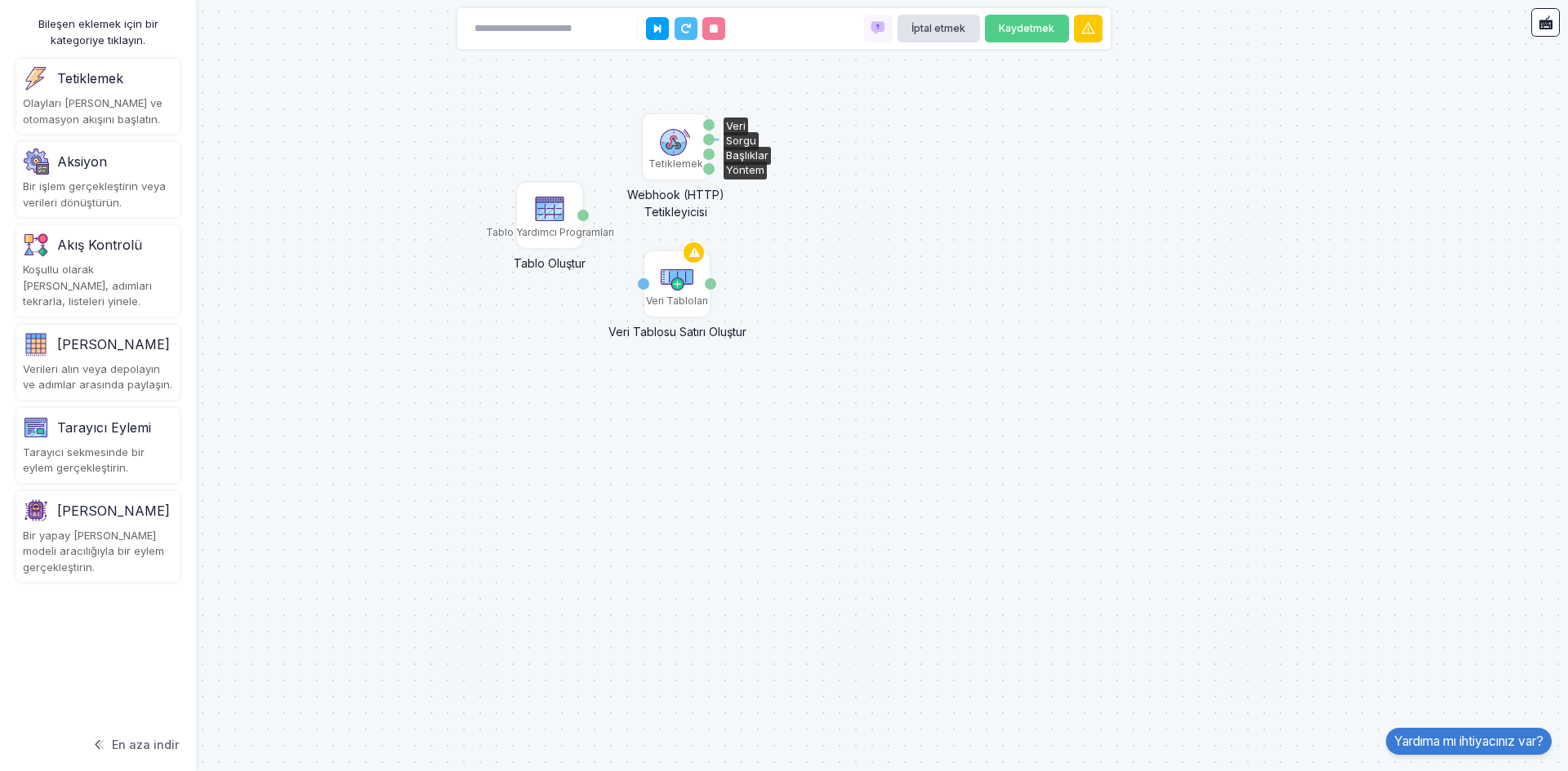
click at [709, 141] on div "Sorgu" at bounding box center [708, 139] width 12 height 12
drag, startPoint x: 709, startPoint y: 141, endPoint x: 710, endPoint y: 156, distance: 15.0
click at [710, 143] on div "Sorgu" at bounding box center [708, 139] width 12 height 12
click at [713, 168] on div "Yöntem" at bounding box center [708, 169] width 12 height 12
click at [662, 138] on img at bounding box center [675, 141] width 32 height 32
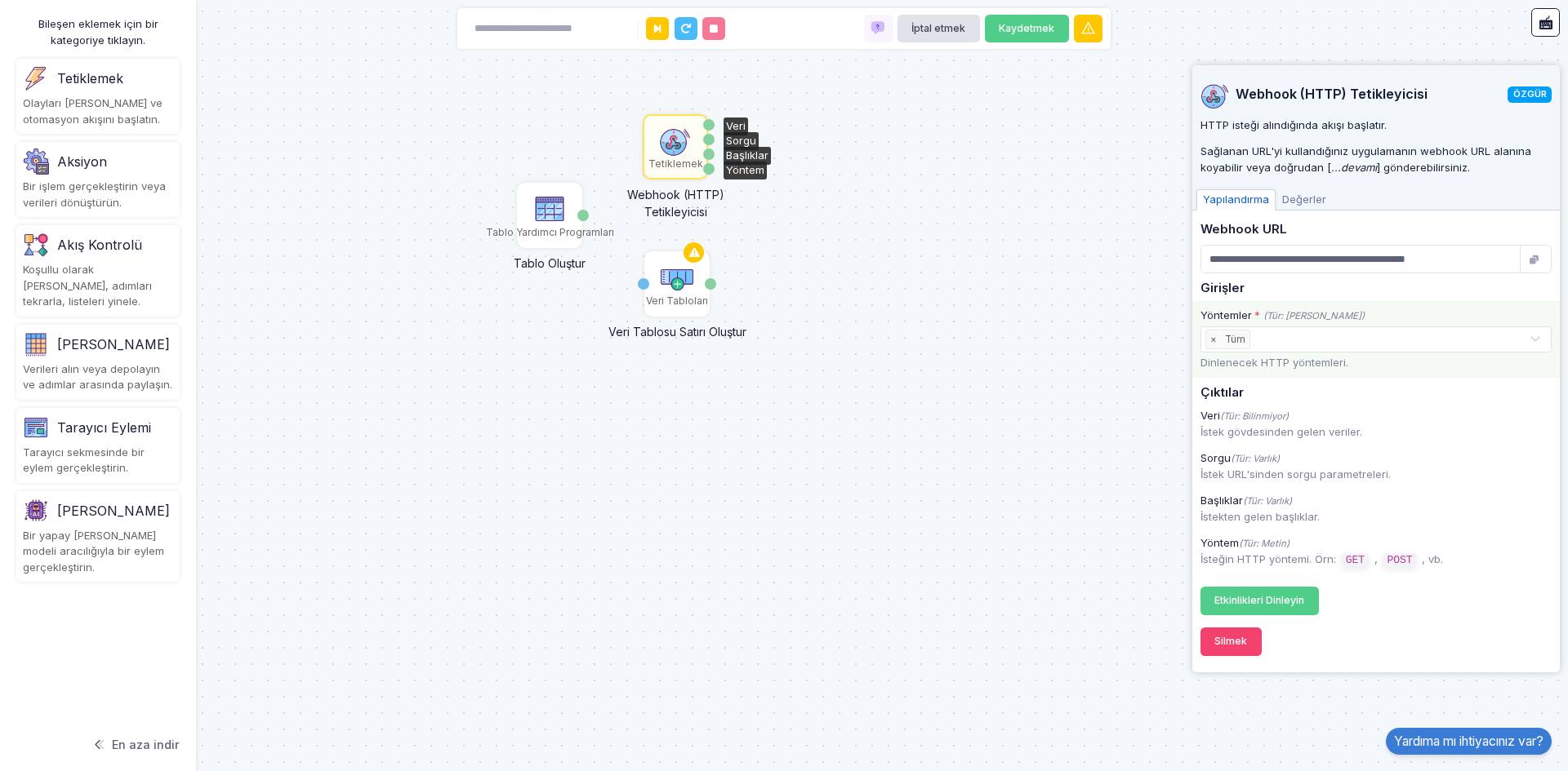
click at [1306, 323] on div "Yöntemler * (Tür: [PERSON_NAME])" at bounding box center [1283, 316] width 164 height 16
click at [130, 78] on div "Tetiklemek" at bounding box center [97, 78] width 151 height 26
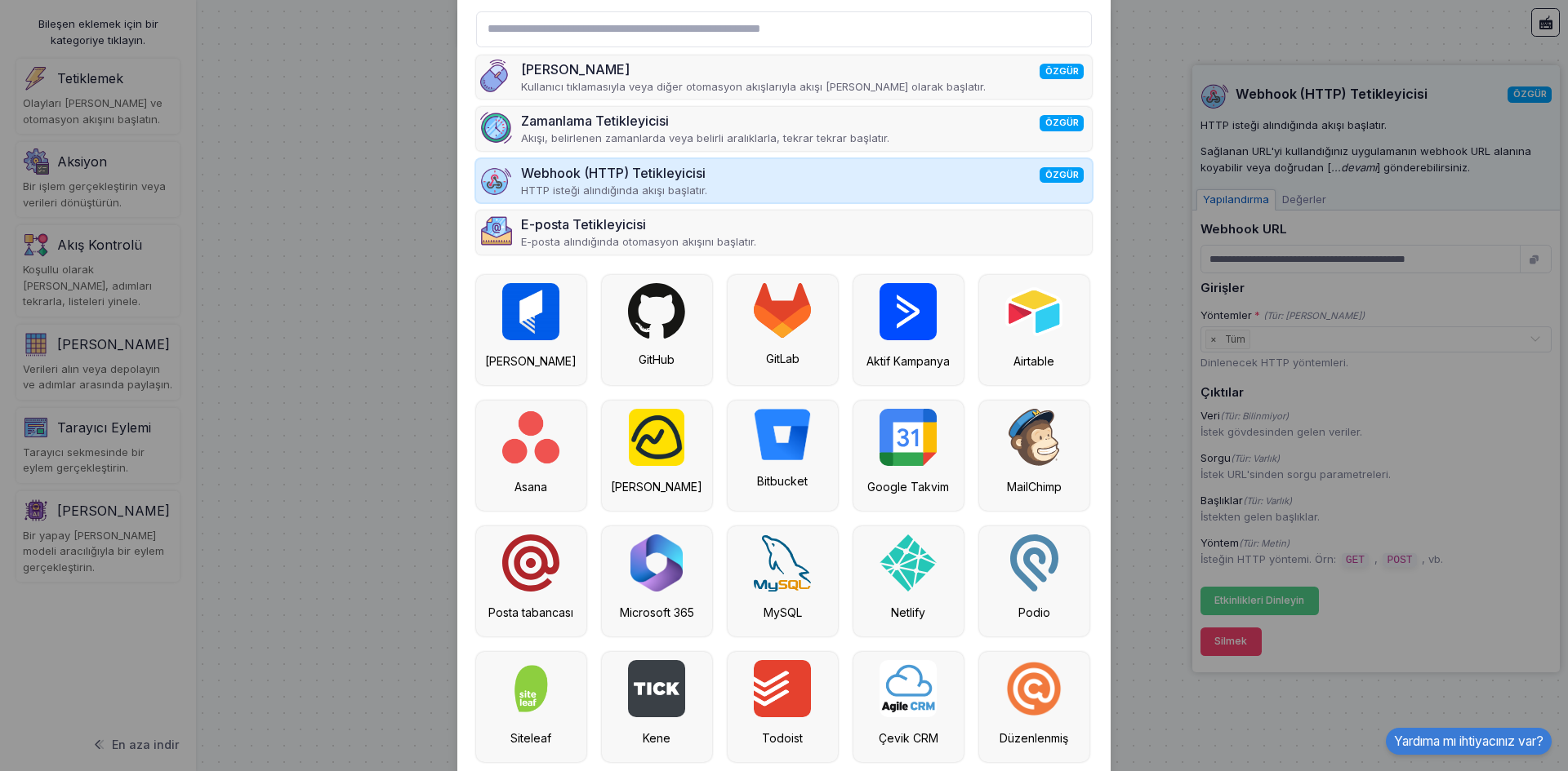
scroll to position [160, 0]
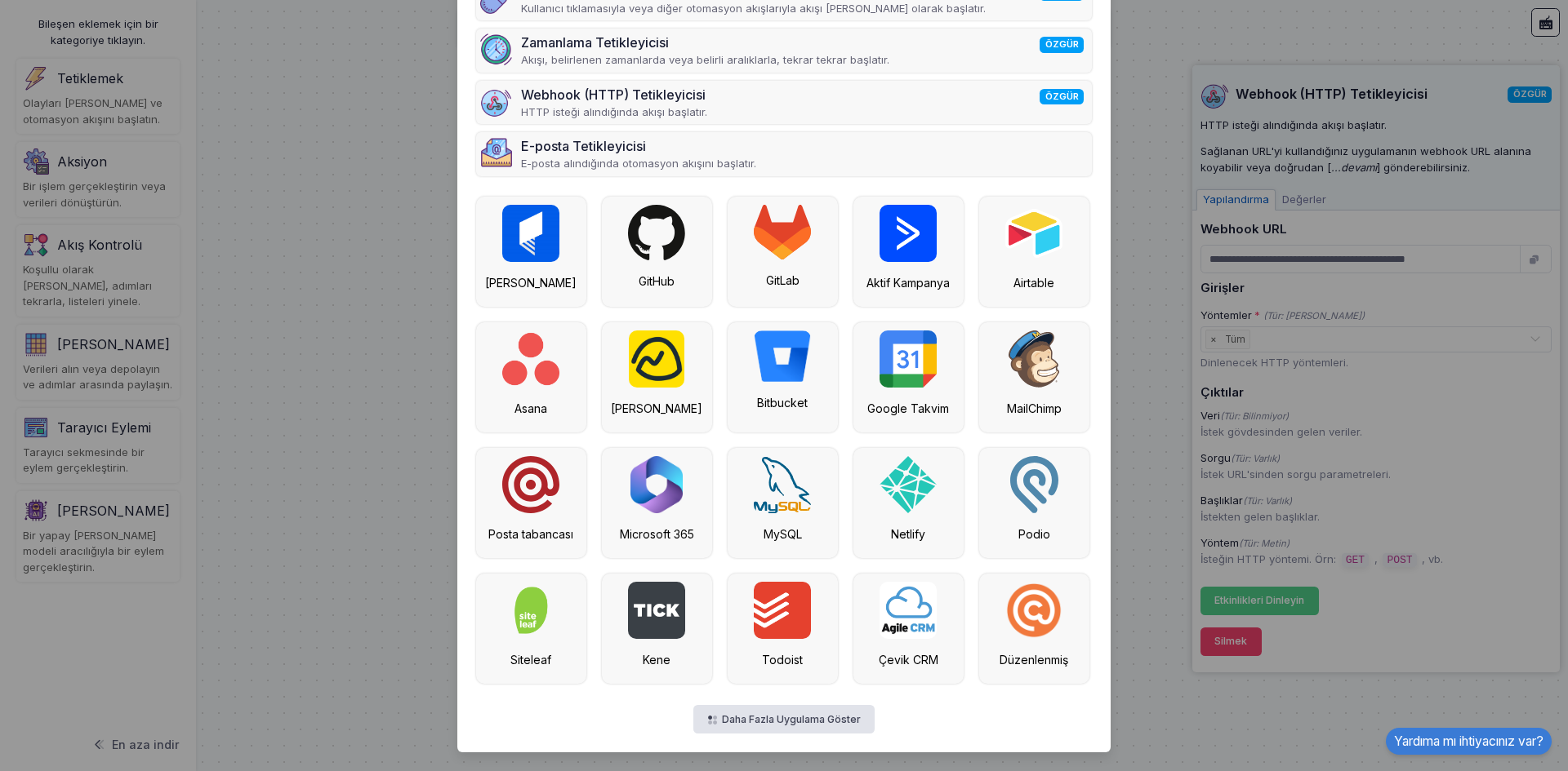
drag, startPoint x: 530, startPoint y: 251, endPoint x: 788, endPoint y: 177, distance: 268.4
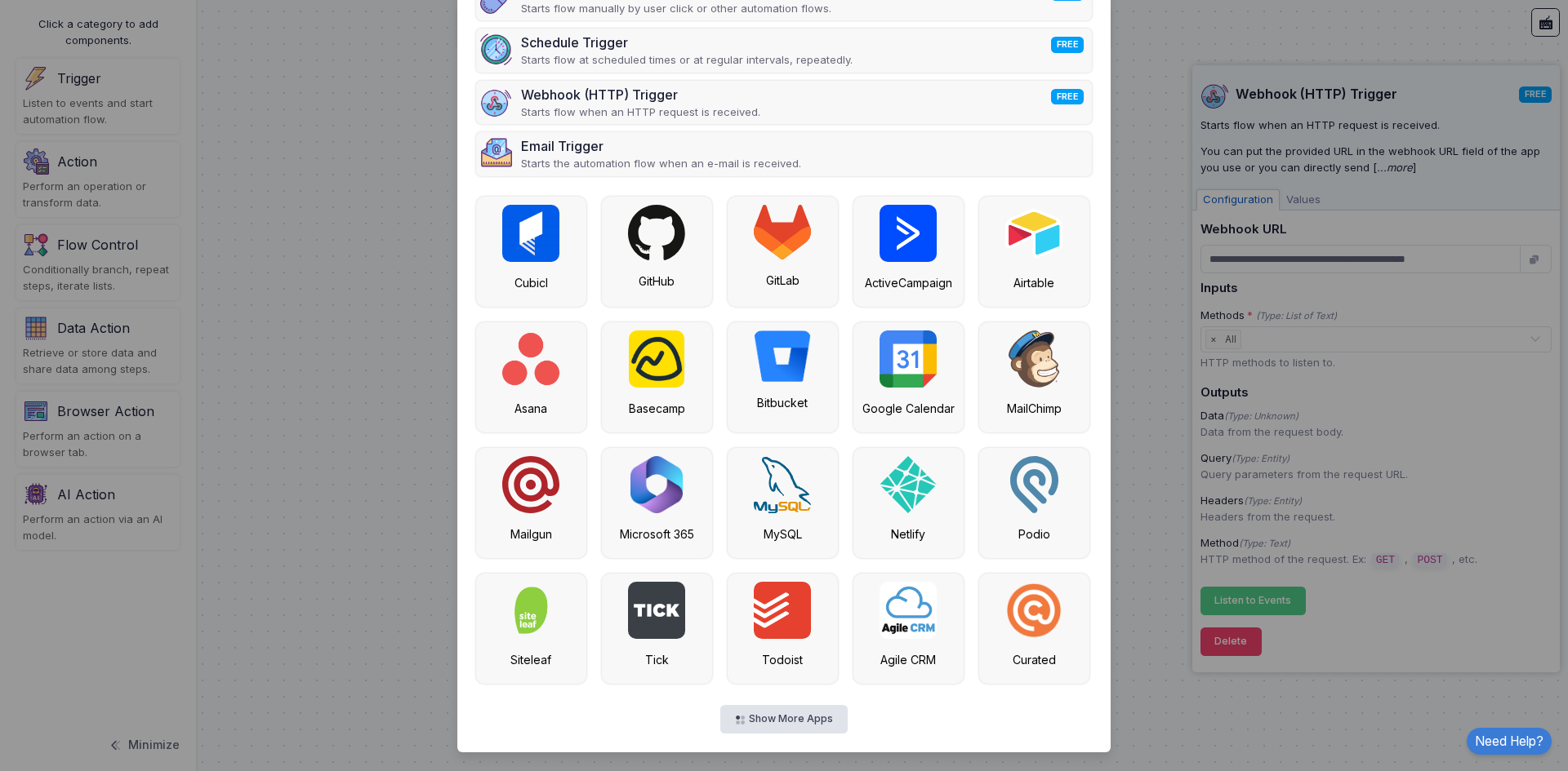
drag, startPoint x: 593, startPoint y: 171, endPoint x: 585, endPoint y: 179, distance: 11.3
click at [593, 171] on p "Starts the automation flow when an e-mail is received." at bounding box center [660, 164] width 280 height 16
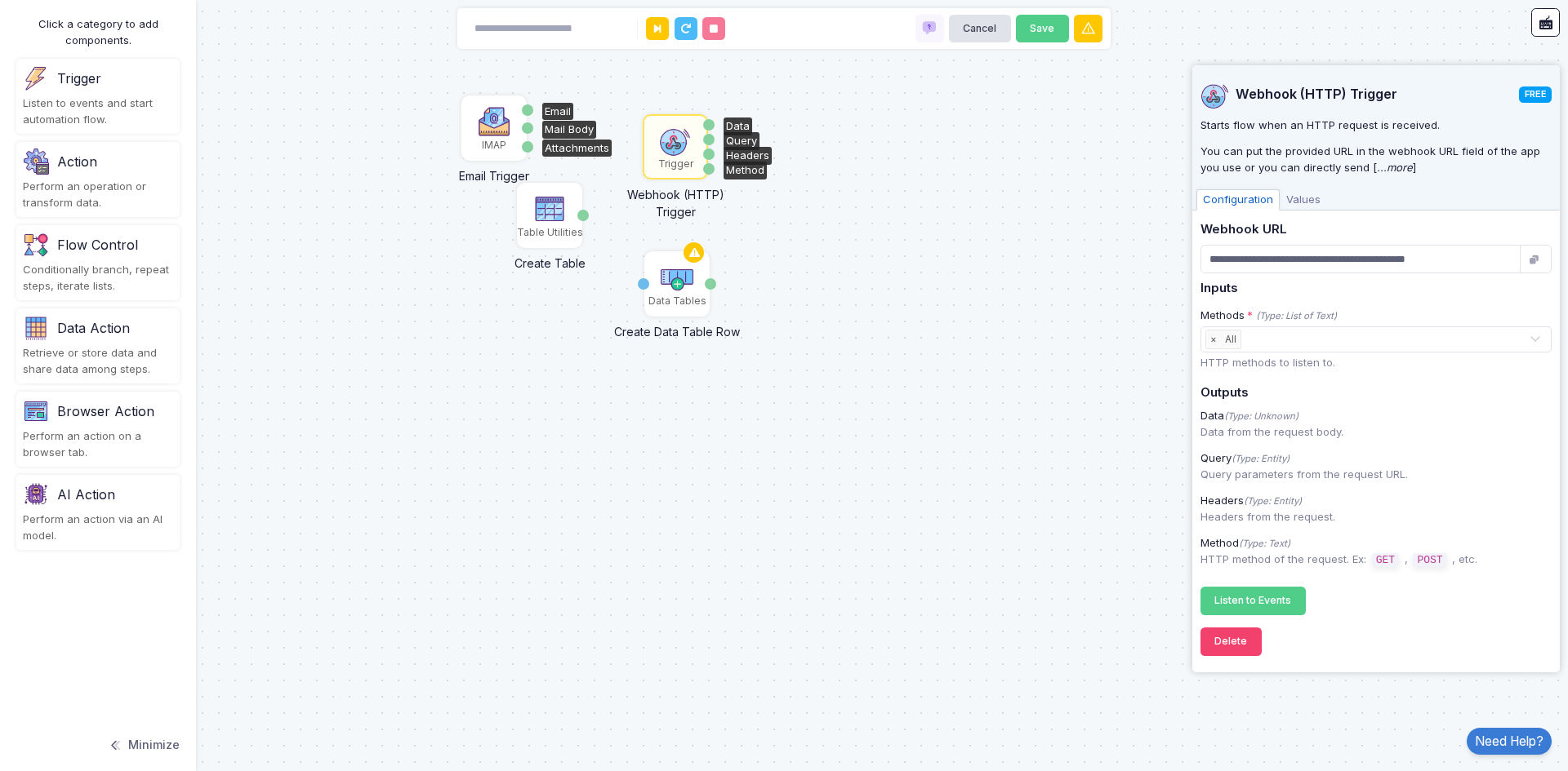
click at [494, 128] on img at bounding box center [493, 122] width 32 height 32
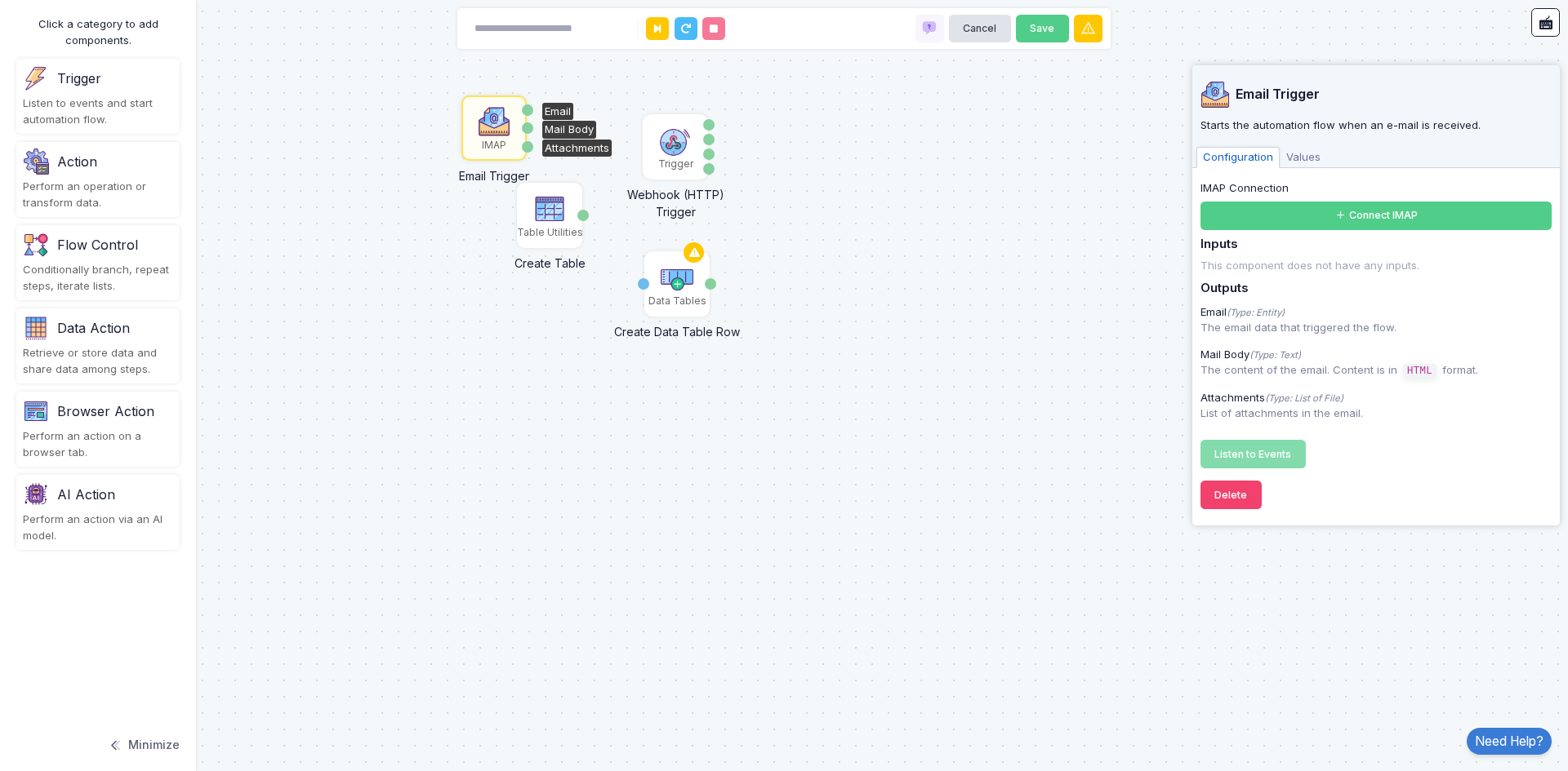
click at [493, 128] on img at bounding box center [493, 122] width 32 height 32
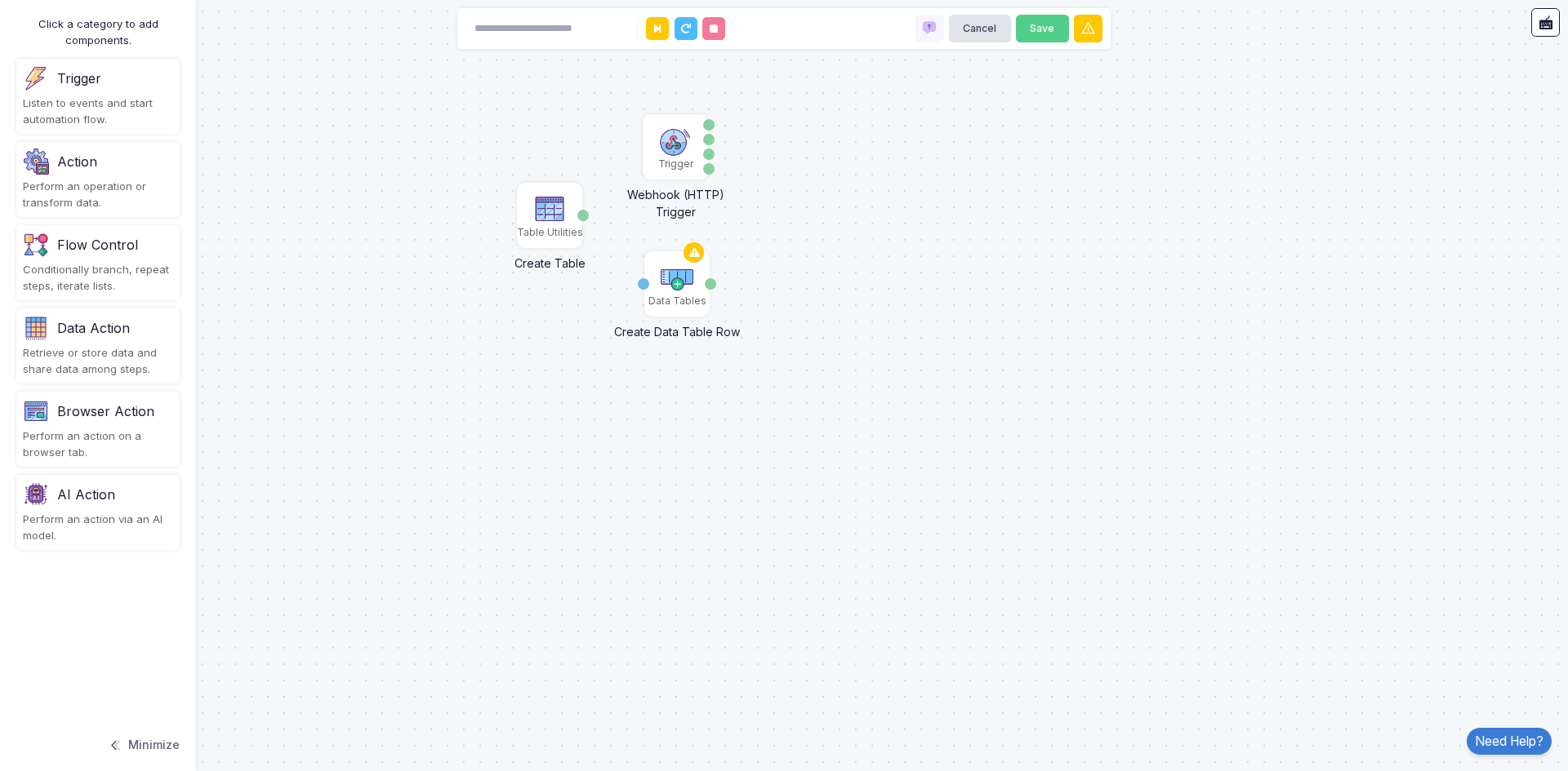
click at [113, 65] on div "Trigger Listen to events and start automation flow." at bounding box center [97, 96] width 163 height 75
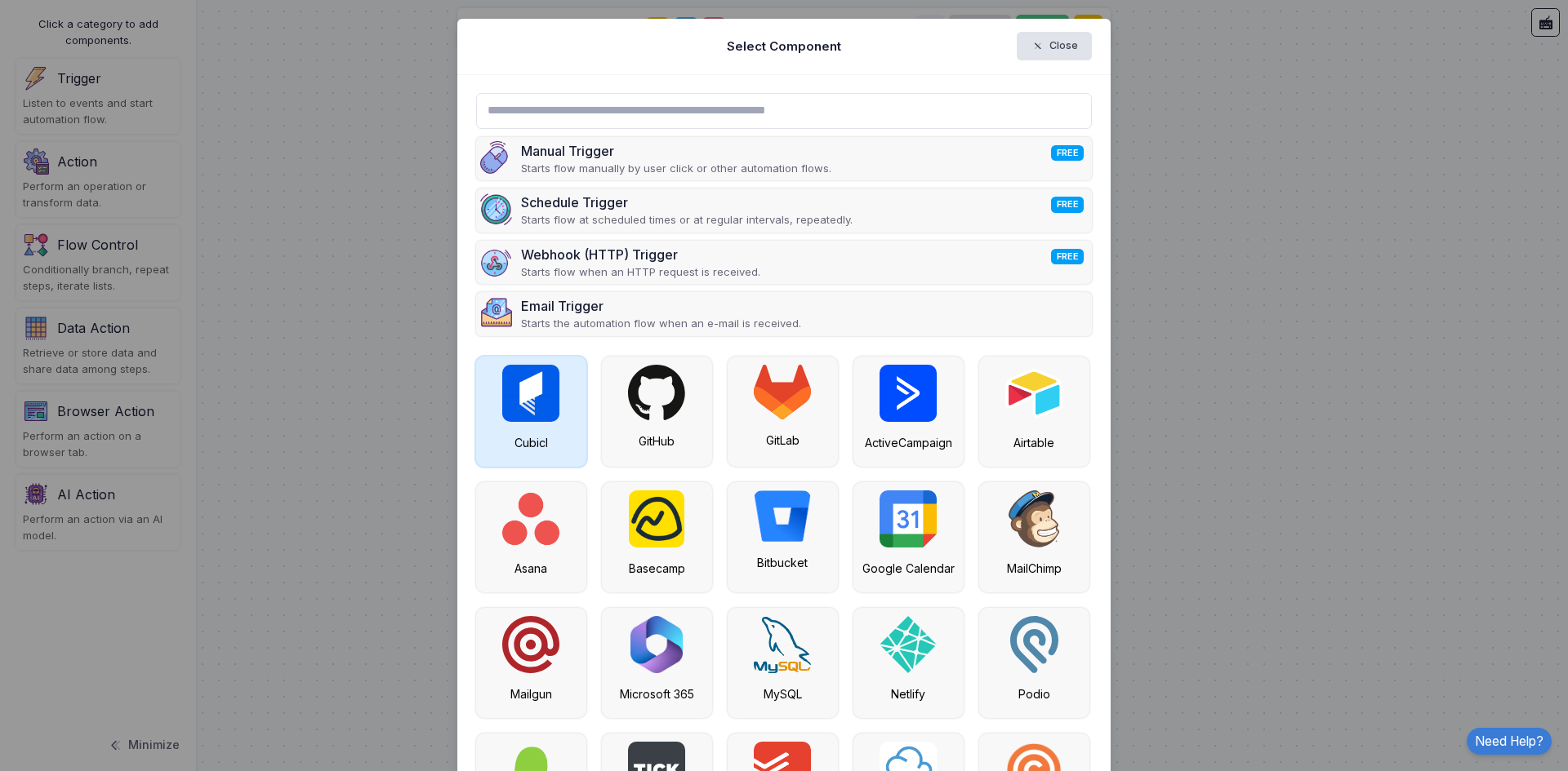
click at [549, 395] on img at bounding box center [530, 393] width 57 height 57
